Goal: Task Accomplishment & Management: Manage account settings

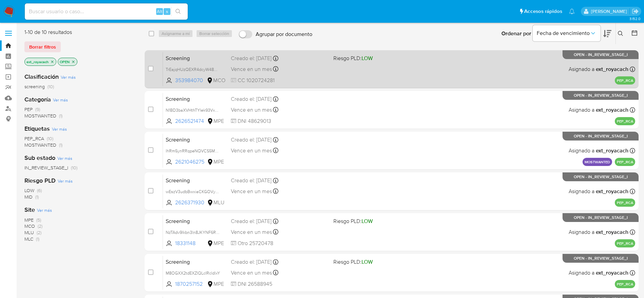
click at [350, 67] on div "Screening TrEajqHUzQEXR4dcyW48Ny5d 353984070 MCO Riesgo PLD: LOW Creado el: 13/…" at bounding box center [399, 69] width 472 height 34
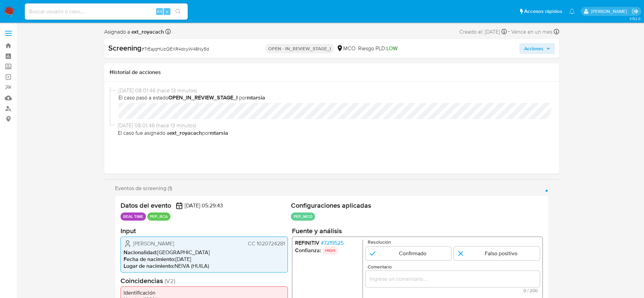
select select "10"
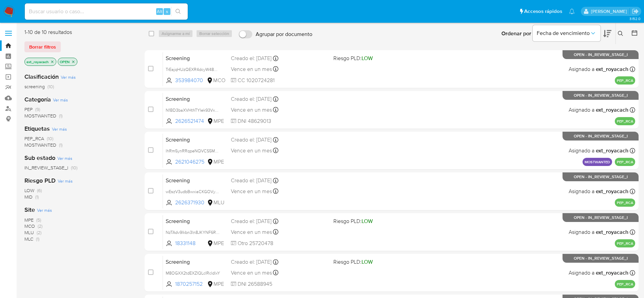
click at [33, 218] on span "MPE" at bounding box center [28, 220] width 9 height 7
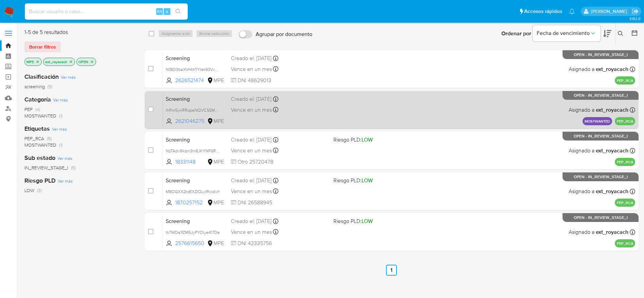
click at [298, 116] on div "Screening lhRm5ynRRqpeNQVCS5M7JVF4 2621046275 MPE Creado el: 12/08/2025 Creado …" at bounding box center [399, 110] width 472 height 34
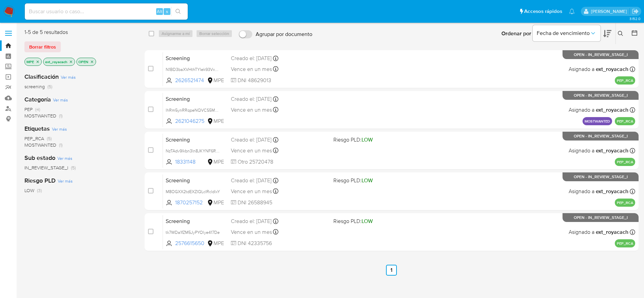
click at [92, 61] on icon "close-filter" at bounding box center [92, 62] width 4 height 4
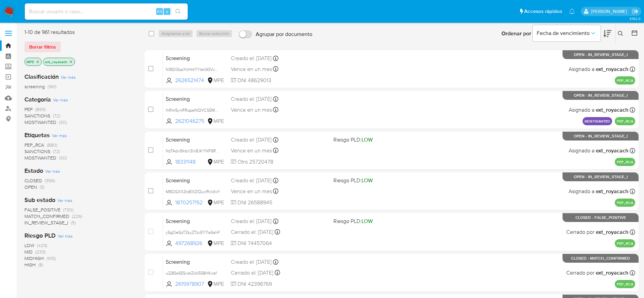
click at [30, 158] on span "MOSTWANTED" at bounding box center [40, 158] width 32 height 7
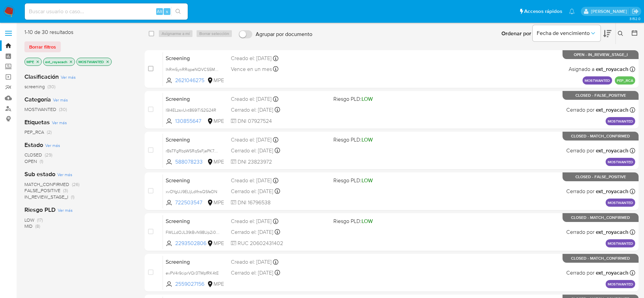
click at [39, 129] on span "PEP_RCA" at bounding box center [34, 132] width 20 height 7
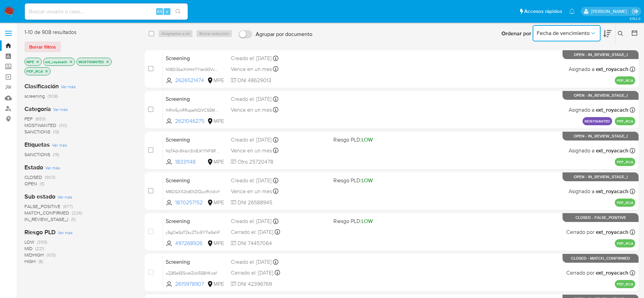
click at [579, 38] on button "Fecha de vencimiento" at bounding box center [567, 33] width 68 height 16
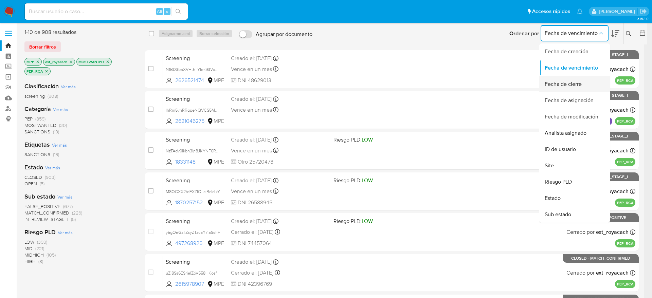
click at [566, 82] on span "Fecha de cierre" at bounding box center [563, 84] width 37 height 7
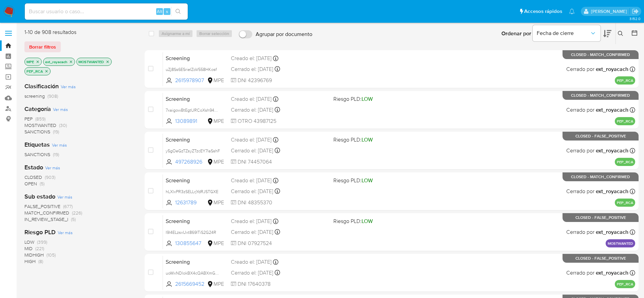
click at [47, 70] on icon "close-filter" at bounding box center [46, 71] width 4 height 4
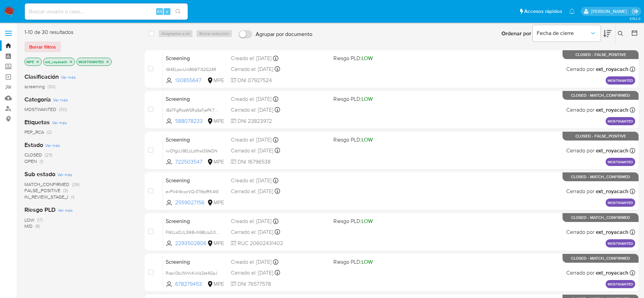
click at [42, 131] on span "PEP_RCA" at bounding box center [34, 132] width 20 height 7
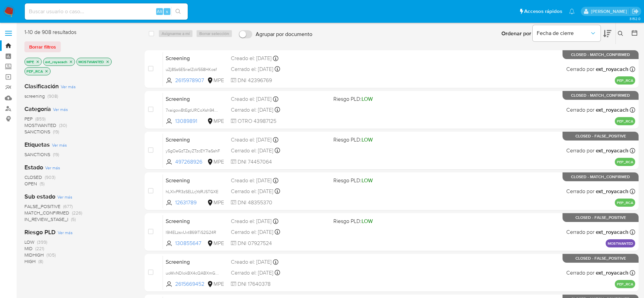
click at [49, 71] on p "PEP_RCA" at bounding box center [37, 71] width 25 height 7
click at [46, 71] on icon "close-filter" at bounding box center [46, 71] width 4 height 4
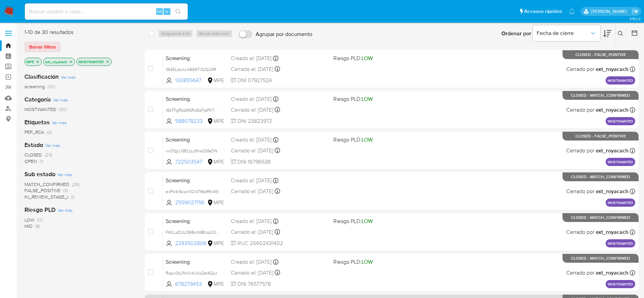
scroll to position [186, 0]
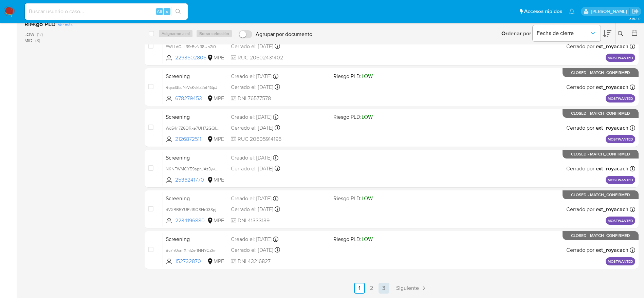
click at [380, 284] on link "3" at bounding box center [384, 288] width 11 height 11
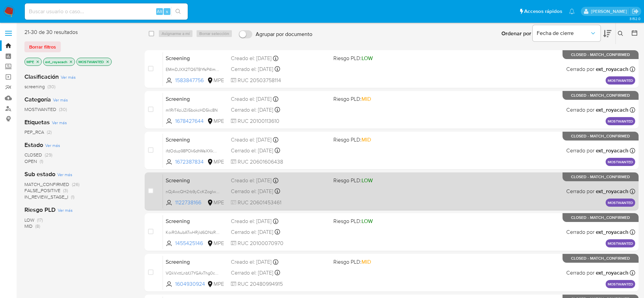
scroll to position [186, 0]
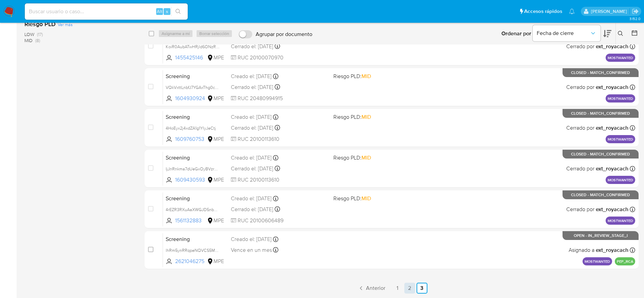
click at [408, 286] on link "2" at bounding box center [409, 288] width 11 height 11
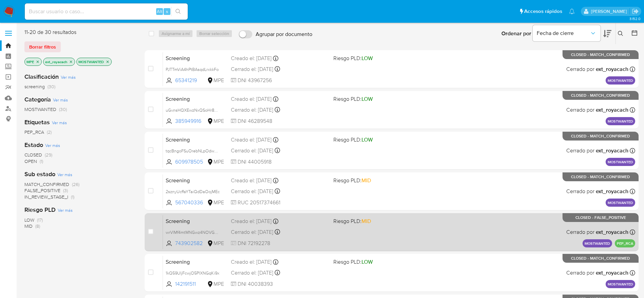
click at [380, 223] on span "Riesgo PLD: MID" at bounding box center [381, 220] width 97 height 9
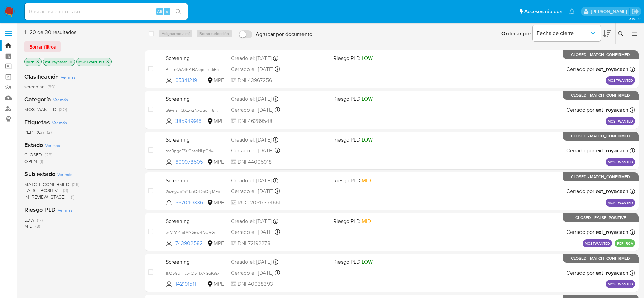
click at [70, 61] on icon "close-filter" at bounding box center [71, 62] width 4 height 4
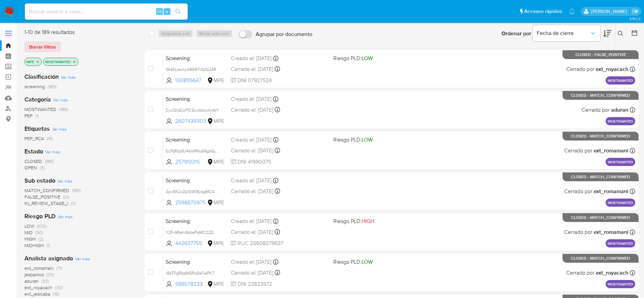
click at [38, 160] on span "CLOSED" at bounding box center [33, 161] width 18 height 7
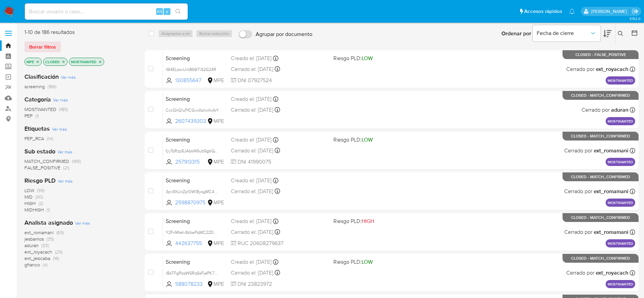
click at [37, 233] on span "ext_romamani" at bounding box center [38, 232] width 29 height 7
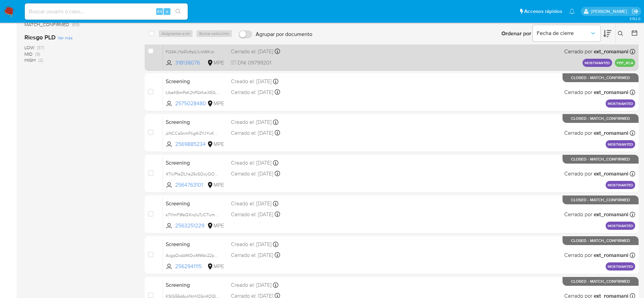
scroll to position [186, 0]
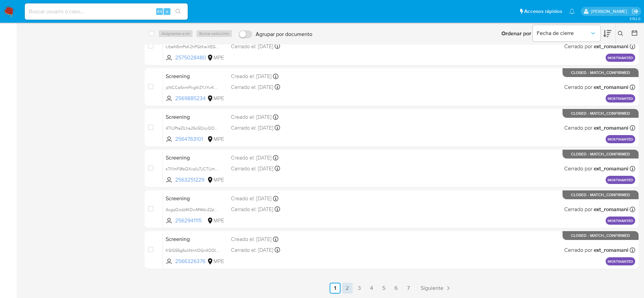
click at [345, 287] on link "2" at bounding box center [347, 288] width 11 height 11
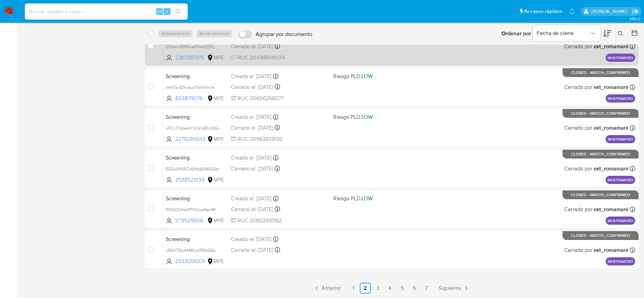
scroll to position [185, 0]
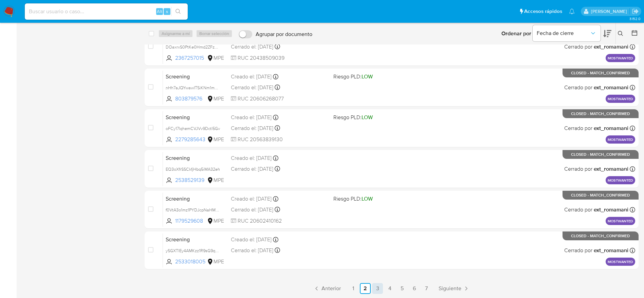
click at [377, 288] on link "3" at bounding box center [377, 288] width 11 height 11
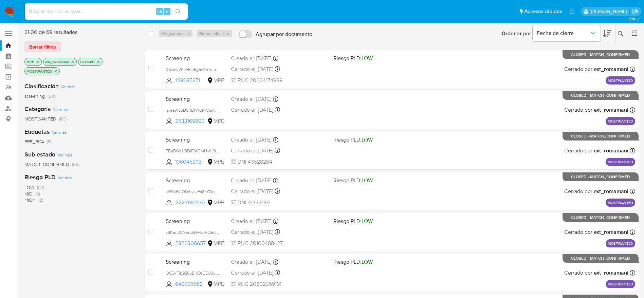
scroll to position [186, 0]
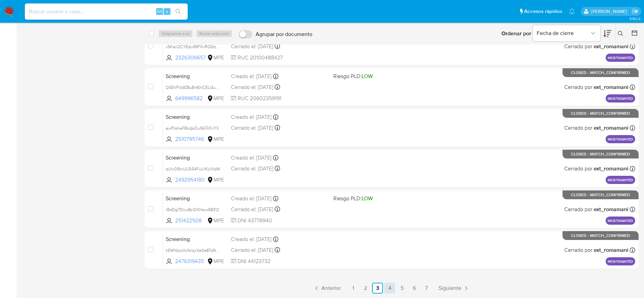
click at [390, 291] on link "4" at bounding box center [389, 288] width 11 height 11
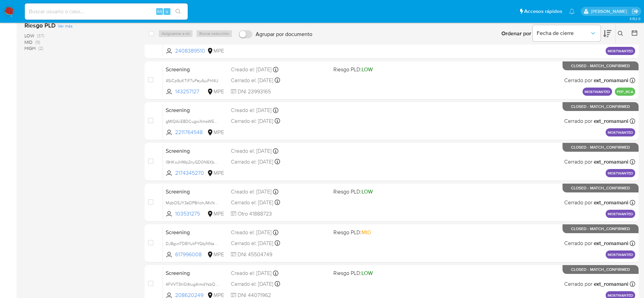
scroll to position [186, 0]
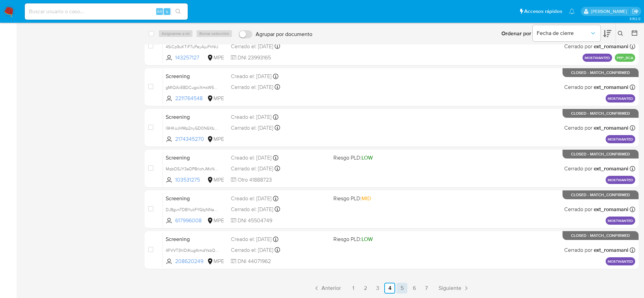
click at [401, 287] on link "5" at bounding box center [402, 288] width 11 height 11
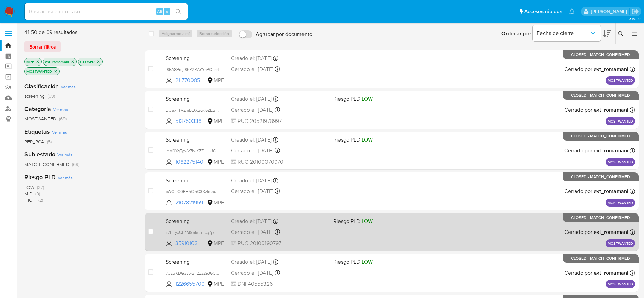
click at [421, 230] on div "case-item-checkbox Screening lS5A8PqtjlShP2RAYYpPCLcd 2117700851 MPE Creado el:…" at bounding box center [392, 252] width 494 height 405
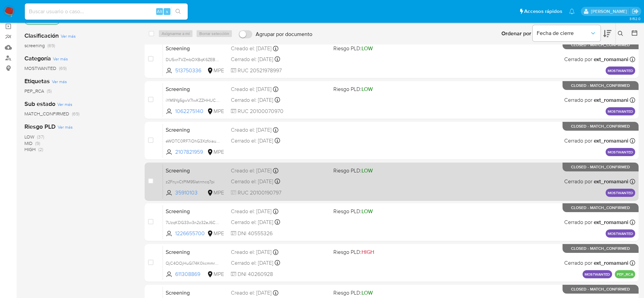
scroll to position [186, 0]
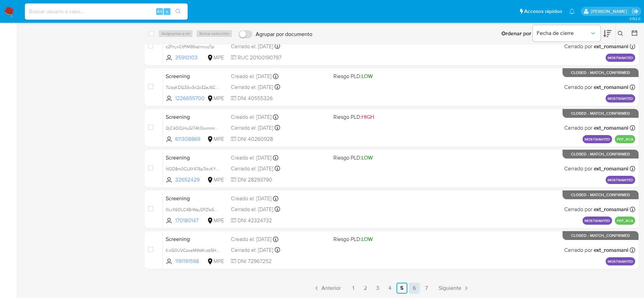
click at [414, 286] on link "6" at bounding box center [414, 288] width 11 height 11
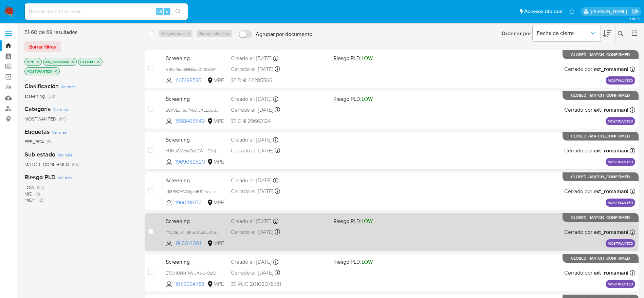
scroll to position [186, 0]
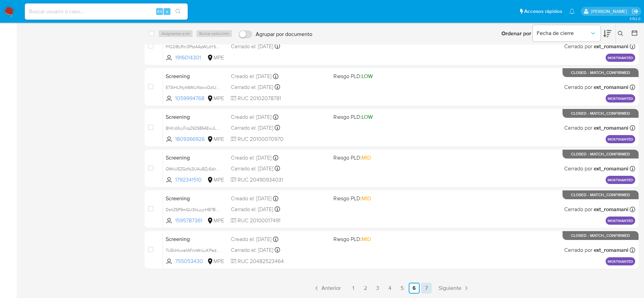
click at [427, 288] on link "7" at bounding box center [426, 288] width 11 height 11
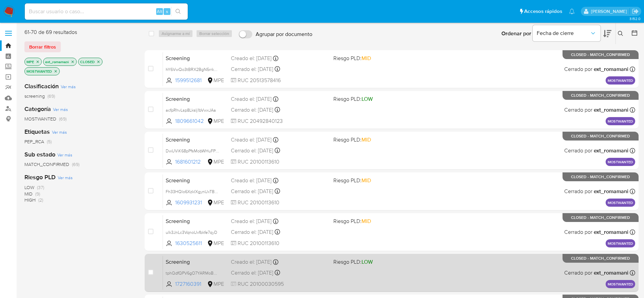
drag, startPoint x: 427, startPoint y: 288, endPoint x: 416, endPoint y: 259, distance: 30.5
click at [416, 259] on div "Screening tphQdfQPV6gO7YARMoBGvfOS 1727160391 MPE Riesgo PLD: LOW Creado el: 11…" at bounding box center [399, 273] width 472 height 34
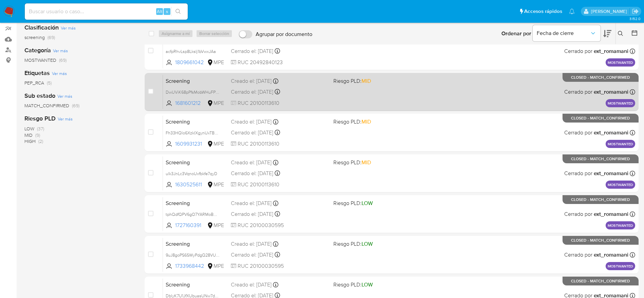
scroll to position [145, 0]
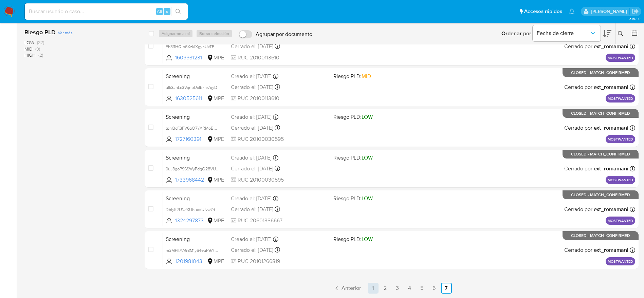
click at [375, 286] on link "1" at bounding box center [373, 288] width 11 height 11
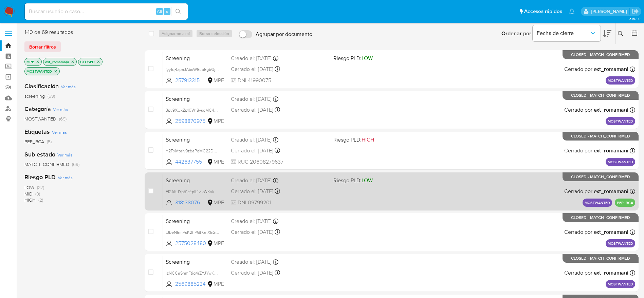
click at [337, 195] on div "Screening FI2AKJYp51cftplL1vikWKxk 318138076 MPE Riesgo PLD: LOW Creado el: 23/…" at bounding box center [399, 191] width 472 height 34
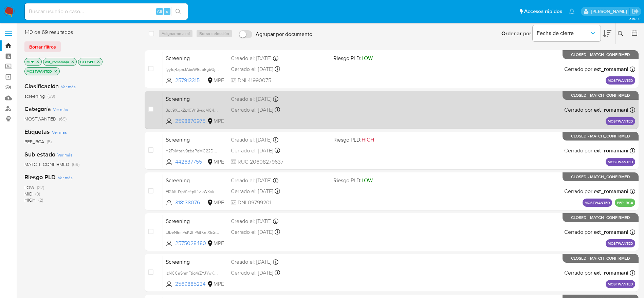
click at [318, 108] on div "Cerrado el: 05/08/2025 Cerrado el: 05/08/2025 17:07:56" at bounding box center [279, 109] width 97 height 7
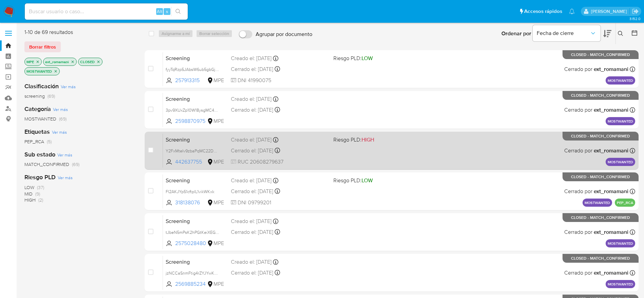
click at [313, 151] on div "Cerrado el: 05/08/2025 Cerrado el: 05/08/2025 16:06:14" at bounding box center [279, 150] width 97 height 7
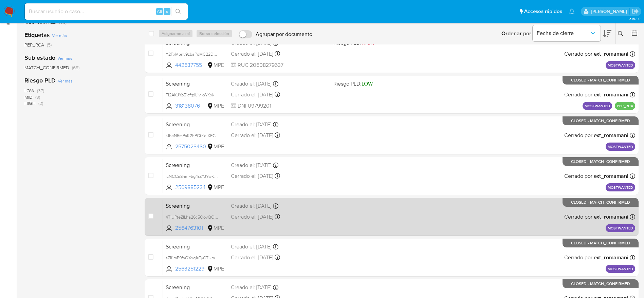
scroll to position [186, 0]
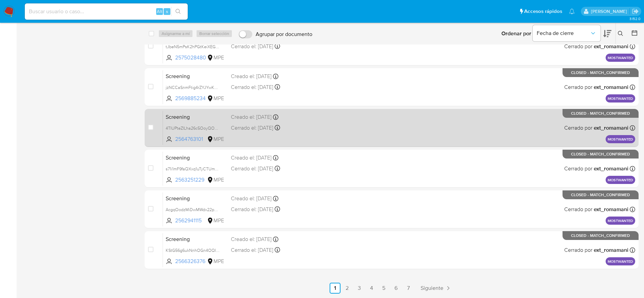
click at [307, 142] on div "Screening 4TIUPteZILha26c5OoyQORlY 2564763101 MPE Creado el: 18/07/2025 Creado …" at bounding box center [399, 128] width 472 height 34
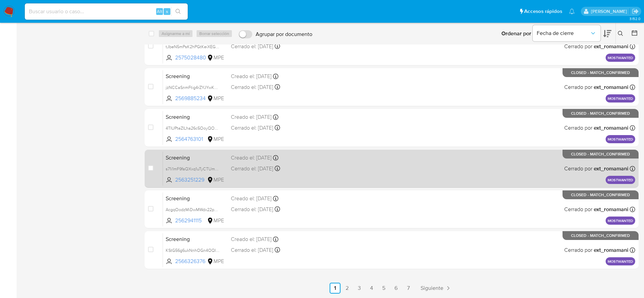
scroll to position [0, 0]
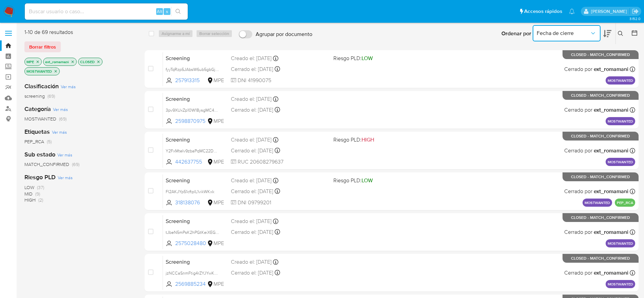
click at [578, 36] on span "Fecha de cierre" at bounding box center [563, 33] width 53 height 7
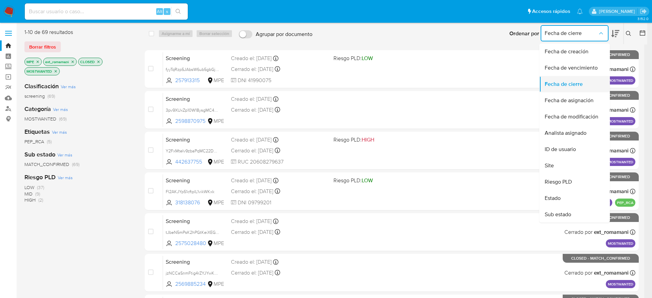
click at [562, 78] on div "Fecha de cierre" at bounding box center [573, 84] width 56 height 16
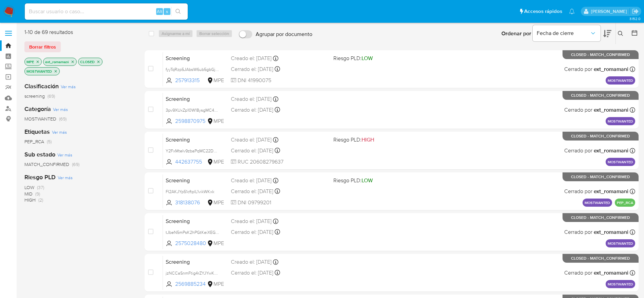
click at [9, 11] on img at bounding box center [9, 12] width 12 height 12
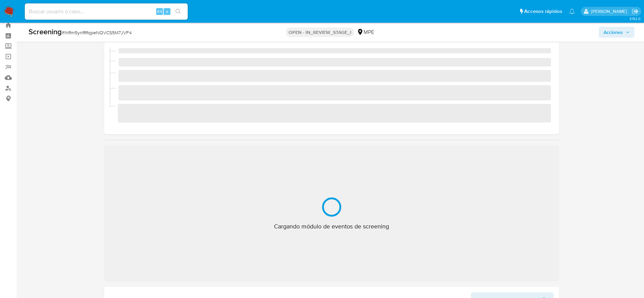
scroll to position [25, 0]
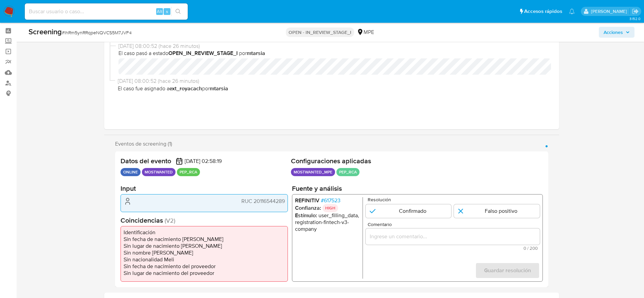
select select "10"
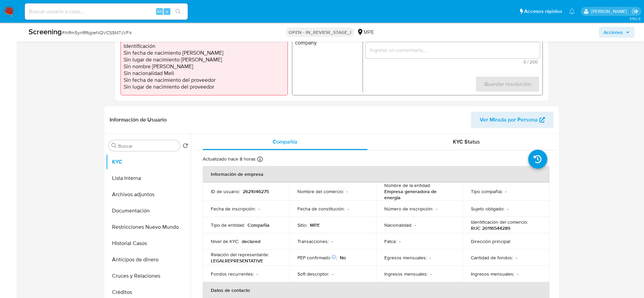
scroll to position [212, 0]
click at [134, 177] on button "Lista Interna" at bounding box center [145, 178] width 79 height 16
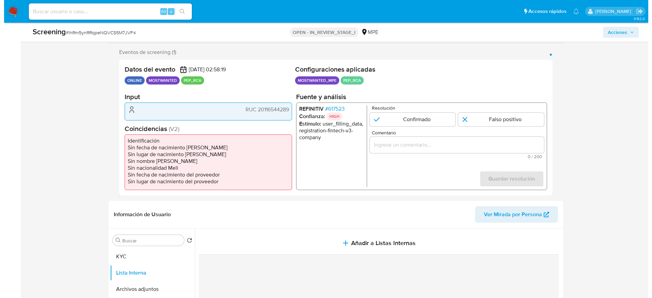
scroll to position [88, 0]
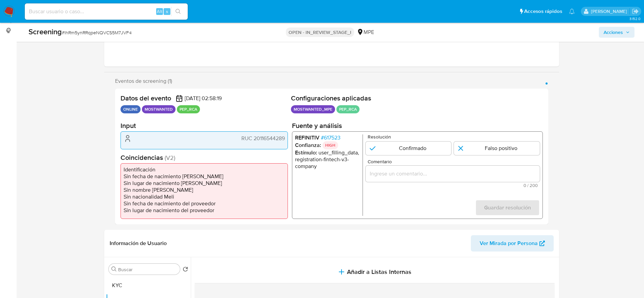
click at [338, 135] on span "# 617523" at bounding box center [331, 137] width 20 height 7
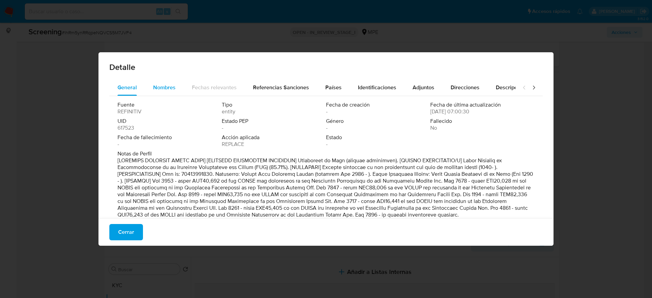
click at [169, 89] on span "Nombres" at bounding box center [164, 88] width 22 height 8
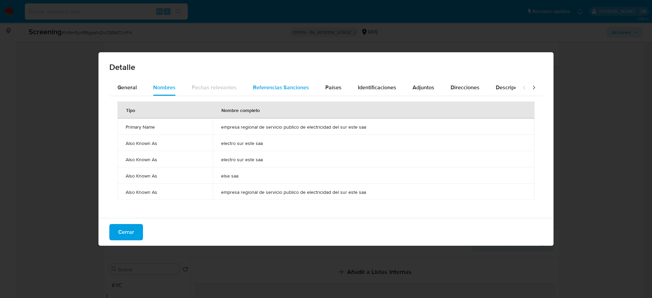
click at [293, 87] on span "Referencias Sanciones" at bounding box center [281, 88] width 56 height 8
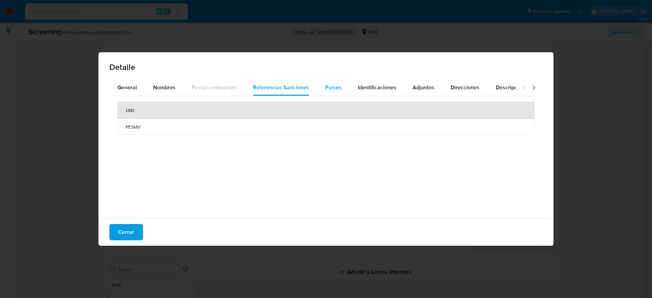
click at [336, 86] on span "Países" at bounding box center [333, 88] width 16 height 8
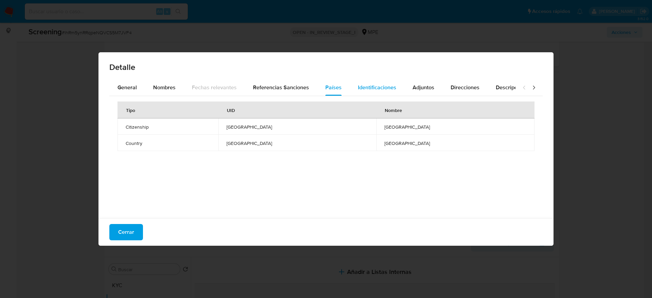
click at [372, 85] on span "Identificaciones" at bounding box center [377, 88] width 38 height 8
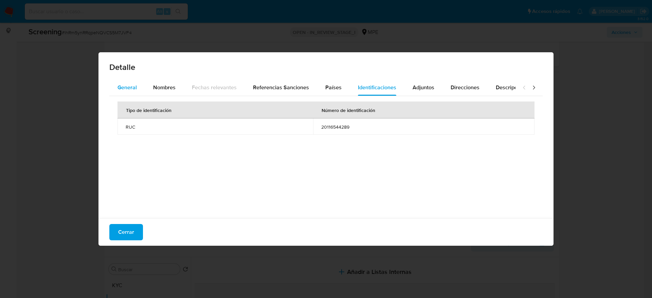
click at [123, 84] on span "General" at bounding box center [126, 88] width 19 height 8
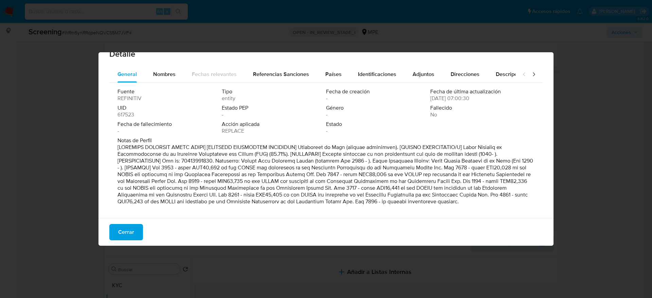
scroll to position [13, 0]
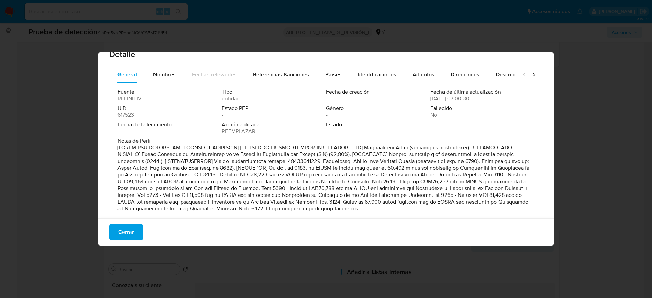
drag, startPoint x: 233, startPoint y: 158, endPoint x: 378, endPoint y: 195, distance: 149.8
click at [378, 195] on font at bounding box center [323, 178] width 412 height 69
click at [127, 232] on span "Cerrar" at bounding box center [126, 232] width 16 height 15
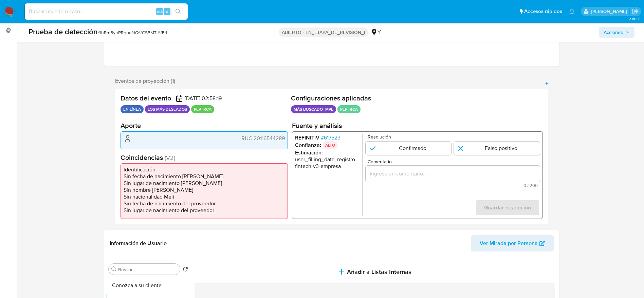
click at [335, 135] on font "617523" at bounding box center [332, 138] width 17 height 8
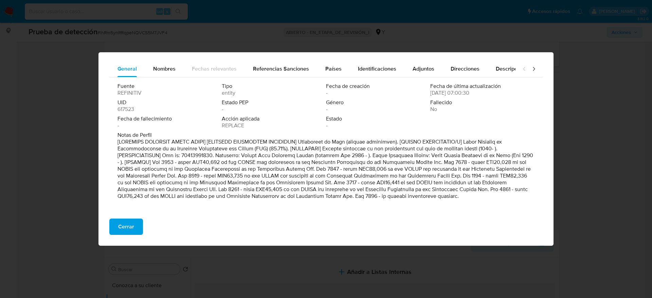
scroll to position [18, 0]
click at [150, 67] on button "Nombres" at bounding box center [164, 69] width 39 height 16
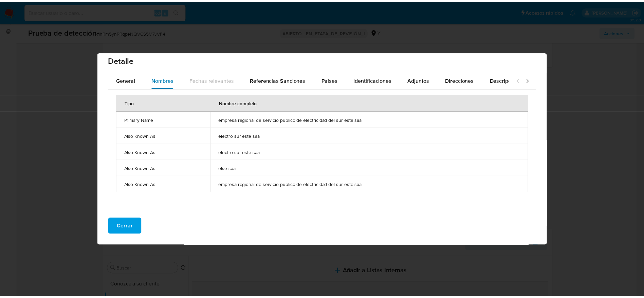
scroll to position [7, 0]
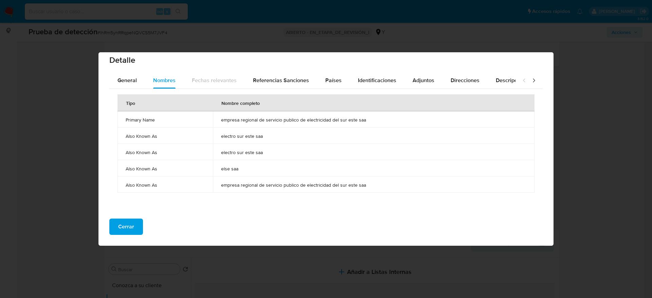
click at [253, 123] on td "empresa regional de servicio publico de electricidad del sur este saa" at bounding box center [374, 119] width 322 height 16
click at [251, 135] on span "electro sur este saa" at bounding box center [373, 136] width 305 height 6
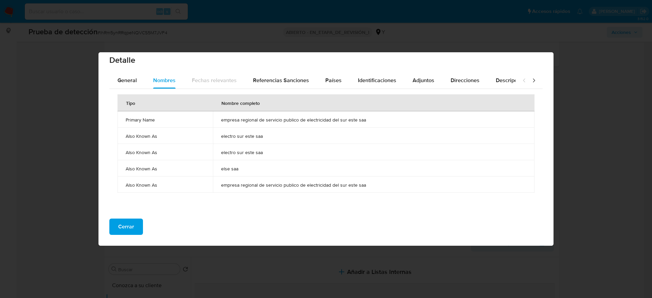
click at [251, 135] on span "electro sur este saa" at bounding box center [373, 136] width 305 height 6
click at [127, 223] on font "Cerrar" at bounding box center [126, 227] width 16 height 16
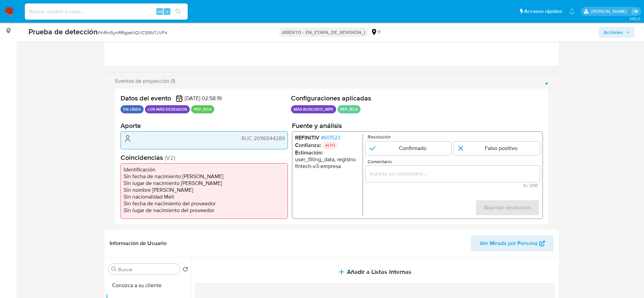
click at [328, 135] on font "617523" at bounding box center [332, 138] width 17 height 8
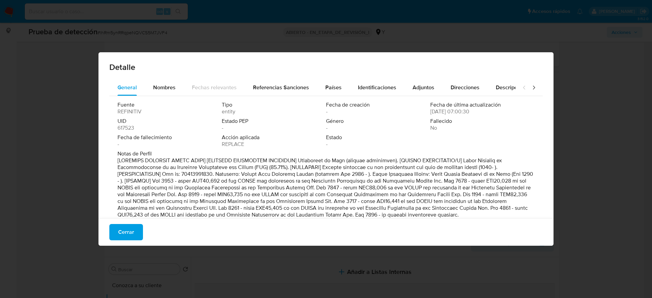
click at [119, 236] on font "Cerrar" at bounding box center [126, 232] width 16 height 16
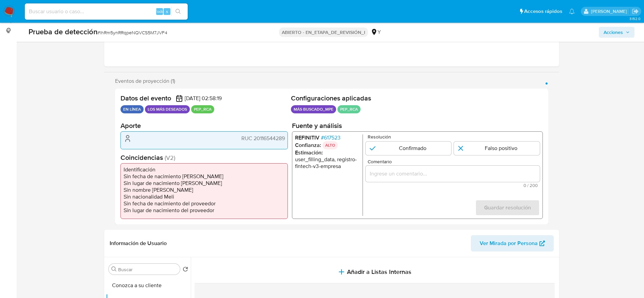
click at [262, 141] on font "RUC 20116544289" at bounding box center [262, 138] width 43 height 8
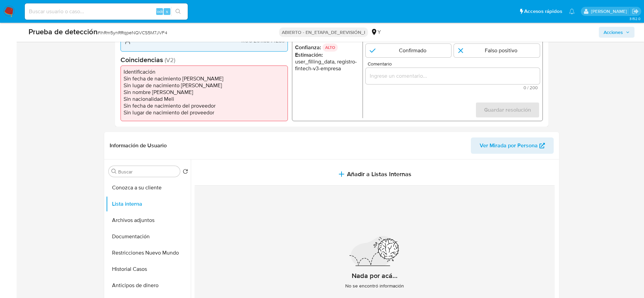
scroll to position [186, 0]
click at [148, 187] on button "Conozca a su cliente" at bounding box center [145, 187] width 79 height 16
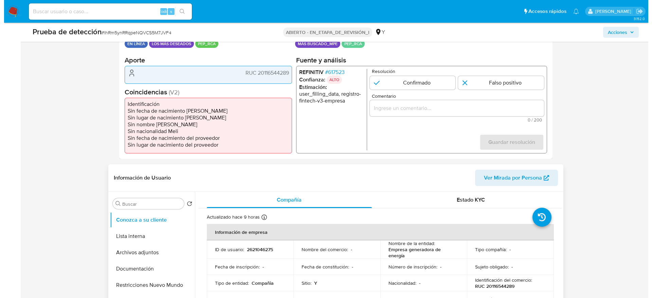
scroll to position [98, 0]
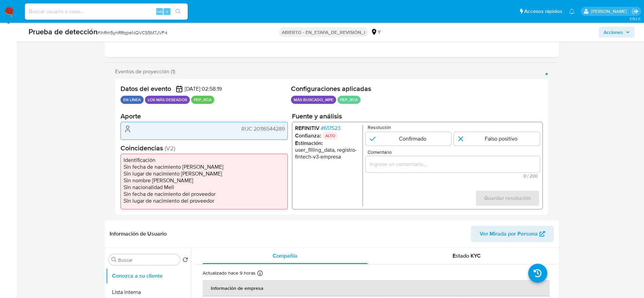
click at [333, 125] on font "617523" at bounding box center [332, 128] width 17 height 8
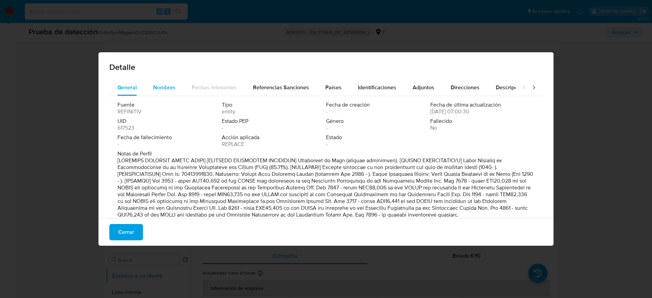
click at [173, 90] on span "Nombres" at bounding box center [164, 88] width 22 height 8
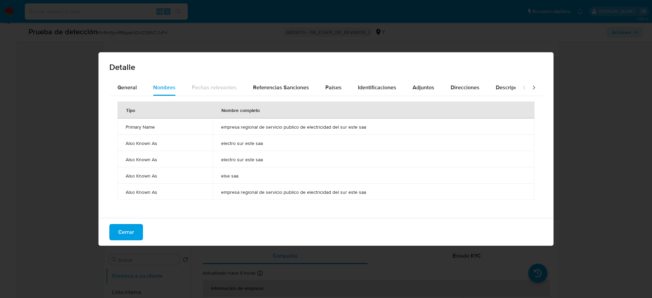
click at [252, 125] on span "empresa regional de servicio publico de electricidad del sur este saa" at bounding box center [373, 127] width 305 height 6
click at [122, 226] on font "Cerrar" at bounding box center [126, 232] width 16 height 16
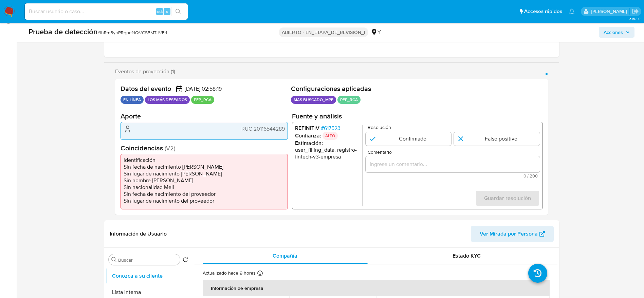
click at [262, 133] on div "RUC 20116544289" at bounding box center [204, 131] width 167 height 18
click at [337, 129] on font "617523" at bounding box center [332, 128] width 17 height 8
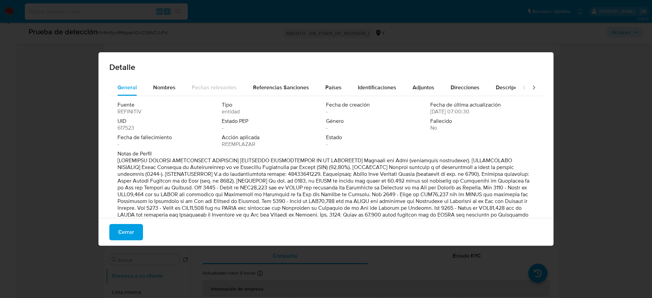
drag, startPoint x: 238, startPoint y: 160, endPoint x: 361, endPoint y: 162, distance: 122.6
click at [361, 162] on font at bounding box center [323, 191] width 412 height 69
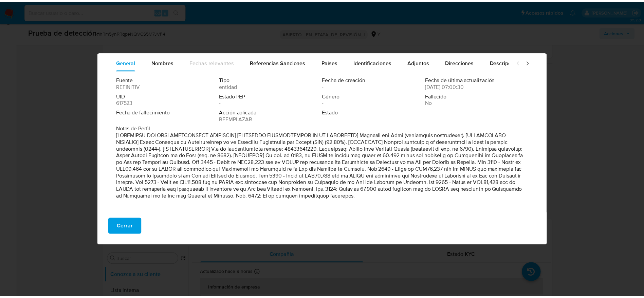
scroll to position [25, 0]
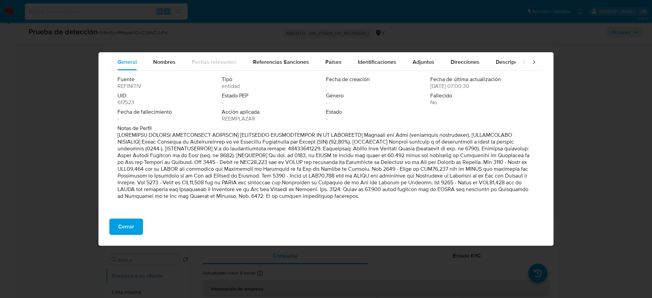
drag, startPoint x: 355, startPoint y: 188, endPoint x: 260, endPoint y: 195, distance: 94.6
click at [260, 195] on font at bounding box center [323, 165] width 412 height 69
click at [132, 221] on font "Cerrar" at bounding box center [126, 227] width 16 height 16
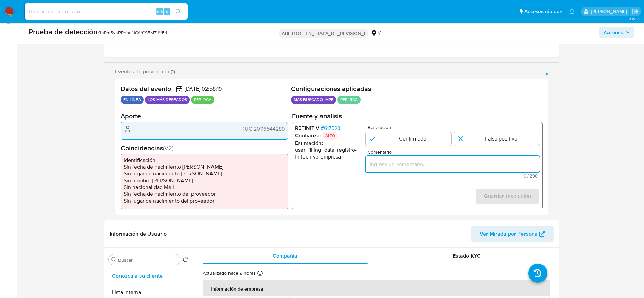
paste input "El titular de la cuenta es Empresa Regional de Servicio Publico de Electricidad…"
click at [441, 165] on input "Comentario" at bounding box center [452, 164] width 174 height 9
type input "El titular de la cuenta es Empresa Regional de Servicio Publico de Electricidad…"
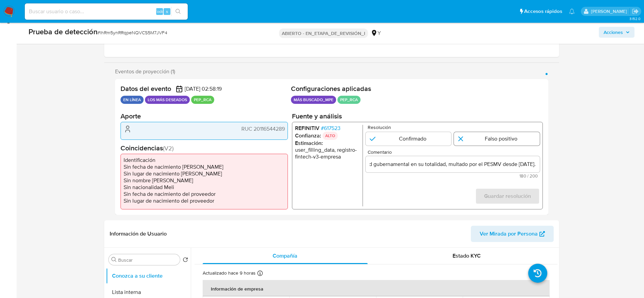
scroll to position [0, 0]
click at [513, 140] on input "1 de 1" at bounding box center [497, 139] width 86 height 14
radio input "true"
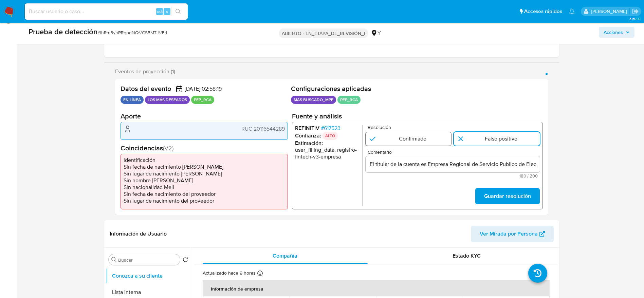
click at [421, 133] on input "1 de 1" at bounding box center [408, 139] width 86 height 14
radio input "true"
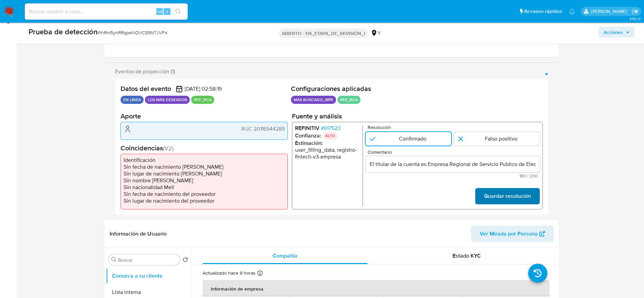
click at [492, 191] on font "Guardar resolución" at bounding box center [507, 196] width 47 height 16
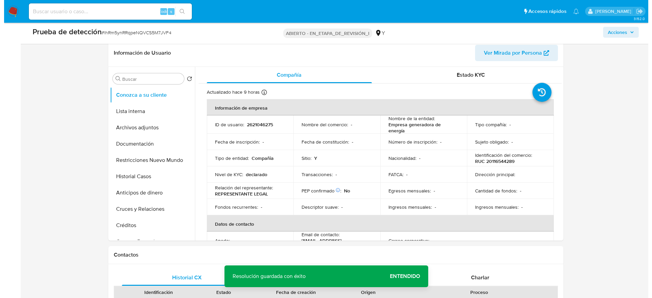
scroll to position [280, 0]
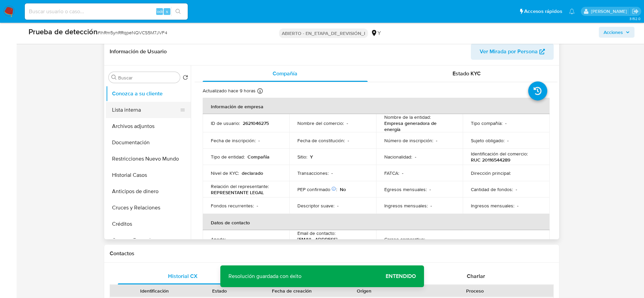
click at [160, 108] on button "Lista interna" at bounding box center [145, 110] width 79 height 16
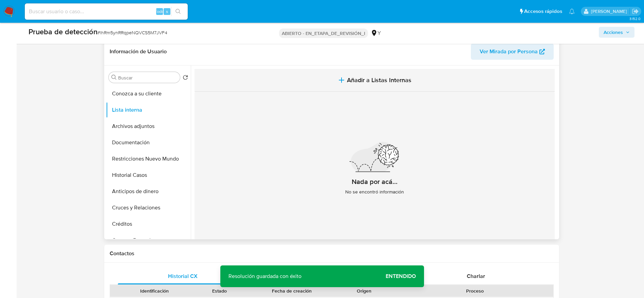
click at [304, 87] on button "Añadir a Listas Internas" at bounding box center [375, 80] width 360 height 23
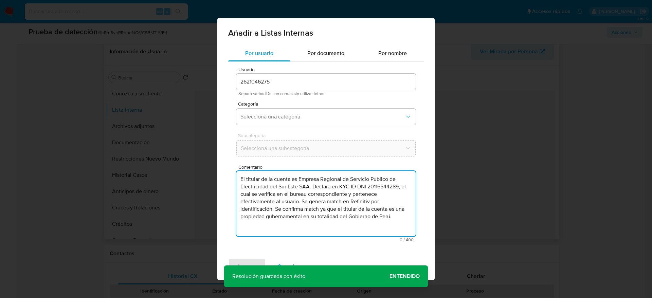
click at [291, 199] on textarea "El titular de la cuenta es Empresa Regional de Servicio Publico de Electricidad…" at bounding box center [325, 203] width 179 height 65
type textarea "El titular de la cuenta es Empresa Regional de Servicio Publico de Electricidad…"
click at [345, 119] on span "Seleccioná una categoría" at bounding box center [322, 116] width 164 height 7
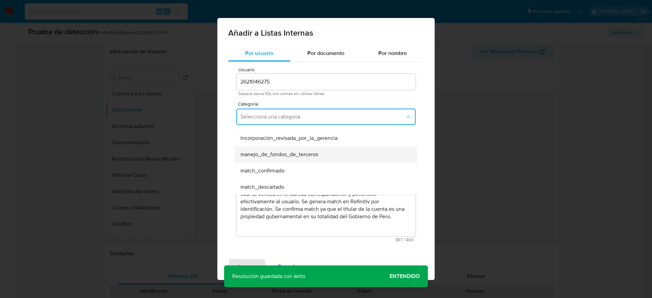
scroll to position [23, 0]
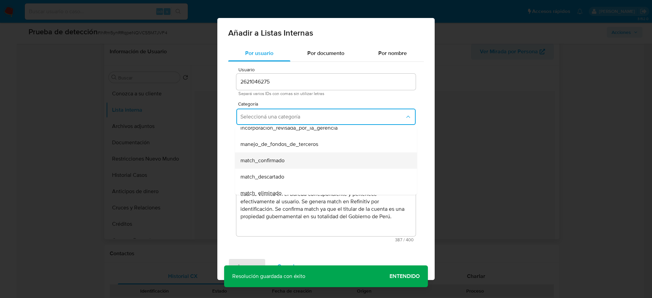
click at [302, 159] on div "match_confirmado" at bounding box center [323, 160] width 167 height 16
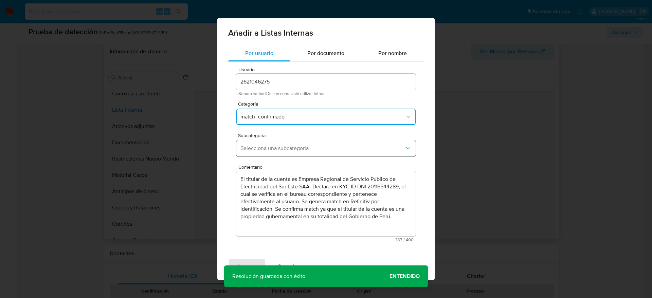
click at [324, 142] on button "Seleccioná una subcategoría" at bounding box center [325, 148] width 179 height 16
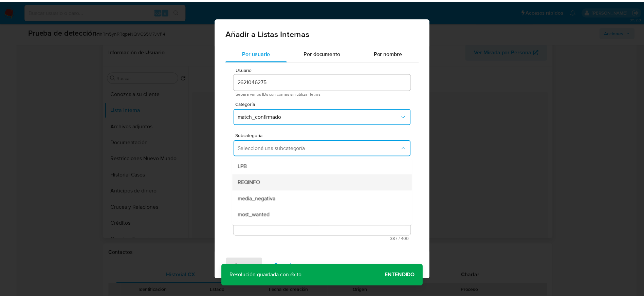
scroll to position [46, 0]
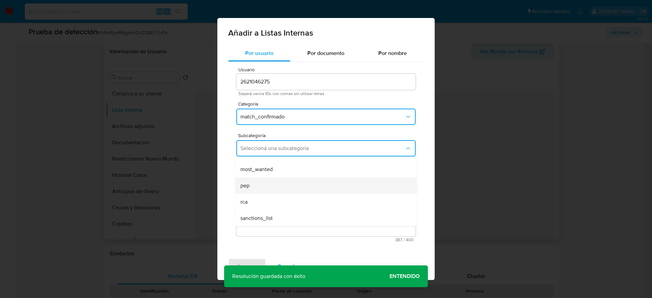
click at [251, 191] on div "pep" at bounding box center [323, 186] width 167 height 16
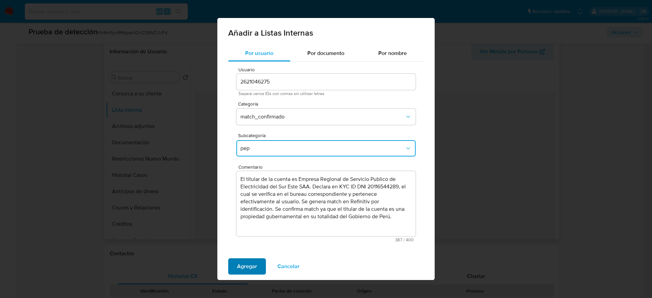
click at [241, 268] on span "Agregar" at bounding box center [247, 266] width 20 height 15
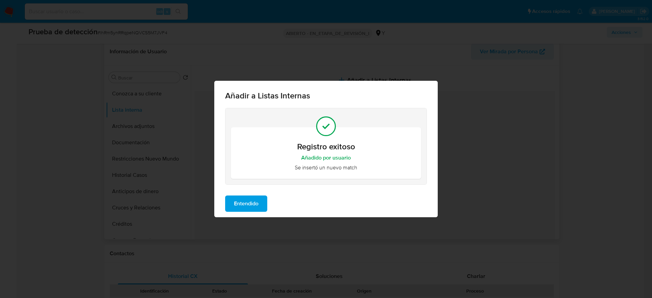
click at [254, 206] on span "Entendido" at bounding box center [246, 203] width 24 height 15
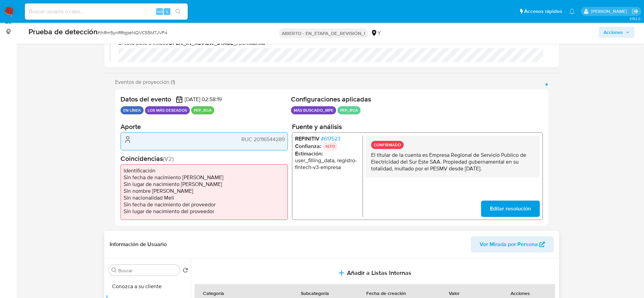
scroll to position [85, 0]
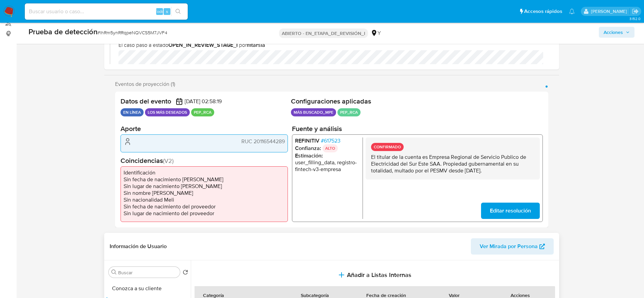
click at [336, 138] on font "617523" at bounding box center [332, 141] width 17 height 8
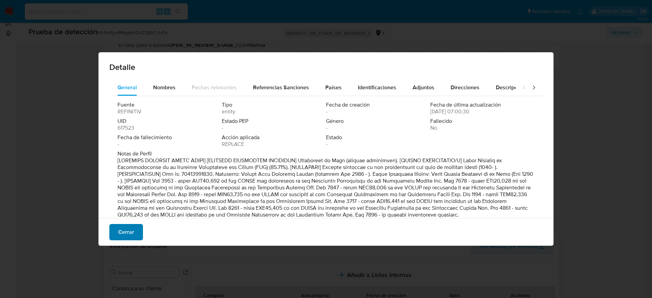
click at [131, 229] on font "Cerrar" at bounding box center [126, 232] width 16 height 16
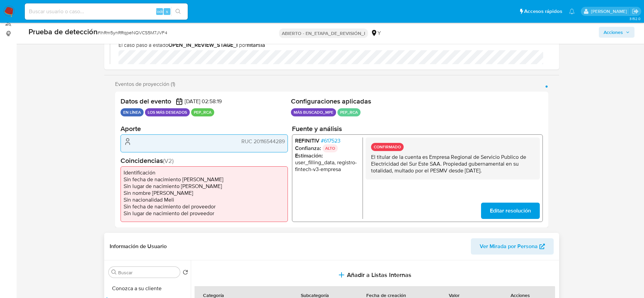
click at [495, 206] on span "Editar resolución" at bounding box center [510, 210] width 41 height 15
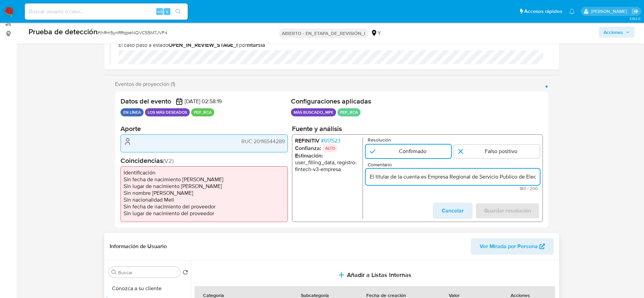
click at [484, 173] on input "El titular de la cuenta es Empresa Regional de Servicio Publico de Electricidad…" at bounding box center [452, 177] width 174 height 9
click at [501, 176] on input "El titular de la cuenta es Empresa Regional de Servicio Publico de Electricidad…" at bounding box center [452, 177] width 174 height 9
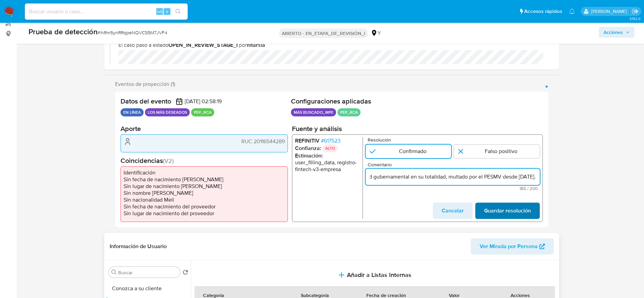
type input "El titular de la cuenta es Empresa Regional de Servicio Publico de Electricidad…"
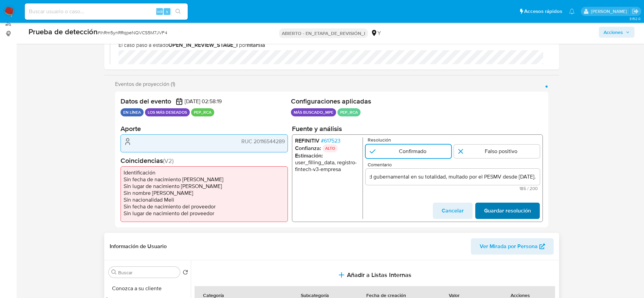
scroll to position [0, 0]
click at [520, 214] on span "Guardar resolución" at bounding box center [507, 210] width 47 height 15
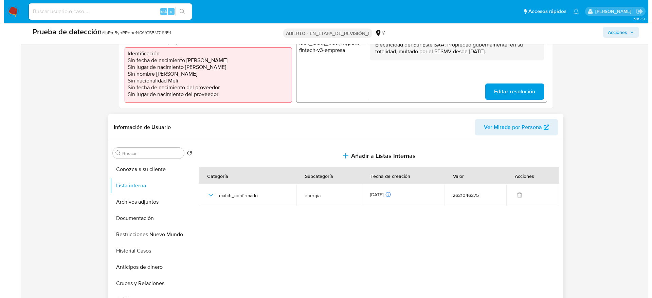
scroll to position [214, 0]
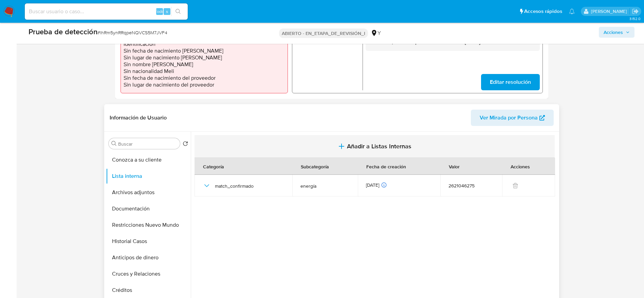
click at [306, 152] on button "Añadir a Listas Internas" at bounding box center [375, 146] width 360 height 23
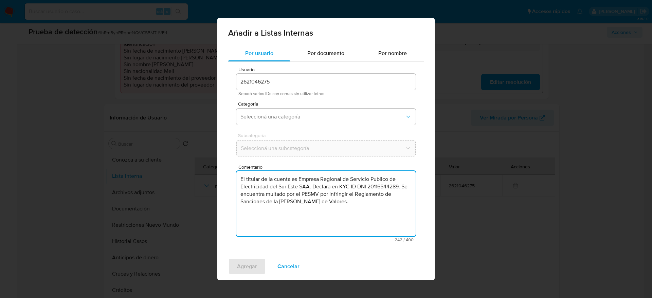
click at [331, 224] on textarea "El titular de la cuenta es Empresa Regional de Servicio Publico de Electricidad…" at bounding box center [325, 203] width 179 height 65
type textarea "El titular de la cuenta es Empresa Regional de Servicio Publico de Electricidad…"
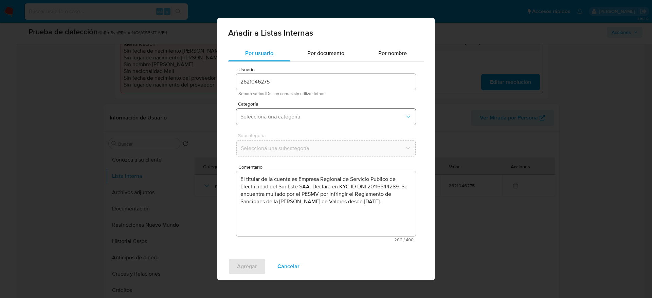
click at [320, 119] on span "Seleccioná una categoría" at bounding box center [322, 116] width 164 height 7
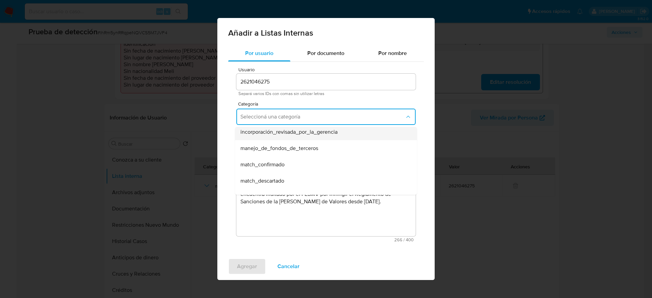
scroll to position [19, 0]
click at [271, 172] on div "match_confirmado" at bounding box center [323, 165] width 167 height 16
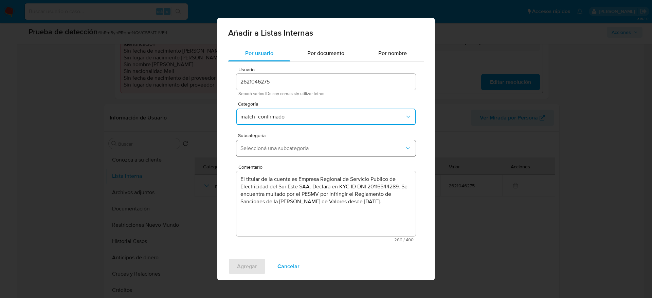
click at [286, 144] on button "Seleccioná una subcategoría" at bounding box center [325, 148] width 179 height 16
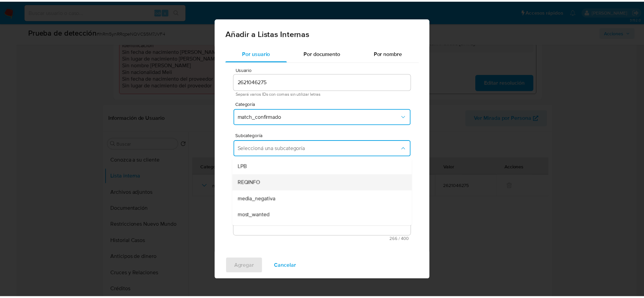
scroll to position [46, 0]
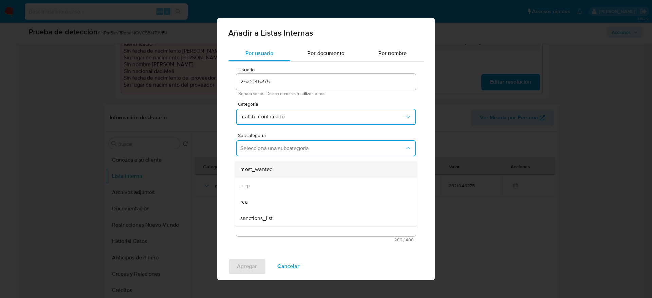
click at [267, 167] on span "most_wanted" at bounding box center [256, 169] width 32 height 7
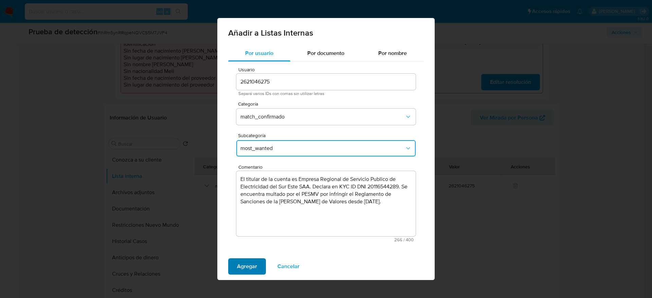
click at [250, 264] on span "Agregar" at bounding box center [247, 266] width 20 height 15
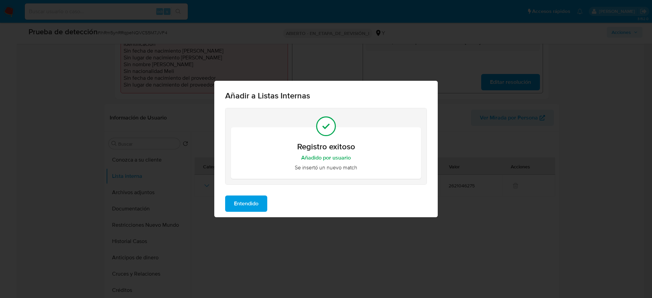
click at [234, 210] on span "Entendido" at bounding box center [246, 203] width 24 height 15
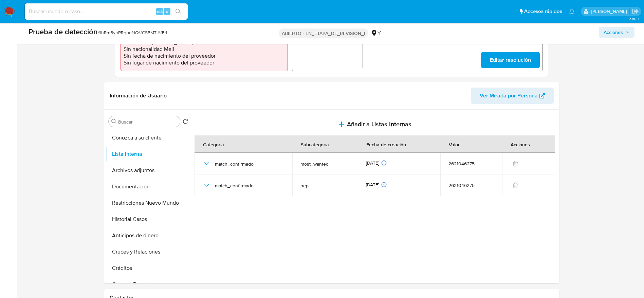
scroll to position [236, 0]
click at [143, 166] on button "Archivos adjuntos" at bounding box center [145, 170] width 79 height 16
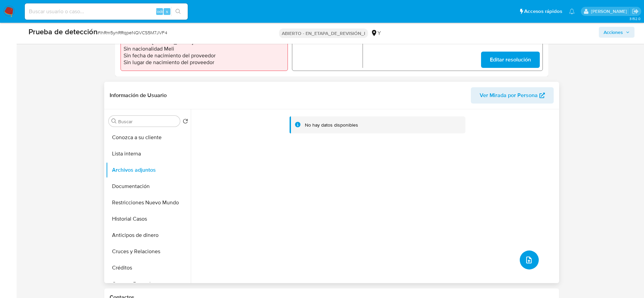
click at [525, 254] on button "subir archivo" at bounding box center [529, 260] width 19 height 19
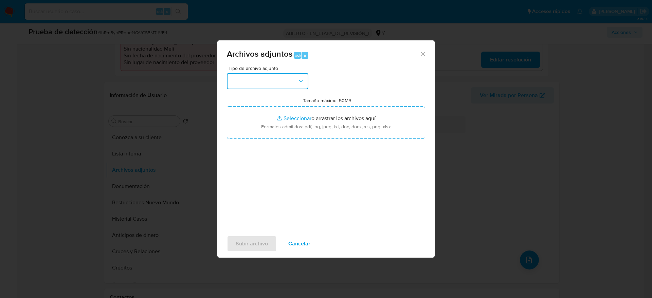
click at [282, 85] on button "button" at bounding box center [267, 81] width 81 height 16
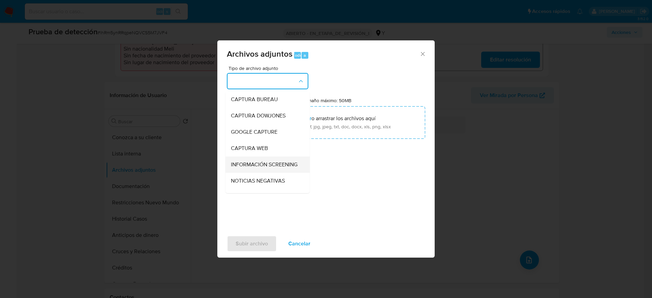
click at [265, 168] on span "INFORMACIÓN SCREENING" at bounding box center [264, 164] width 67 height 7
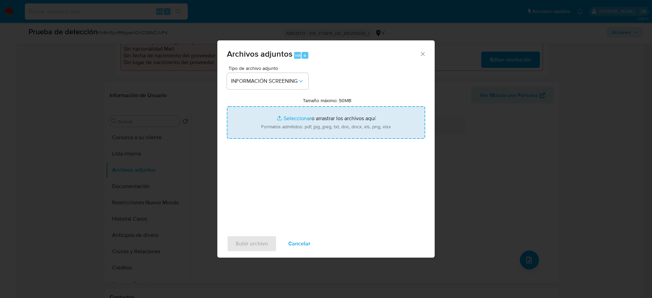
click at [302, 138] on input "Tamaño máximo: 50MB Seleccionar archivos" at bounding box center [326, 122] width 198 height 33
type input "C:\fakepath\_electro sur este saa_ - Buscar con Google.pdf"
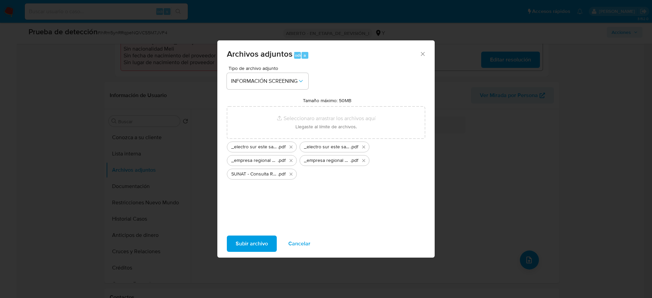
click at [255, 243] on span "Subir archivo" at bounding box center [252, 243] width 32 height 15
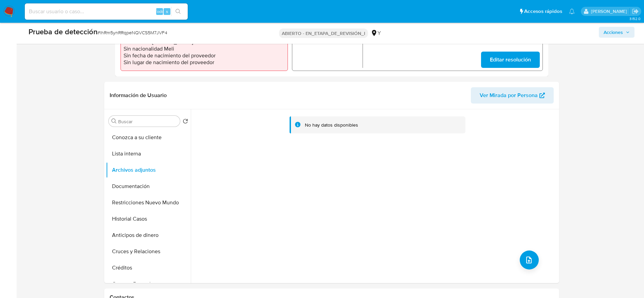
click at [122, 31] on font "lhRm5ynRRqpeNQVCS5M7JVF4" at bounding box center [133, 32] width 67 height 7
copy font "lhRm5ynRRqpeNQVCS5M7JVF4"
click at [137, 147] on button "Lista interna" at bounding box center [145, 154] width 79 height 16
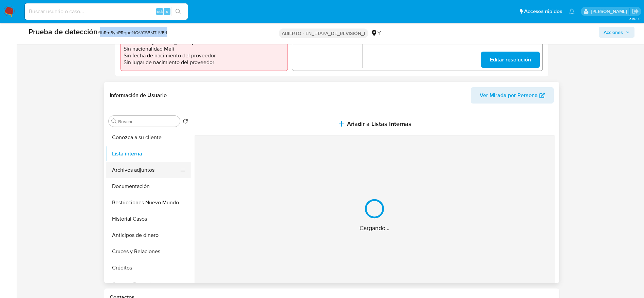
click at [137, 167] on button "Archivos adjuntos" at bounding box center [145, 170] width 79 height 16
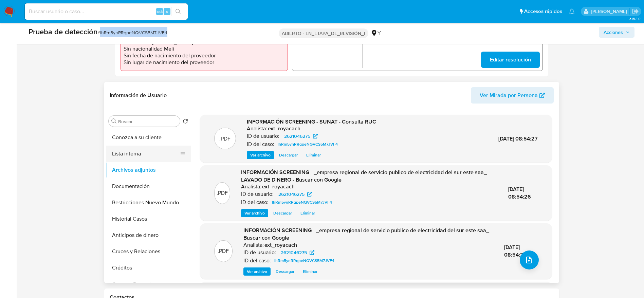
click at [129, 156] on button "Lista interna" at bounding box center [145, 154] width 79 height 16
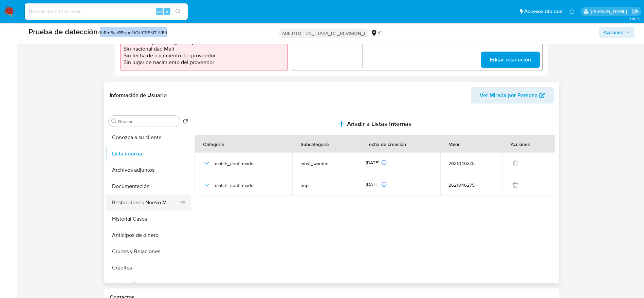
click at [129, 199] on button "Restricciones Nuevo Mundo" at bounding box center [145, 203] width 79 height 16
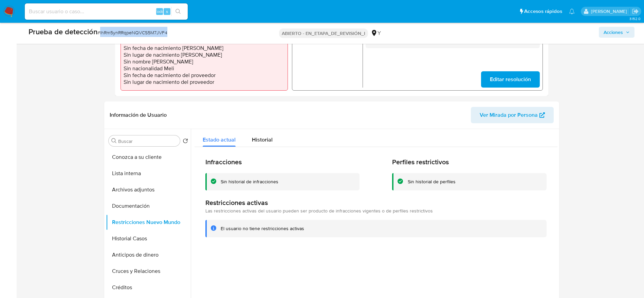
scroll to position [216, 0]
click at [145, 172] on button "Lista interna" at bounding box center [145, 174] width 79 height 16
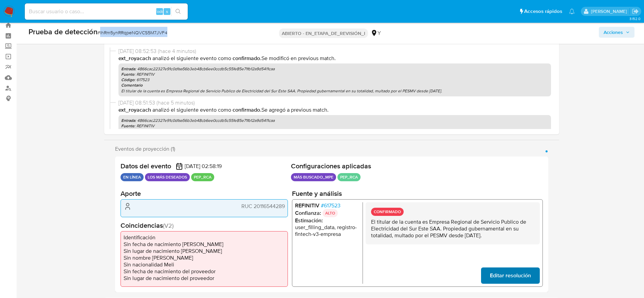
scroll to position [0, 0]
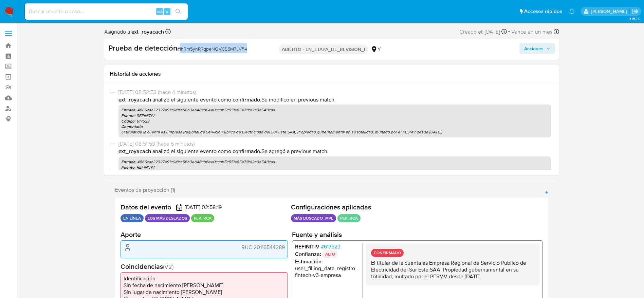
click at [539, 45] on font "Acciones" at bounding box center [533, 48] width 19 height 11
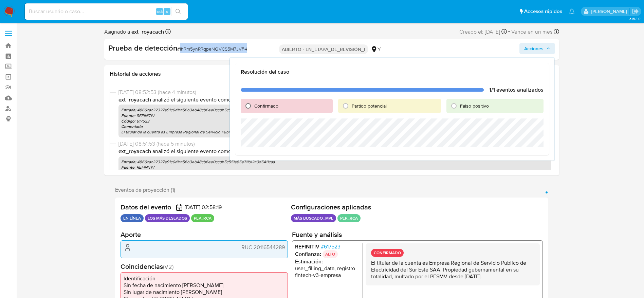
click at [247, 104] on input "Confirmado" at bounding box center [248, 106] width 11 height 11
radio input "true"
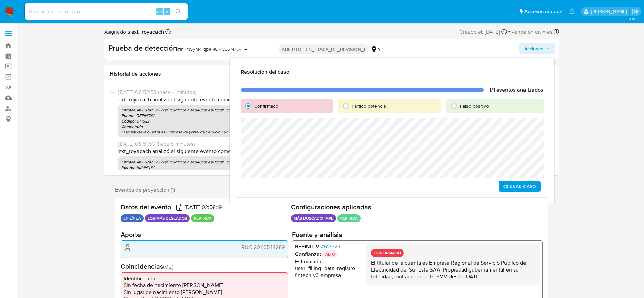
click at [515, 183] on span "Cerrar Caso" at bounding box center [520, 187] width 33 height 10
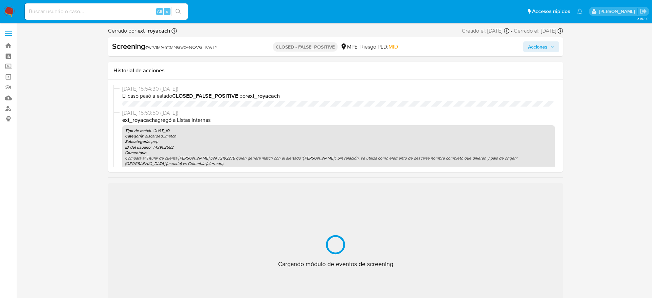
select select "10"
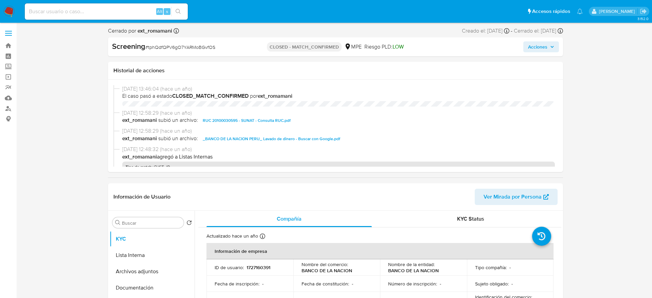
select select "10"
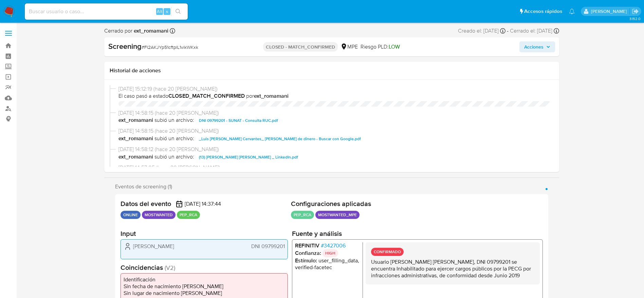
select select "10"
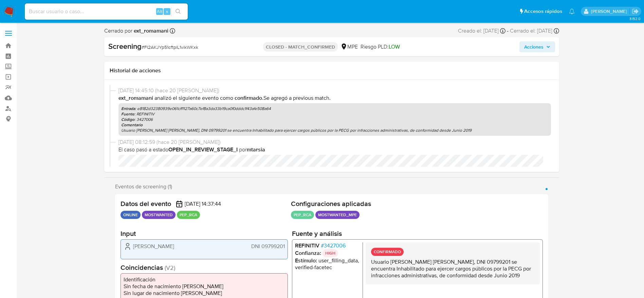
scroll to position [223, 0]
click at [334, 246] on span "# 3427006" at bounding box center [333, 245] width 25 height 7
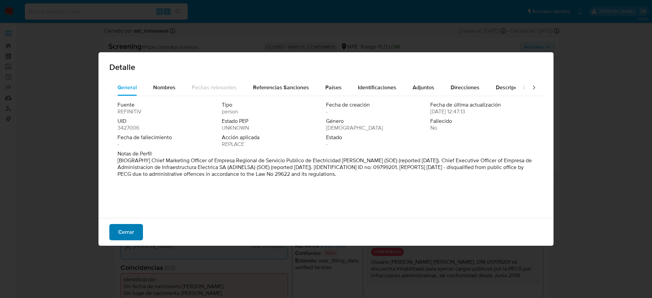
click at [131, 232] on span "Cerrar" at bounding box center [126, 232] width 16 height 15
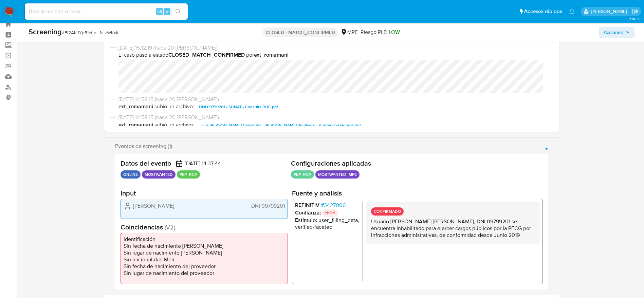
scroll to position [0, 0]
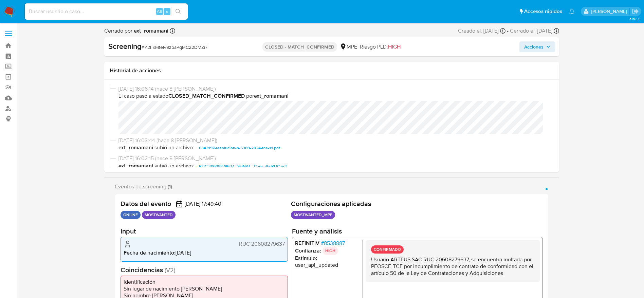
select select "10"
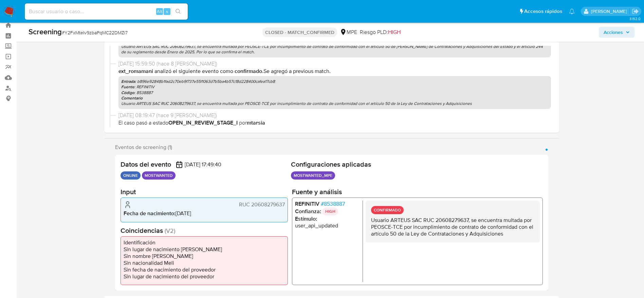
scroll to position [155, 0]
click at [322, 204] on span "# 8538887" at bounding box center [333, 204] width 24 height 7
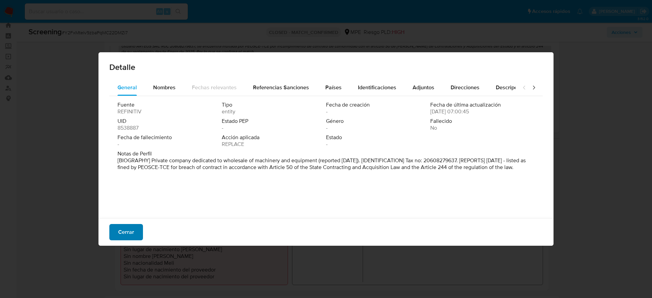
click at [129, 232] on span "Cerrar" at bounding box center [126, 232] width 16 height 15
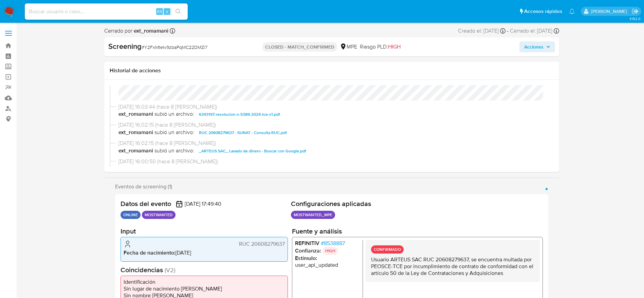
scroll to position [34, 0]
click at [235, 112] on span "6343197-resolucion-n-5389-2024-tce-s1.pdf" at bounding box center [239, 114] width 81 height 8
click at [345, 241] on span "# 8538887" at bounding box center [333, 243] width 24 height 7
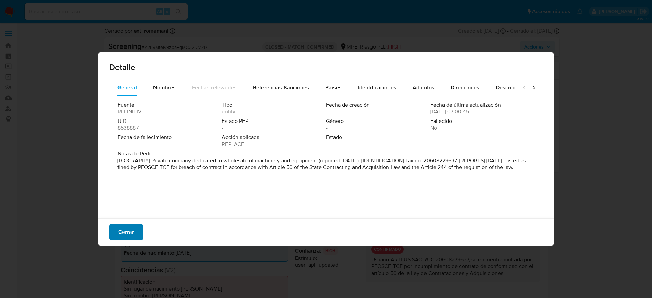
click at [124, 226] on span "Cerrar" at bounding box center [126, 232] width 16 height 15
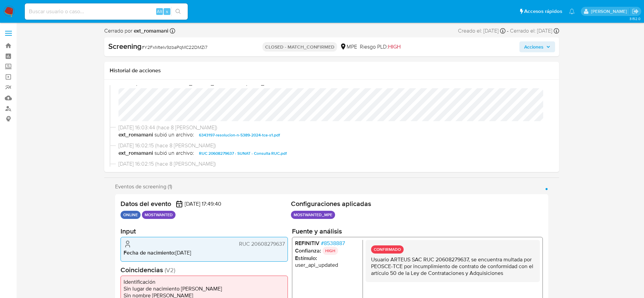
scroll to position [0, 0]
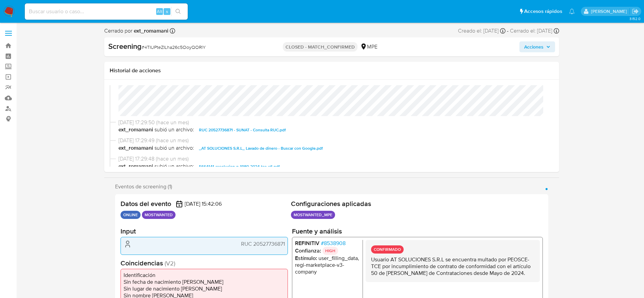
select select "10"
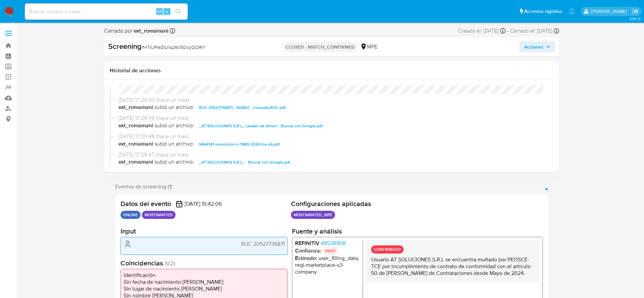
scroll to position [40, 0]
click at [245, 110] on span "RUC 20527736871 - SUNAT - Consulta RUC.pdf" at bounding box center [242, 108] width 87 height 8
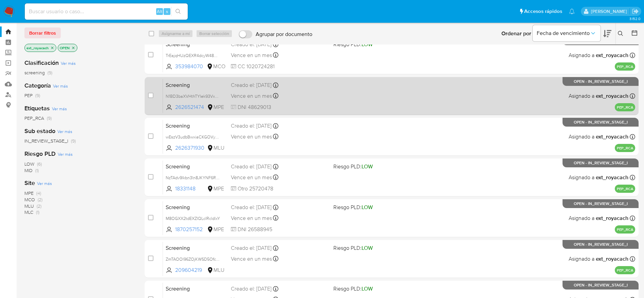
scroll to position [13, 0]
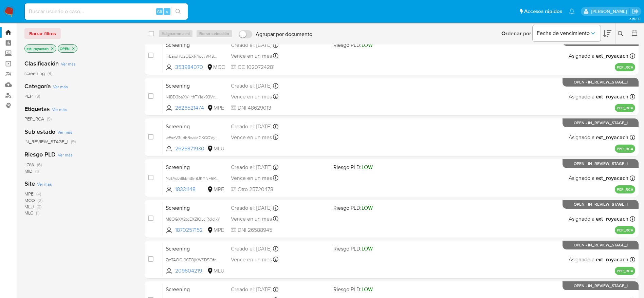
click at [33, 194] on span "MPE" at bounding box center [28, 194] width 9 height 7
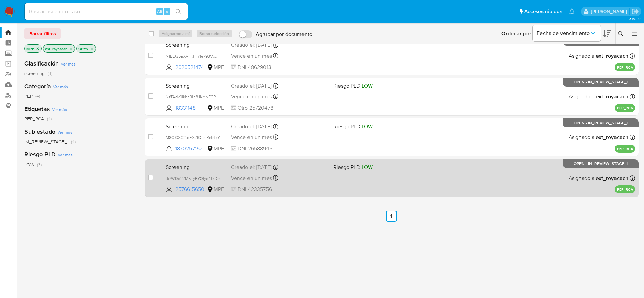
click at [296, 172] on div "Screening tk7WDa1fZM5JyPYOlye417De 2576615650 MPE Riesgo PLD: LOW Creado el: [D…" at bounding box center [399, 178] width 472 height 34
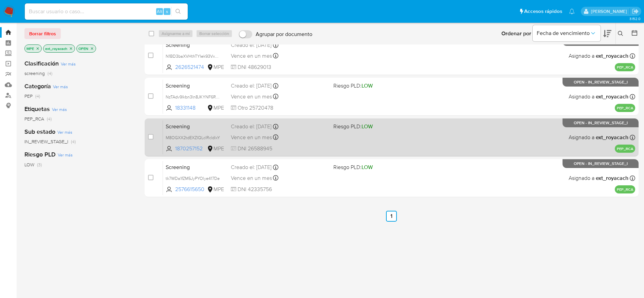
click at [271, 137] on span "Vence en un mes" at bounding box center [251, 137] width 41 height 7
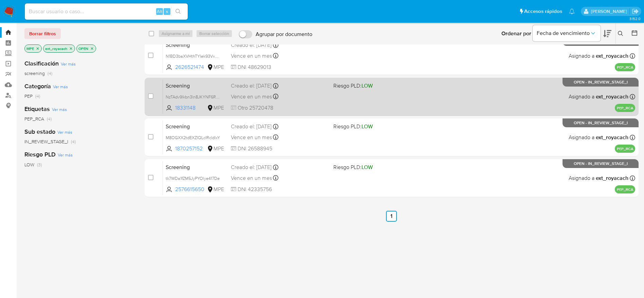
click at [271, 91] on div "Screening NzTAdv9lkbn3ln8JKYNF6RD5 18331148 MPE Riesgo PLD: LOW Creado el: [DAT…" at bounding box center [399, 96] width 472 height 34
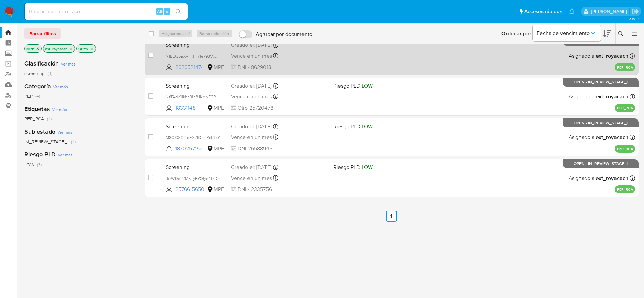
click at [303, 53] on div "Vence en un mes Vence el [DATE] 02:19:45" at bounding box center [279, 55] width 97 height 9
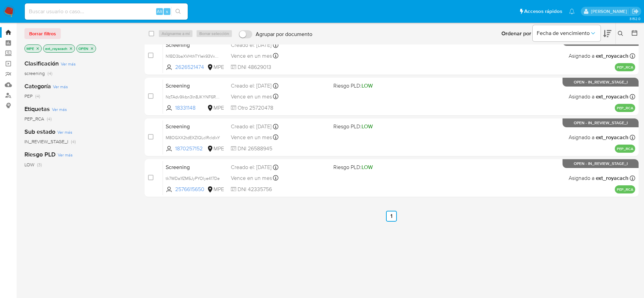
click at [7, 6] on img at bounding box center [9, 12] width 12 height 12
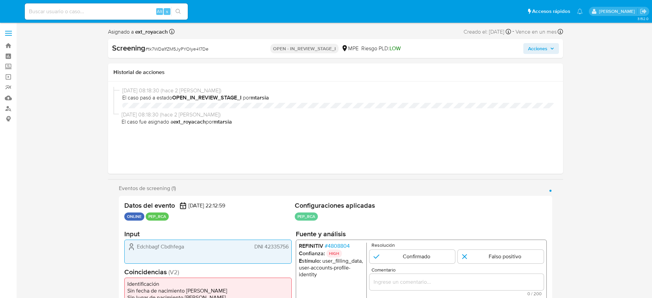
select select "10"
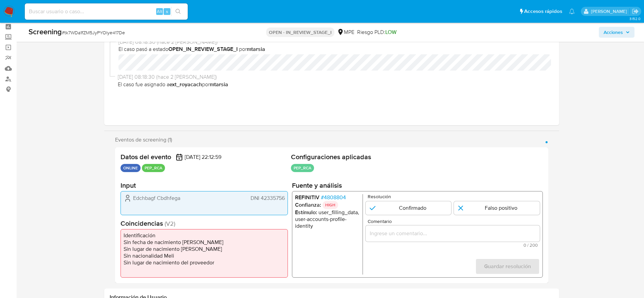
scroll to position [82, 0]
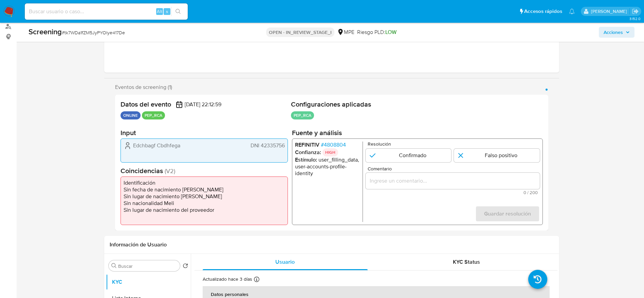
click at [326, 144] on span "# 4808804" at bounding box center [333, 145] width 25 height 7
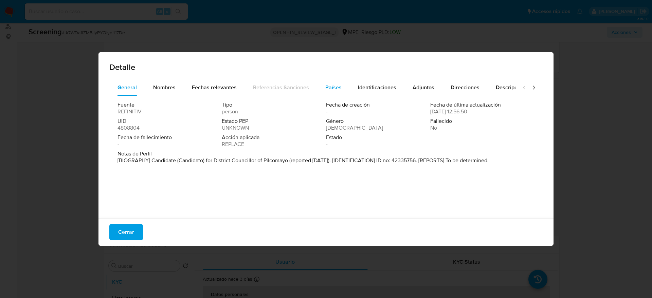
click at [327, 93] on div "Países" at bounding box center [333, 87] width 16 height 16
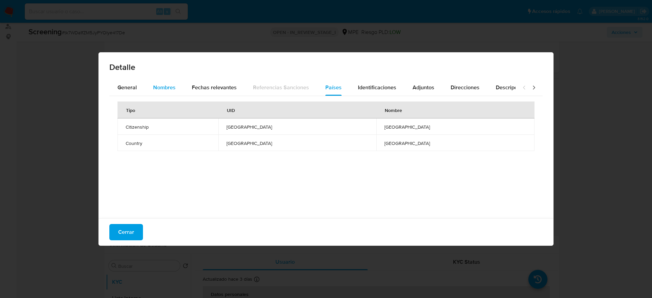
click at [164, 88] on span "Nombres" at bounding box center [164, 88] width 22 height 8
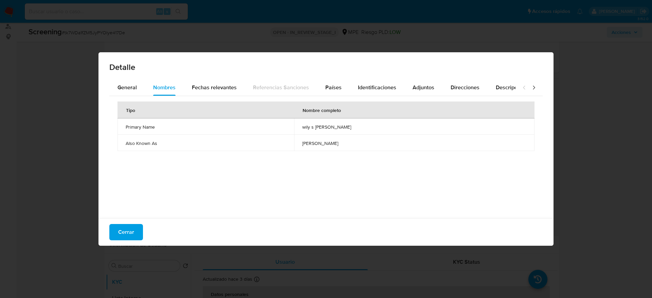
click at [126, 223] on div "Cerrar" at bounding box center [325, 232] width 455 height 28
click at [126, 228] on span "Cerrar" at bounding box center [126, 232] width 16 height 15
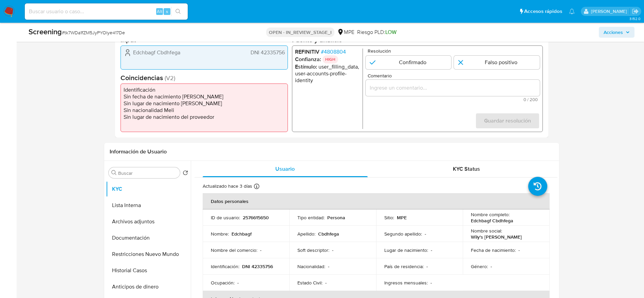
scroll to position [202, 0]
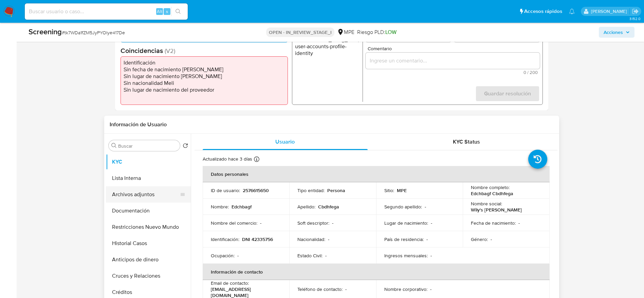
click at [148, 188] on button "Archivos adjuntos" at bounding box center [145, 194] width 79 height 16
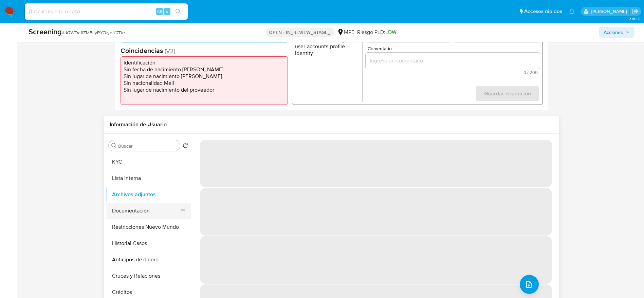
click at [141, 209] on button "Documentación" at bounding box center [145, 211] width 79 height 16
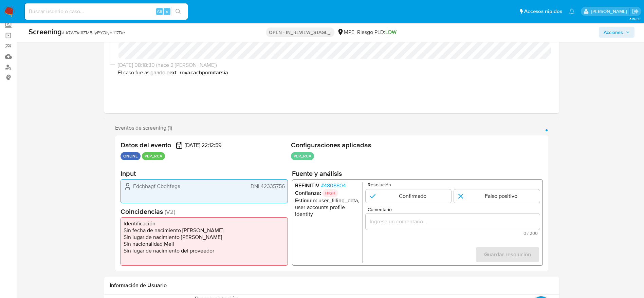
scroll to position [40, 0]
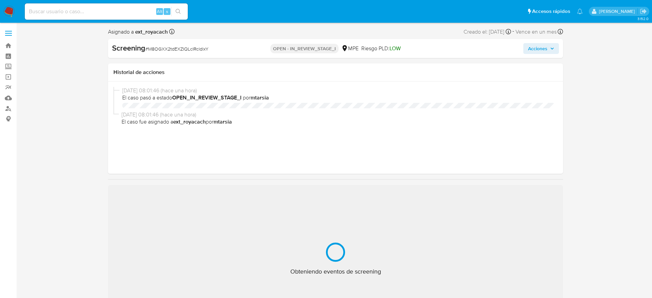
select select "10"
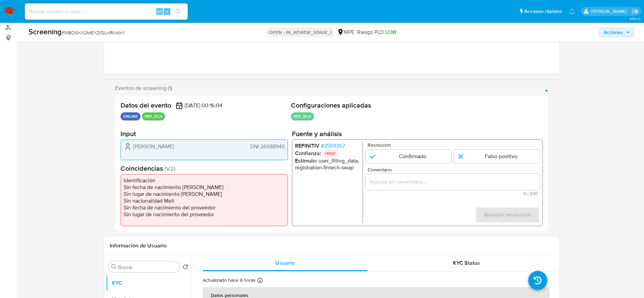
scroll to position [81, 0]
click at [332, 146] on span "# 2559367" at bounding box center [333, 145] width 24 height 7
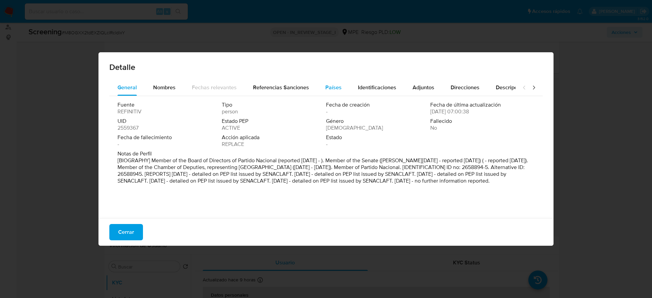
click at [317, 88] on button "Países" at bounding box center [333, 87] width 33 height 16
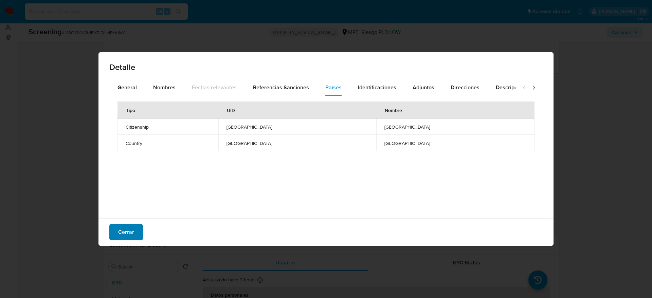
click at [121, 232] on span "Cerrar" at bounding box center [126, 232] width 16 height 15
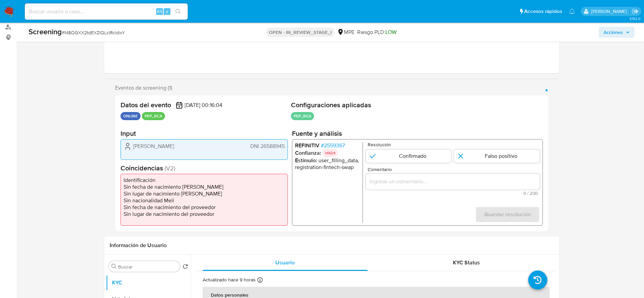
click at [98, 37] on div "Screening # M8OGXX2tdEXZIQLcIRcldlxY" at bounding box center [129, 32] width 200 height 11
copy span "M8OGXX2tdEXZIQLcIRcldlxY"
drag, startPoint x: 135, startPoint y: 148, endPoint x: 286, endPoint y: 153, distance: 151.2
click at [286, 153] on div "Cristhian Moreno DNI 26588945" at bounding box center [204, 149] width 167 height 21
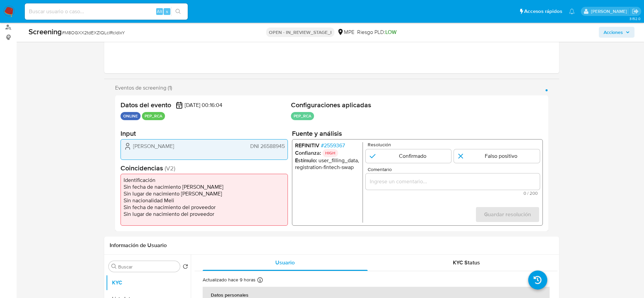
click at [240, 144] on div "Cristhian Moreno DNI 26588945" at bounding box center [204, 146] width 161 height 8
drag, startPoint x: 130, startPoint y: 145, endPoint x: 287, endPoint y: 146, distance: 156.9
click at [287, 146] on div "Cristhian Moreno DNI 26588945" at bounding box center [204, 149] width 167 height 21
click at [345, 143] on span "# 2559367" at bounding box center [333, 145] width 24 height 7
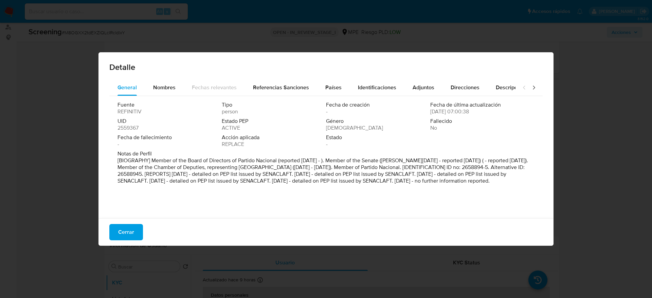
click at [159, 90] on span "Nombres" at bounding box center [164, 88] width 22 height 8
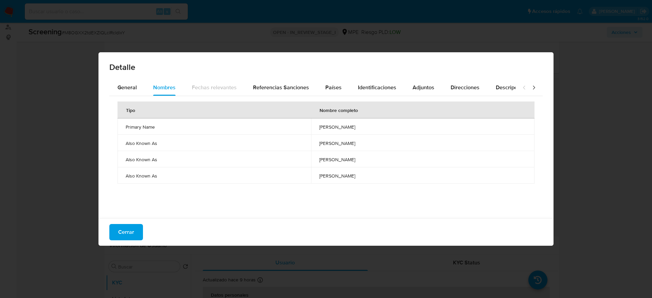
click at [319, 126] on span "gloria rudi rodriguez santo" at bounding box center [422, 127] width 207 height 6
click at [325, 83] on div "Países" at bounding box center [333, 87] width 16 height 16
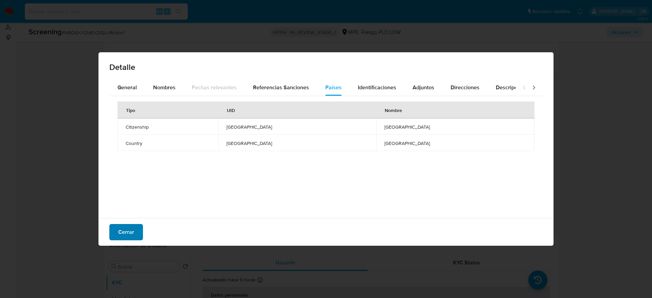
click at [124, 229] on span "Cerrar" at bounding box center [126, 232] width 16 height 15
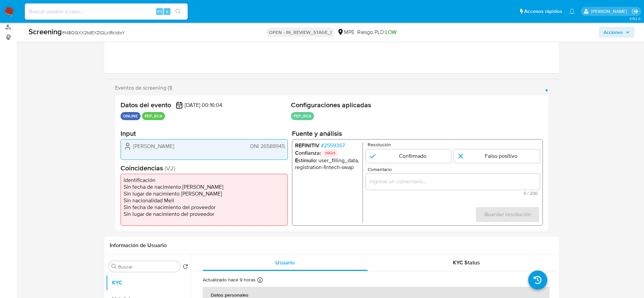
click at [462, 170] on span "Comentario" at bounding box center [454, 169] width 174 height 5
click at [462, 177] on input "Comentario" at bounding box center [452, 181] width 174 height 9
paste input "Compara al usuario Cristhian Moreno DNI 26588945 con el PEP "gloria rudi rodrig…"
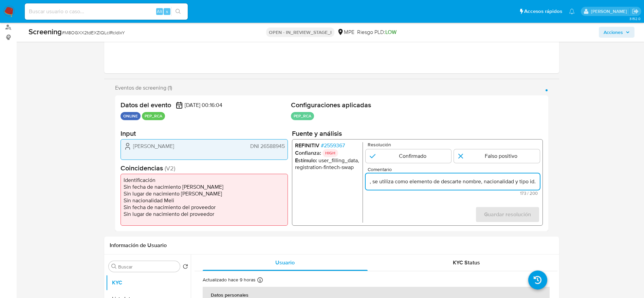
scroll to position [0, 251]
type input "Compara al usuario Cristhian Moreno DNI 26588945 con el PEP "gloria rudi rodrig…"
click at [490, 154] on input "1 de 1" at bounding box center [497, 156] width 86 height 14
radio input "true"
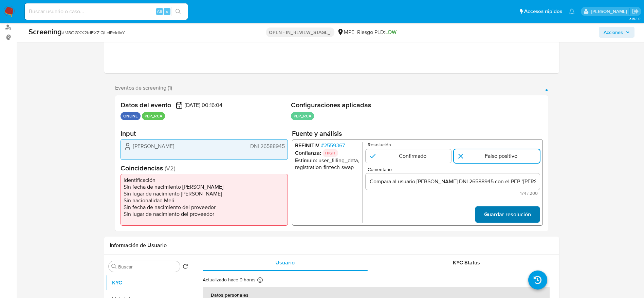
click at [505, 212] on span "Guardar resolución" at bounding box center [507, 214] width 47 height 15
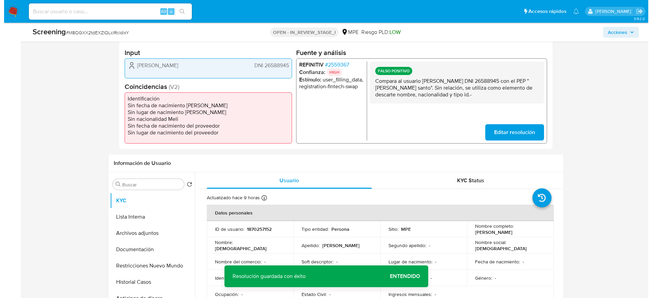
scroll to position [164, 0]
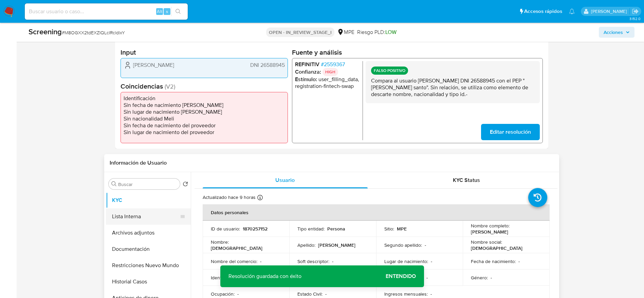
click at [118, 219] on button "Lista Interna" at bounding box center [145, 216] width 79 height 16
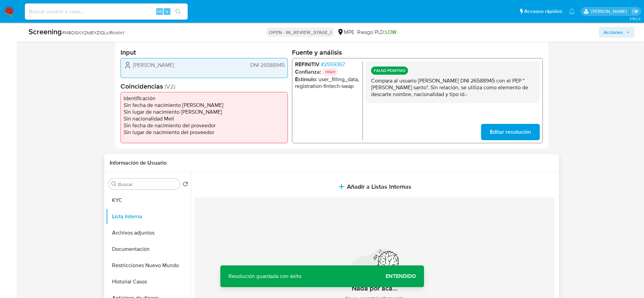
click at [281, 180] on button "Añadir a Listas Internas" at bounding box center [375, 187] width 360 height 23
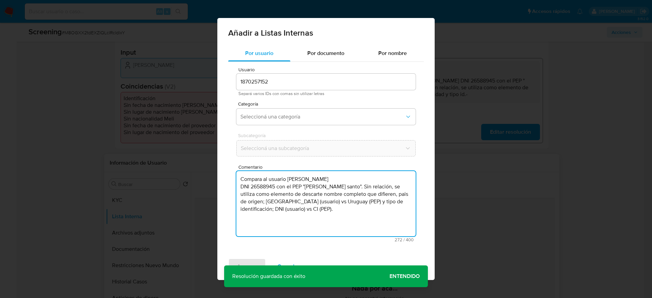
click at [296, 201] on textarea "Compara al usuario Cristhian Moreno DNI 26588945 con el PEP "gloria rudi rodrig…" at bounding box center [325, 203] width 179 height 65
type textarea "Compara al usuario Cristhian Moreno DNI 26588945 con el PEP "gloria rudi rodrig…"
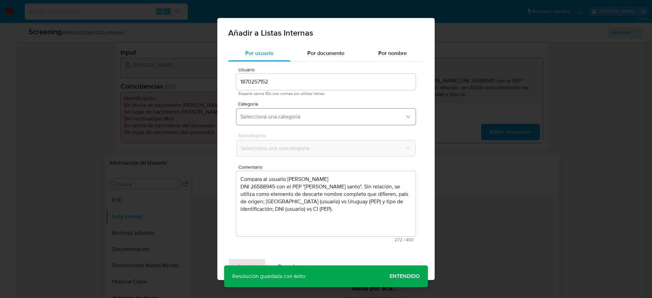
click at [270, 123] on button "Seleccioná una categoría" at bounding box center [325, 117] width 179 height 16
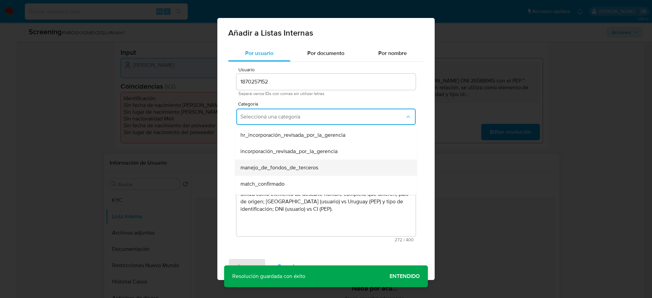
scroll to position [29, 0]
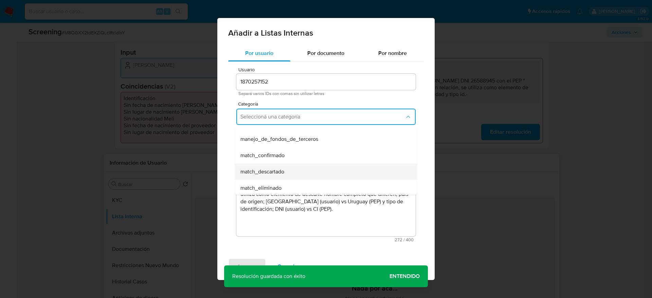
click at [257, 168] on span "match_descartado" at bounding box center [262, 171] width 44 height 7
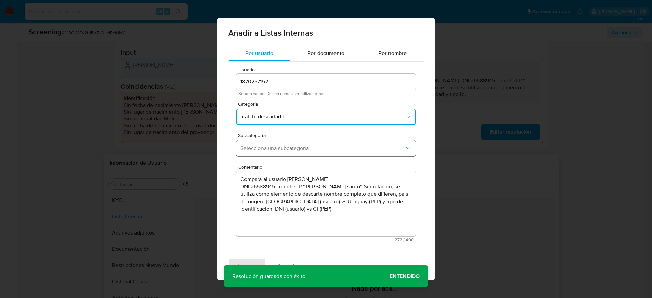
click at [292, 155] on button "Seleccioná una subcategoría" at bounding box center [325, 148] width 179 height 16
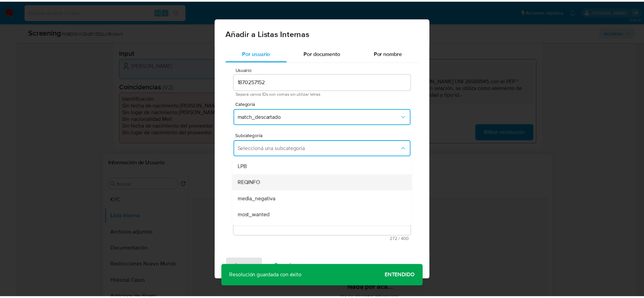
scroll to position [46, 0]
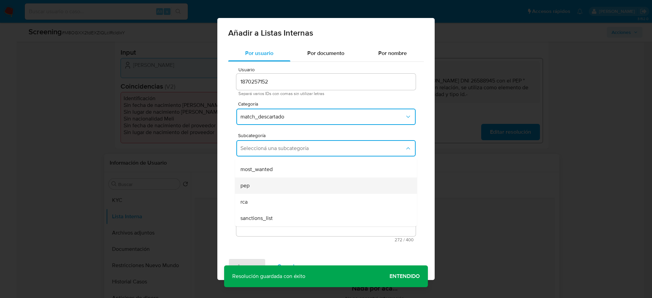
click at [243, 190] on div "pep" at bounding box center [323, 186] width 167 height 16
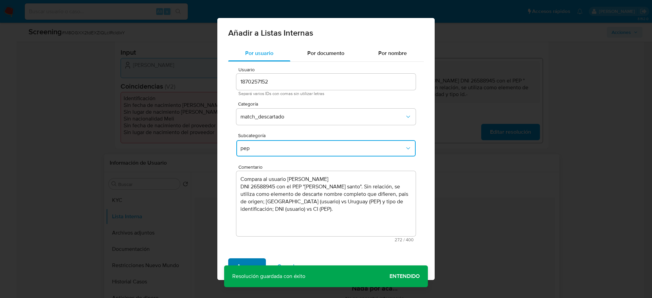
click at [254, 262] on span "Agregar" at bounding box center [247, 266] width 20 height 15
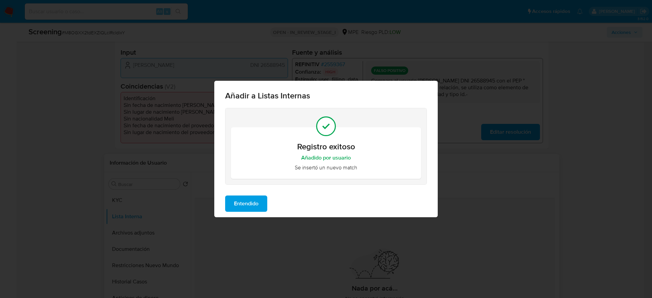
click at [250, 202] on span "Entendido" at bounding box center [246, 203] width 24 height 15
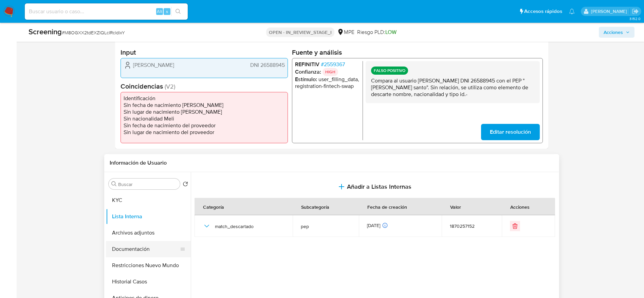
click at [129, 247] on button "Documentación" at bounding box center [145, 249] width 79 height 16
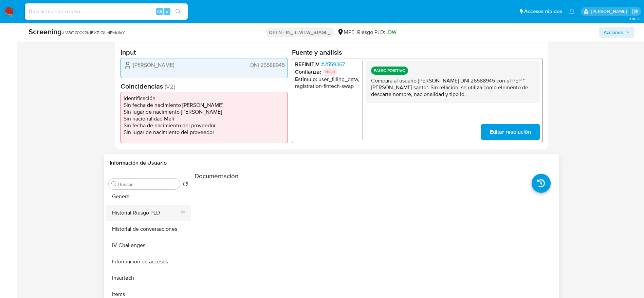
scroll to position [249, 0]
click at [142, 238] on button "IV Challenges" at bounding box center [145, 245] width 79 height 16
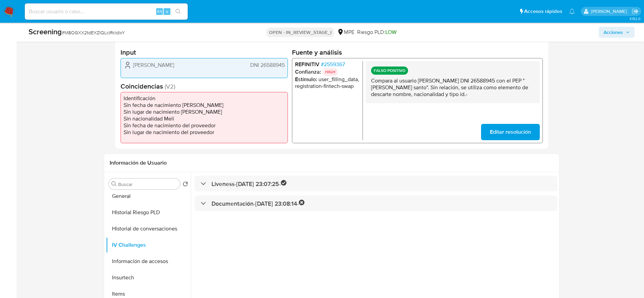
scroll to position [0, 0]
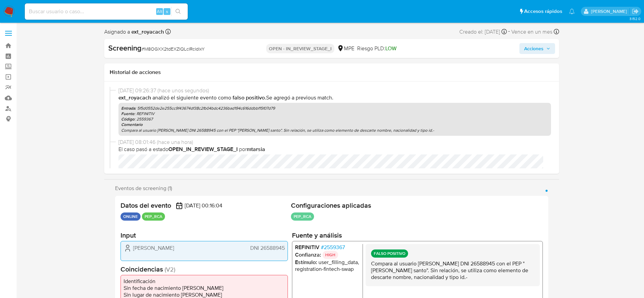
click at [537, 49] on span "Acciones" at bounding box center [533, 48] width 19 height 11
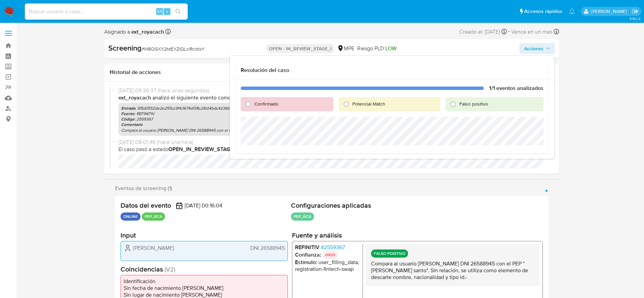
click at [461, 105] on span "Falso positivo" at bounding box center [473, 104] width 29 height 7
click at [459, 105] on input "Falso positivo" at bounding box center [453, 104] width 11 height 11
radio input "true"
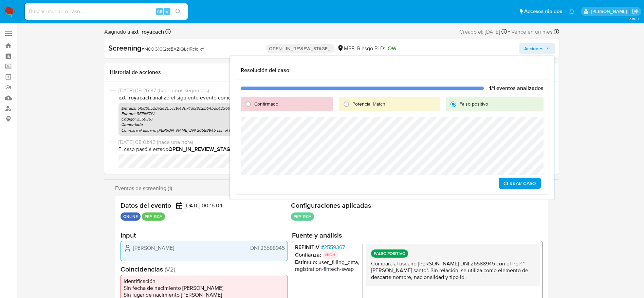
click at [528, 184] on span "Cerrar Caso" at bounding box center [520, 184] width 33 height 10
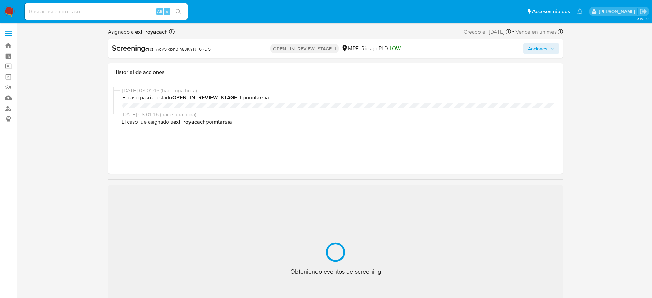
select select "10"
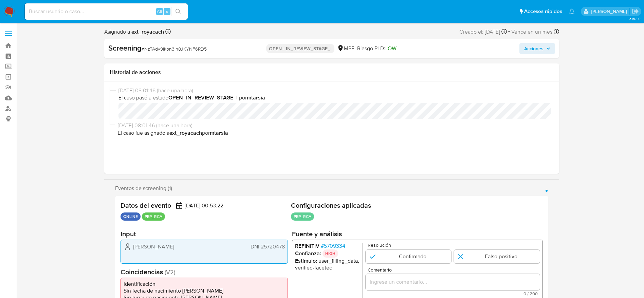
scroll to position [58, 0]
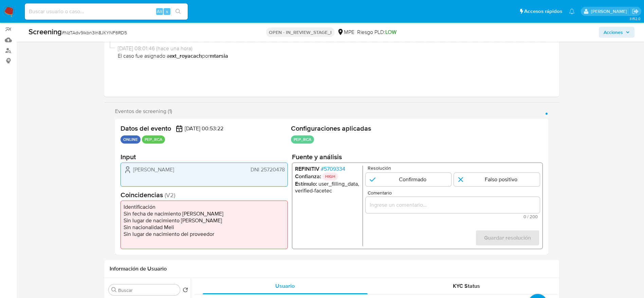
click at [334, 164] on div "REFINITIV # 5709334 Confianza: HIGH Estímulo : user_filling_data, verified-face…" at bounding box center [417, 206] width 251 height 87
click at [333, 167] on span "# 5709334" at bounding box center [333, 169] width 24 height 7
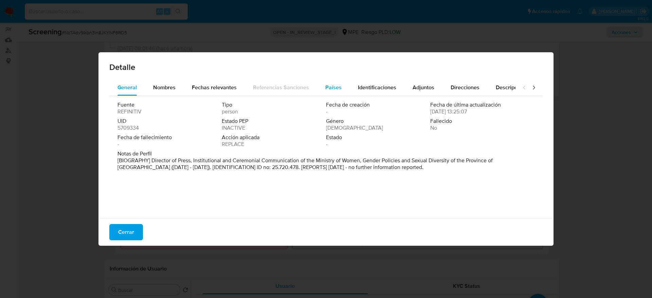
click at [332, 87] on span "Países" at bounding box center [333, 88] width 16 height 8
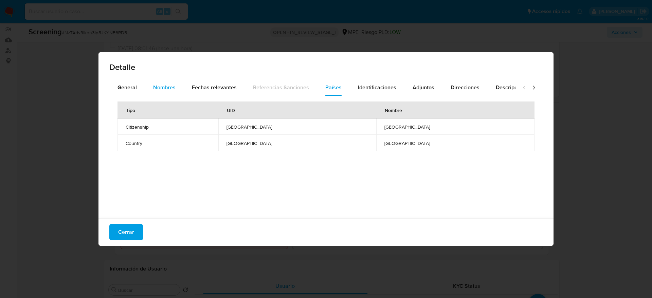
click at [161, 88] on span "Nombres" at bounding box center [164, 88] width 22 height 8
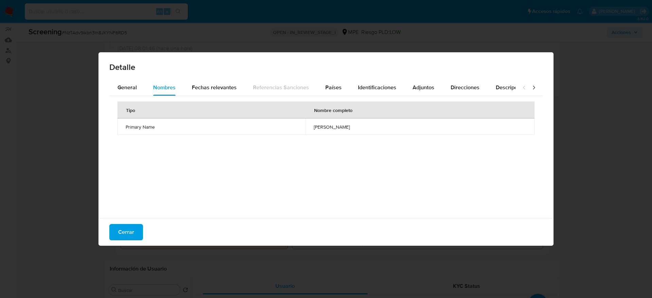
click at [315, 128] on span "[PERSON_NAME]" at bounding box center [420, 127] width 213 height 6
click at [126, 84] on span "General" at bounding box center [126, 88] width 19 height 8
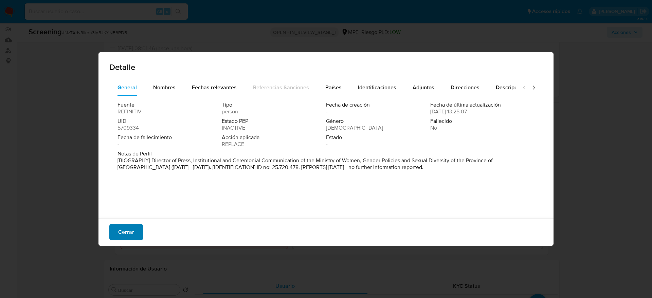
click at [130, 234] on span "Cerrar" at bounding box center [126, 232] width 16 height 15
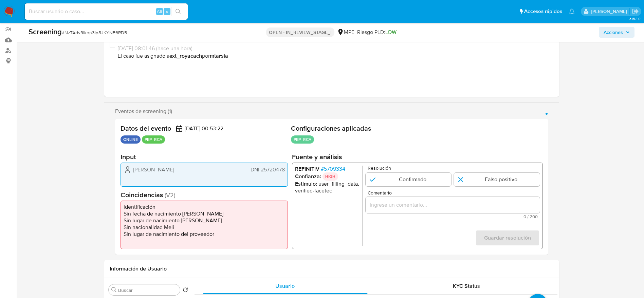
drag, startPoint x: 130, startPoint y: 166, endPoint x: 285, endPoint y: 169, distance: 154.2
click at [285, 169] on div "[PERSON_NAME] DNI 25720478" at bounding box center [204, 170] width 161 height 8
paste input "Compara al usuario [PERSON_NAME] DNI 25720478 con el PEP "[PERSON_NAME]". Sin r…"
click at [375, 207] on input "Compara al usuario [PERSON_NAME] DNI 25720478 con el PEP "[PERSON_NAME]". Sin r…" at bounding box center [452, 205] width 174 height 9
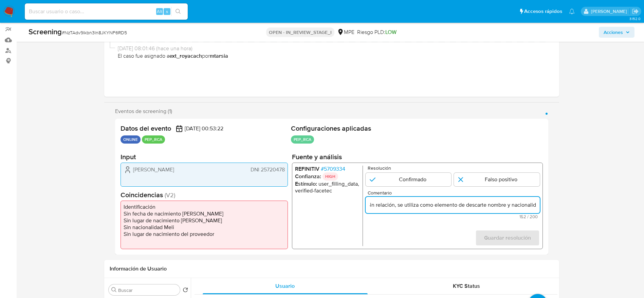
scroll to position [0, 203]
type input "Compara al usuario [PERSON_NAME] DNI 25720478 con el PEP "[PERSON_NAME]". Sin r…"
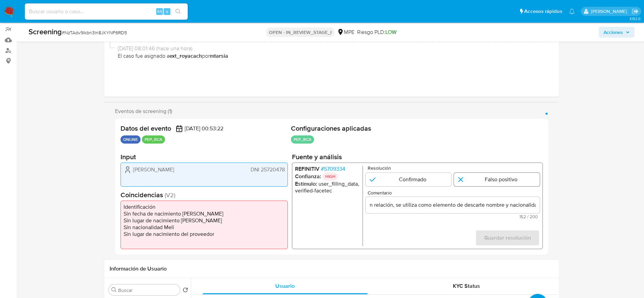
scroll to position [0, 0]
click at [498, 177] on input "1 de 1" at bounding box center [497, 180] width 86 height 14
radio input "true"
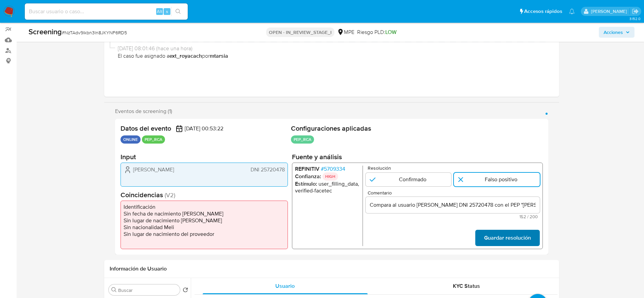
click at [508, 238] on span "Guardar resolución" at bounding box center [507, 238] width 47 height 15
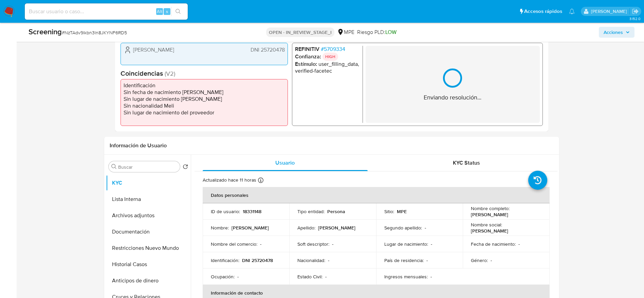
scroll to position [184, 0]
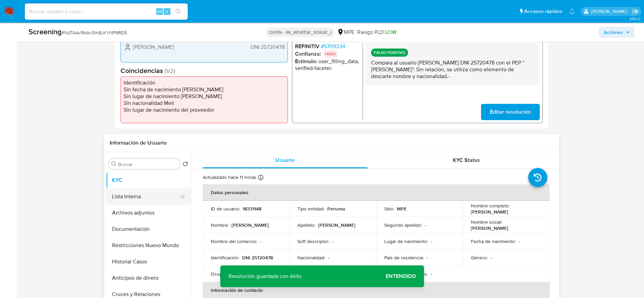
click at [152, 194] on button "Lista Interna" at bounding box center [145, 196] width 79 height 16
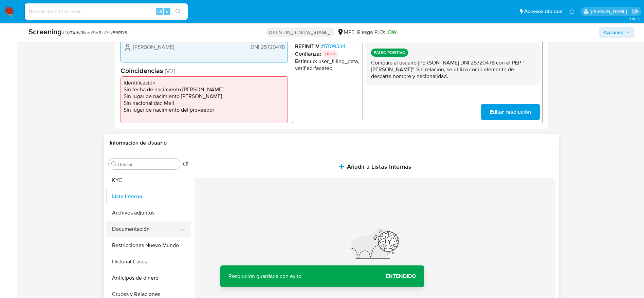
click at [141, 224] on button "Documentación" at bounding box center [145, 229] width 79 height 16
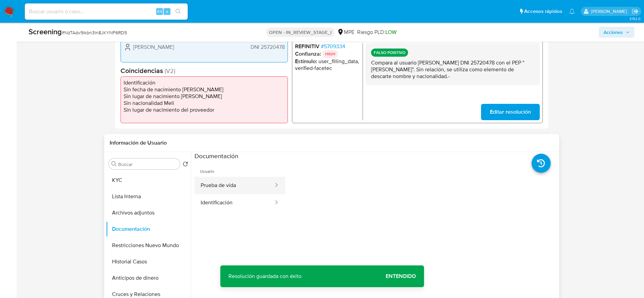
click at [245, 182] on button "Prueba de vida" at bounding box center [235, 185] width 80 height 17
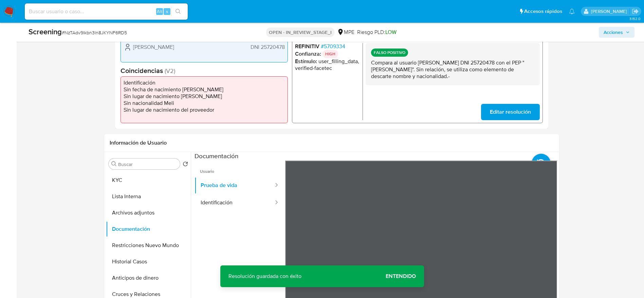
scroll to position [221, 0]
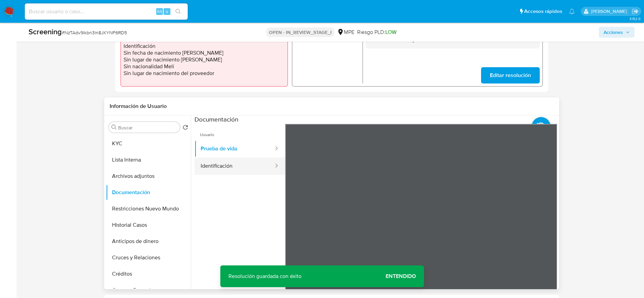
click at [245, 162] on button "Identificación" at bounding box center [235, 166] width 80 height 17
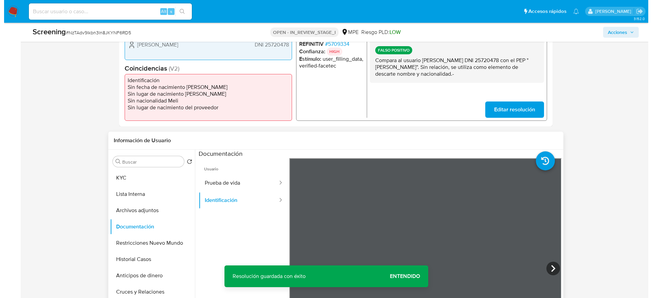
scroll to position [195, 0]
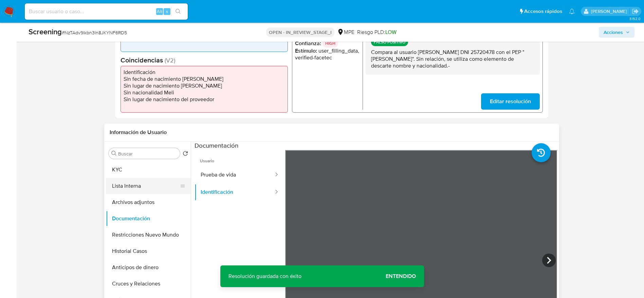
click at [134, 186] on button "Lista Interna" at bounding box center [145, 186] width 79 height 16
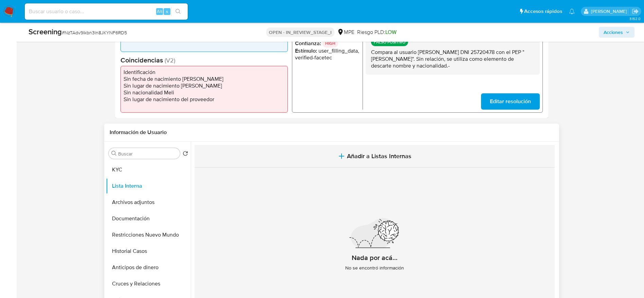
click at [313, 153] on button "Añadir a Listas Internas" at bounding box center [375, 156] width 360 height 23
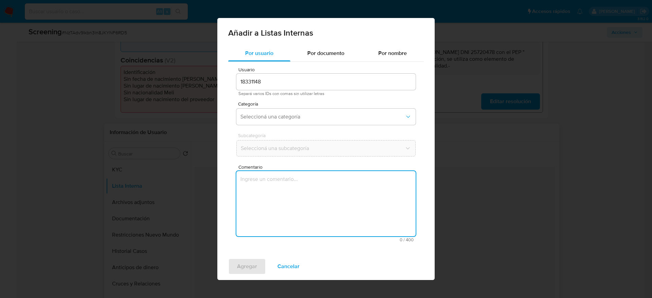
click at [300, 196] on textarea "Comentario" at bounding box center [325, 203] width 179 height 65
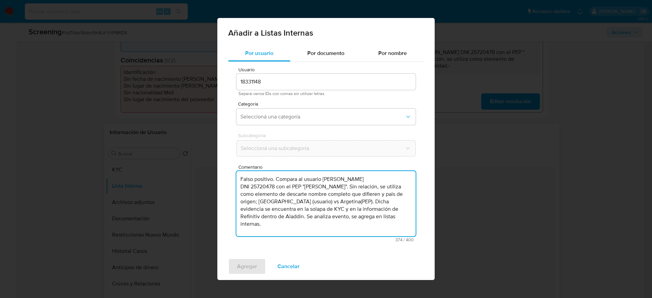
click at [301, 201] on textarea "Falso positivo. Compara al usuario [PERSON_NAME] DNI 25720478 con el PEP "[PERS…" at bounding box center [325, 203] width 179 height 65
drag, startPoint x: 276, startPoint y: 179, endPoint x: 219, endPoint y: 177, distance: 57.1
click at [219, 177] on div "Por usuario Por documento Por nombre Usuario 18331148 Separá varios IDs con com…" at bounding box center [325, 149] width 217 height 208
drag, startPoint x: 318, startPoint y: 200, endPoint x: 360, endPoint y: 227, distance: 49.5
click at [360, 227] on textarea "Compara al usuario [PERSON_NAME] DNI 25720478 con el PEP "[PERSON_NAME]". Sin r…" at bounding box center [325, 203] width 179 height 65
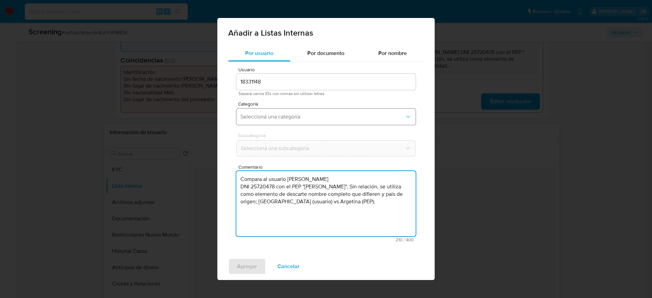
type textarea "Compara al usuario [PERSON_NAME] DNI 25720478 con el PEP "[PERSON_NAME]". Sin r…"
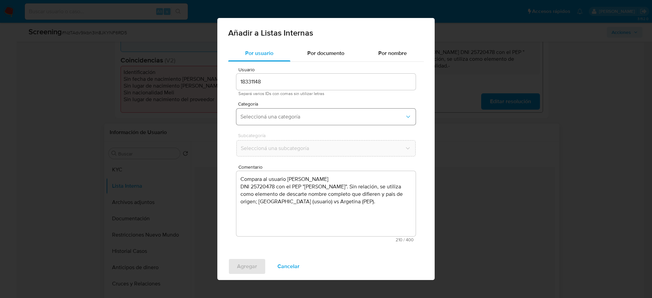
click at [282, 116] on span "Seleccioná una categoría" at bounding box center [322, 116] width 164 height 7
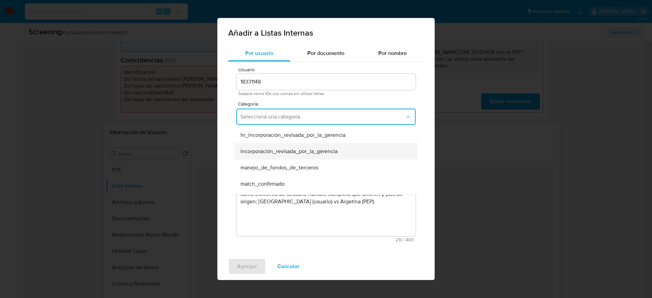
scroll to position [36, 0]
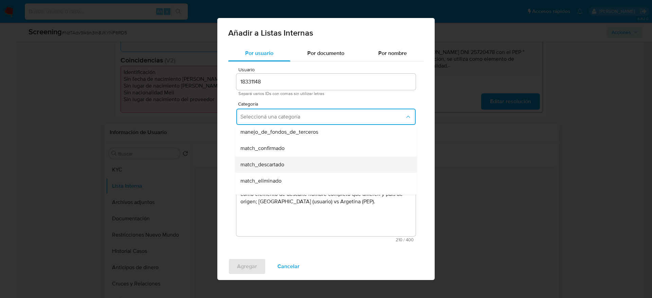
click at [265, 163] on span "match_descartado" at bounding box center [262, 164] width 44 height 7
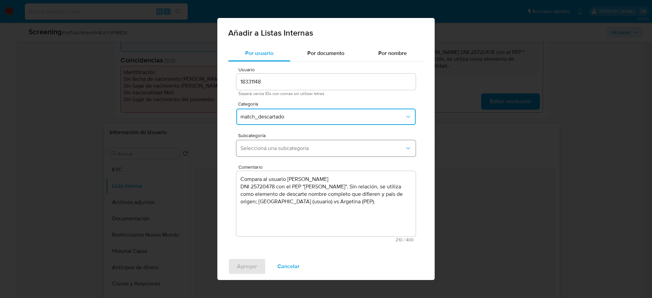
click at [297, 147] on span "Seleccioná una subcategoría" at bounding box center [322, 148] width 164 height 7
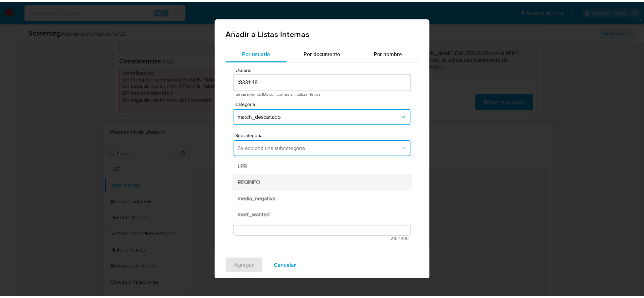
scroll to position [46, 0]
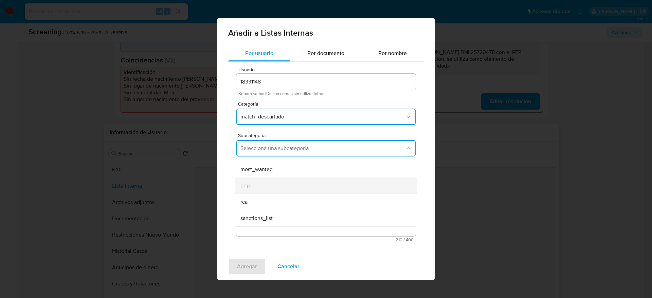
click at [267, 185] on div "pep" at bounding box center [323, 186] width 167 height 16
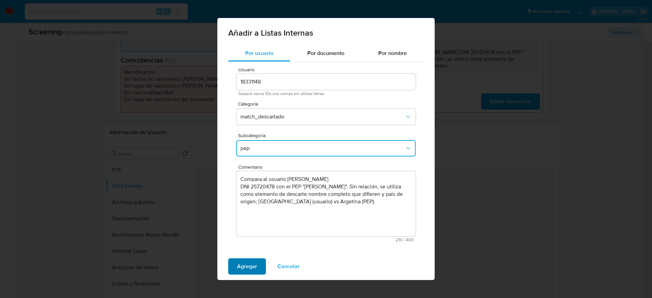
click at [253, 265] on span "Agregar" at bounding box center [247, 266] width 20 height 15
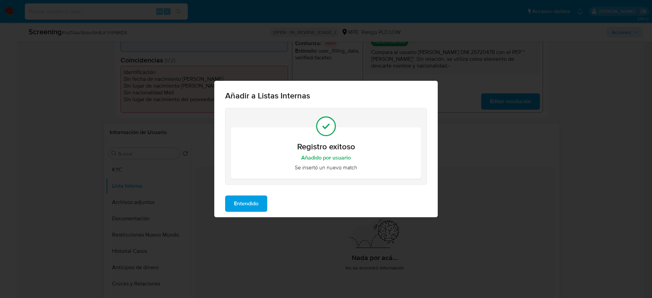
click at [256, 202] on span "Entendido" at bounding box center [246, 203] width 24 height 15
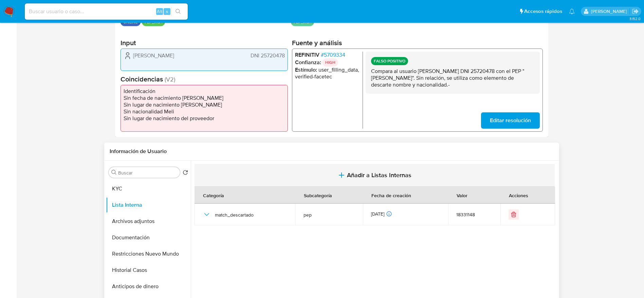
scroll to position [0, 0]
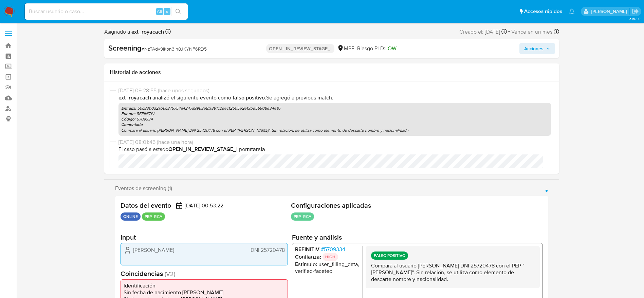
click at [545, 47] on span "Acciones" at bounding box center [537, 49] width 26 height 10
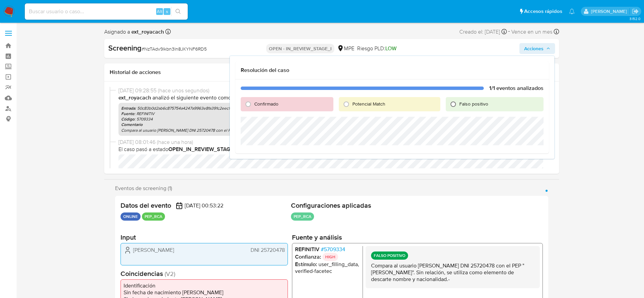
click at [459, 106] on input "Falso positivo" at bounding box center [453, 104] width 11 height 11
radio input "true"
click at [524, 176] on span "Cerrar Caso" at bounding box center [520, 176] width 33 height 10
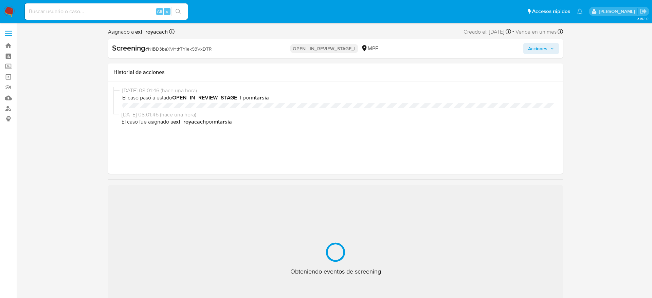
select select "10"
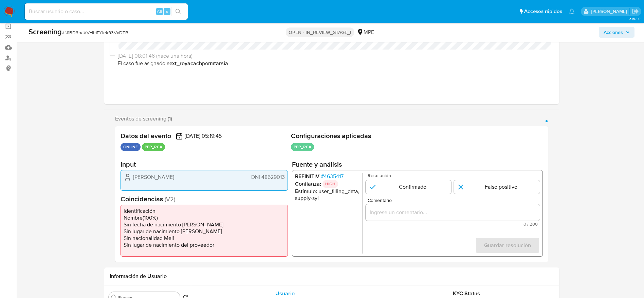
scroll to position [57, 0]
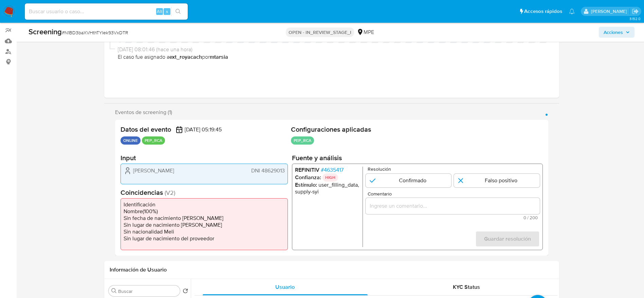
click at [339, 169] on span "# 4635417" at bounding box center [332, 170] width 23 height 7
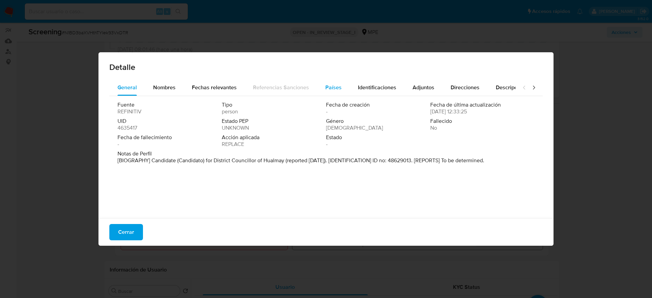
click at [335, 84] on span "Países" at bounding box center [333, 88] width 16 height 8
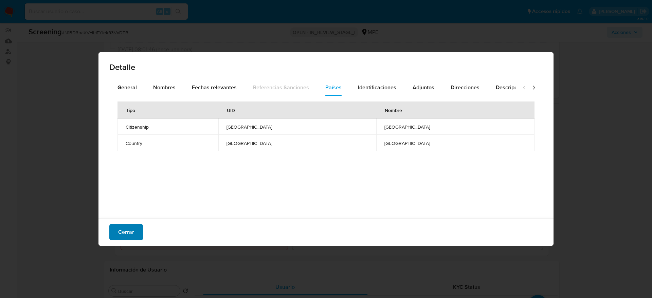
click at [121, 232] on span "Cerrar" at bounding box center [126, 232] width 16 height 15
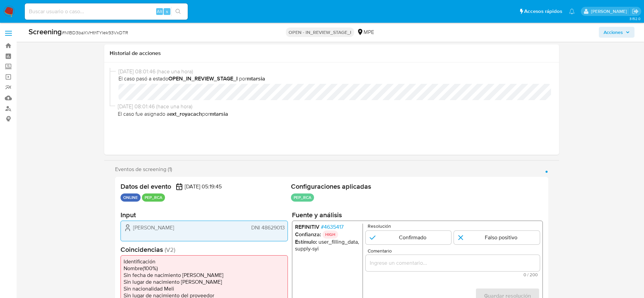
scroll to position [73, 0]
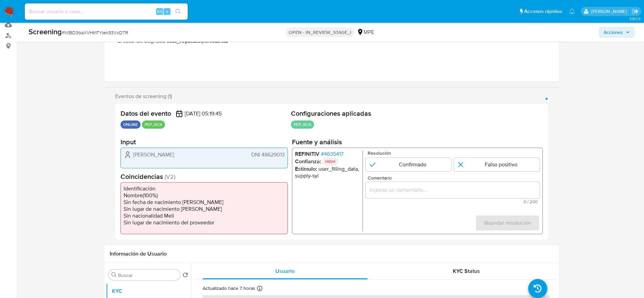
click at [329, 152] on span "# 4635417" at bounding box center [332, 154] width 23 height 7
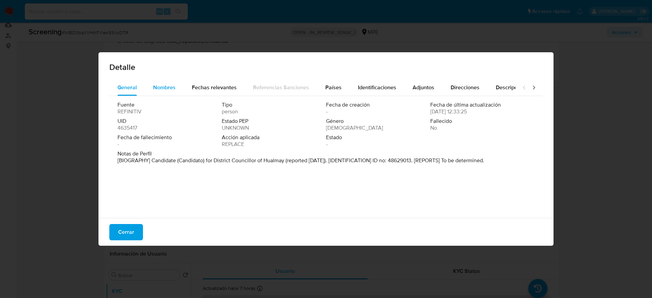
click at [159, 86] on span "Nombres" at bounding box center [164, 88] width 22 height 8
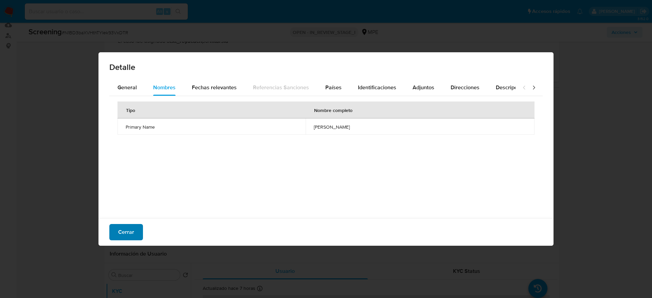
click at [124, 231] on span "Cerrar" at bounding box center [126, 232] width 16 height 15
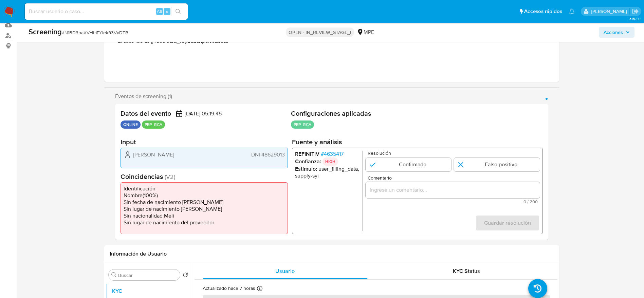
click at [85, 30] on span "# N1BD3baXVHthTYIek93VxDTR" at bounding box center [95, 32] width 66 height 7
copy span "N1BD3baXVHthTYIek93VxDTR"
drag, startPoint x: 129, startPoint y: 156, endPoint x: 286, endPoint y: 156, distance: 156.5
click at [286, 156] on div "Tatiana Martel Alvarado DNI 48629013" at bounding box center [204, 158] width 167 height 21
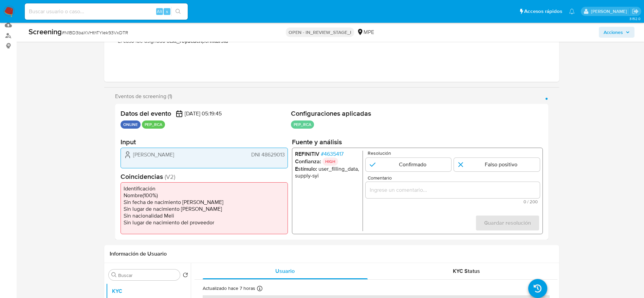
click at [343, 155] on span "# 4635417" at bounding box center [332, 154] width 23 height 7
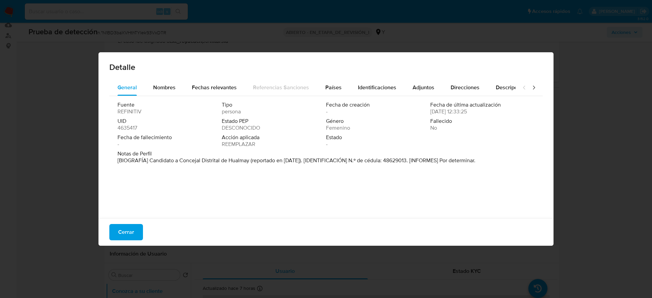
drag, startPoint x: 150, startPoint y: 160, endPoint x: 249, endPoint y: 167, distance: 99.1
click at [249, 167] on div "Fuente REFINITIV Tipo persona Fecha de creación - Fecha de última actualización…" at bounding box center [325, 155] width 433 height 119
click at [124, 231] on span "Cerrar" at bounding box center [126, 232] width 16 height 15
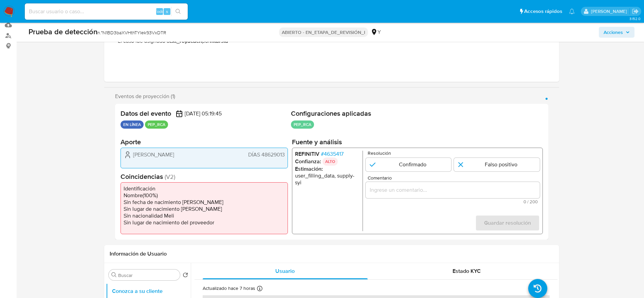
click at [402, 179] on span "Comentario" at bounding box center [454, 178] width 174 height 5
click at [402, 186] on input "Comentario" at bounding box center [452, 190] width 174 height 9
paste input "Caso generado sobre el usuario Tatiana Martel Alvarado DNI 48629013 por coincid…"
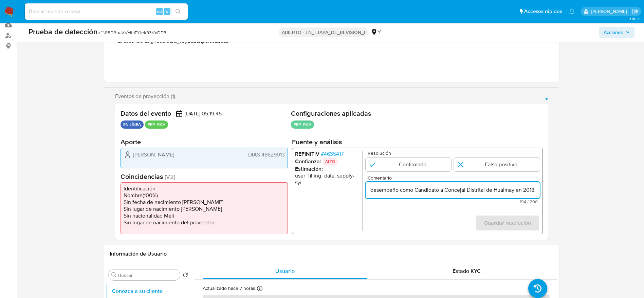
scroll to position [0, 312]
type input "Caso generado sobre el usuario Tatiana Martel Alvarado DNI 48629013 por coincid…"
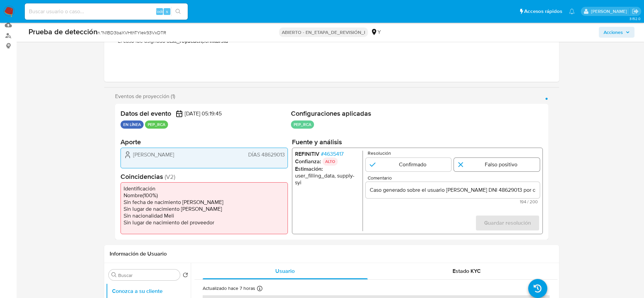
click at [468, 164] on input "1 de 1" at bounding box center [497, 165] width 86 height 14
radio input "true"
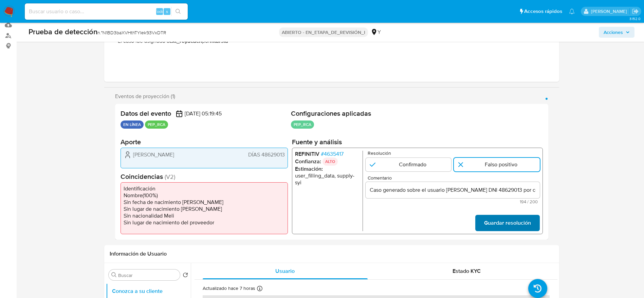
click at [526, 227] on span "Guardar resolución" at bounding box center [507, 223] width 47 height 15
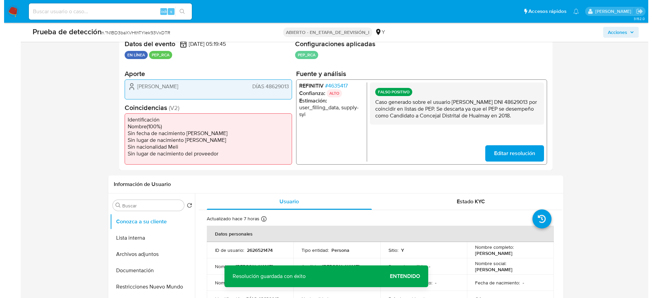
scroll to position [187, 0]
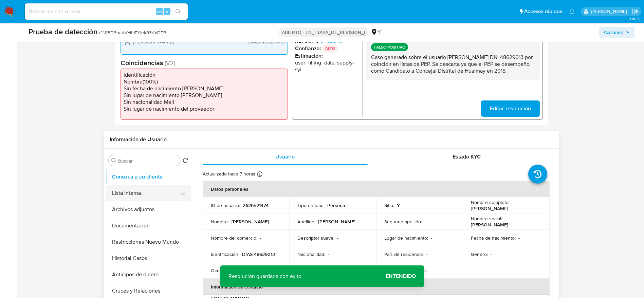
click at [128, 195] on button "Lista interna" at bounding box center [145, 193] width 79 height 16
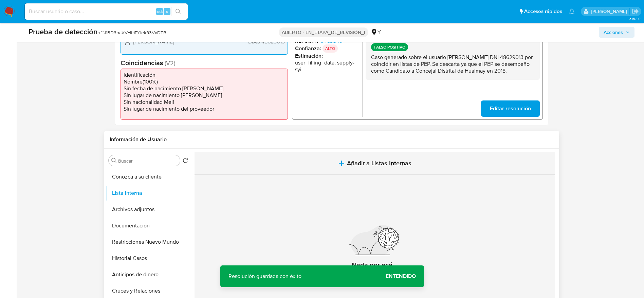
click at [296, 157] on button "Añadir a Listas Internas" at bounding box center [375, 163] width 360 height 23
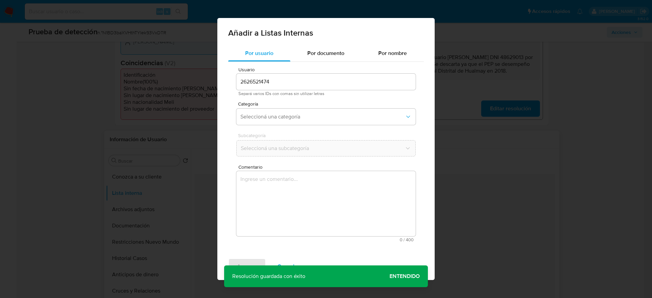
click at [315, 184] on textarea "Comentario" at bounding box center [325, 203] width 179 height 65
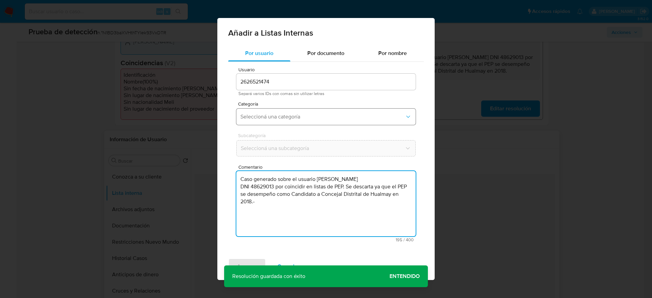
type textarea "Caso generado sobre el usuario Tatiana Martel Alvarado DNI 48629013 por coincid…"
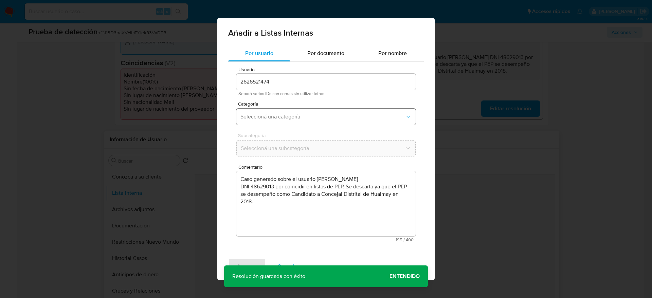
click at [276, 119] on span "Seleccioná una categoría" at bounding box center [322, 116] width 164 height 7
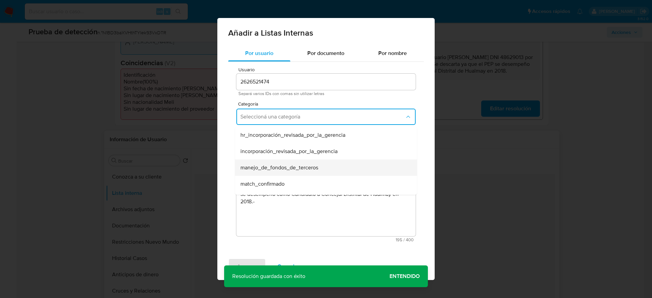
scroll to position [30, 0]
click at [283, 162] on div "match_descartado" at bounding box center [323, 170] width 167 height 16
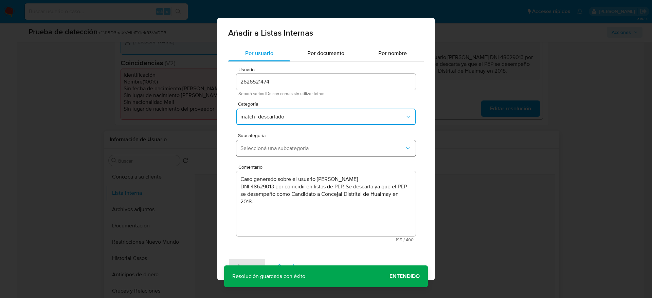
click at [301, 147] on span "Seleccioná una subcategoría" at bounding box center [322, 148] width 164 height 7
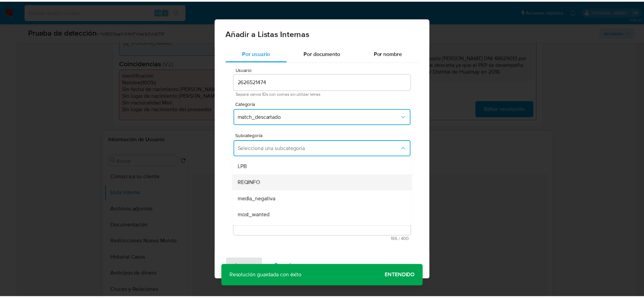
scroll to position [46, 0]
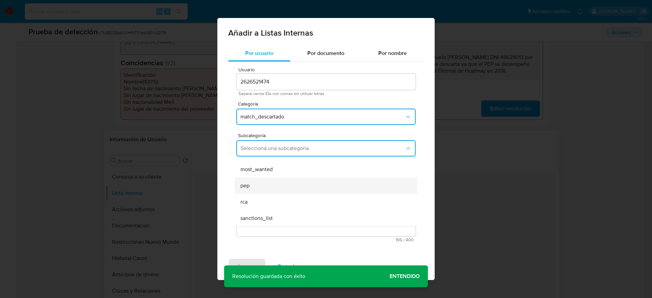
click at [268, 180] on div "pep" at bounding box center [323, 186] width 167 height 16
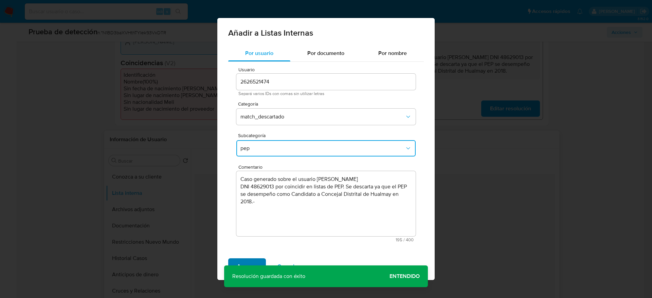
click at [244, 261] on span "Agregar" at bounding box center [247, 266] width 20 height 15
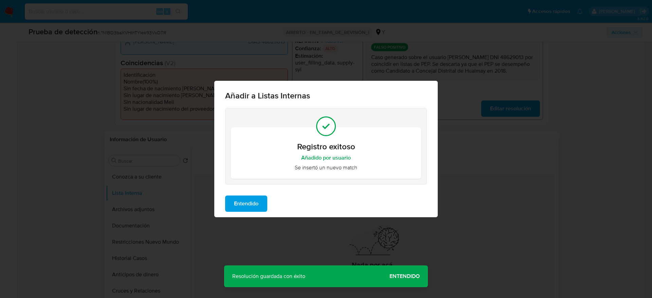
click at [239, 203] on span "Entendido" at bounding box center [246, 203] width 24 height 15
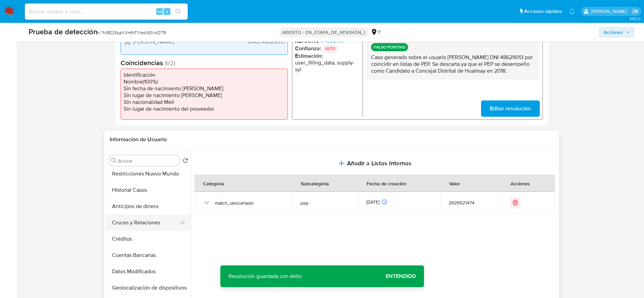
scroll to position [0, 0]
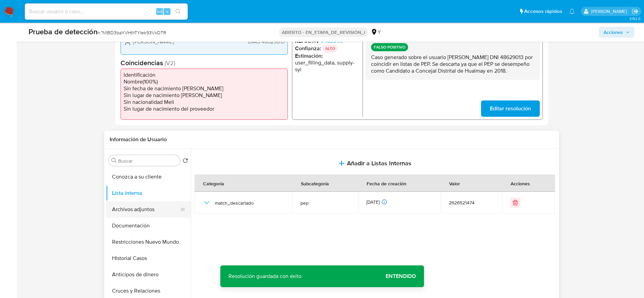
click at [138, 204] on button "Archivos adjuntos" at bounding box center [145, 209] width 79 height 16
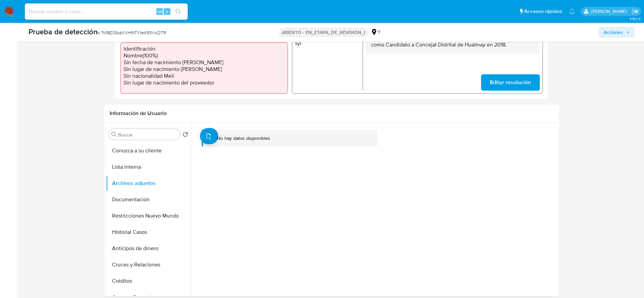
scroll to position [264, 0]
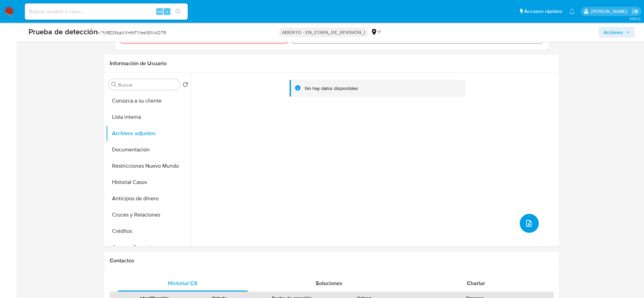
click at [527, 230] on button "subir archivo" at bounding box center [529, 223] width 19 height 19
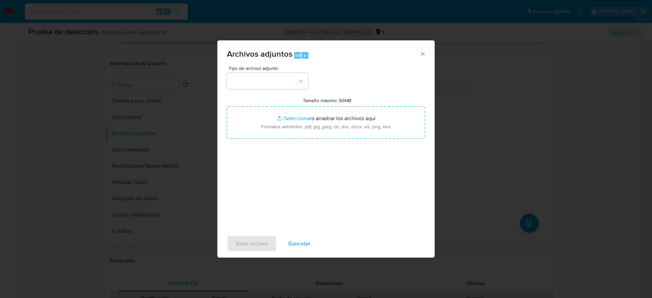
click at [266, 90] on div "Tipo de archivo adjunto Tamaño máximo: 50MB Seleccionar archivos Seleccionar o …" at bounding box center [326, 146] width 198 height 160
click at [281, 86] on button "button" at bounding box center [267, 81] width 81 height 16
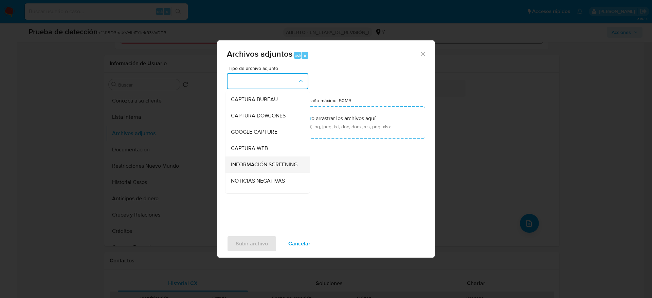
click at [254, 163] on span "INFORMACIÓN SCREENING" at bounding box center [264, 164] width 67 height 7
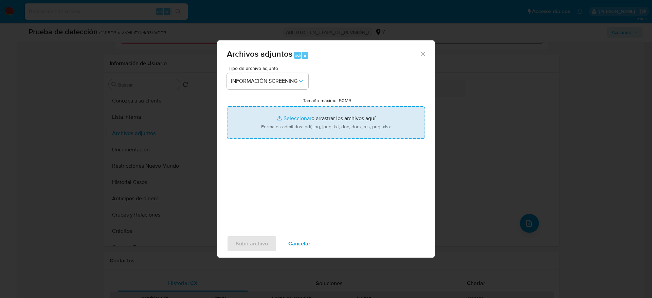
click at [293, 115] on input "Tamaño máximo: 50MB Seleccionar archivos" at bounding box center [326, 122] width 198 height 33
type input "C:\fakepath\_Tatiana Martel Alvarado_ - Buscar con Google.pdf"
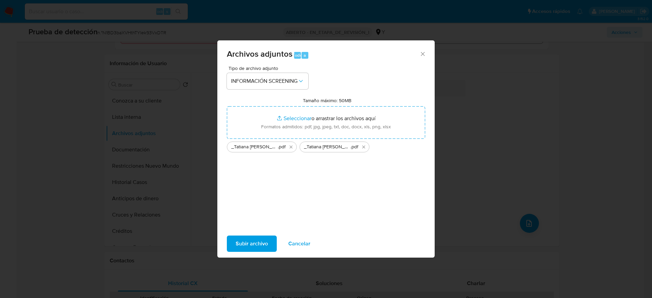
click at [238, 240] on span "Subir archivo" at bounding box center [252, 243] width 32 height 15
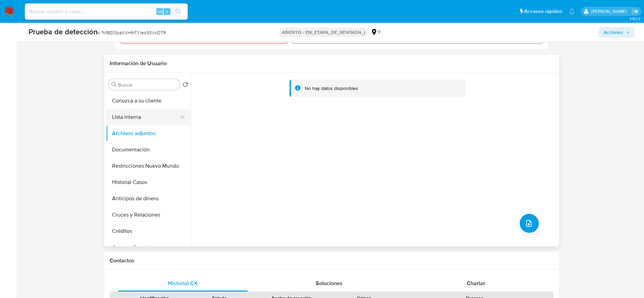
click at [136, 120] on button "Lista interna" at bounding box center [145, 117] width 79 height 16
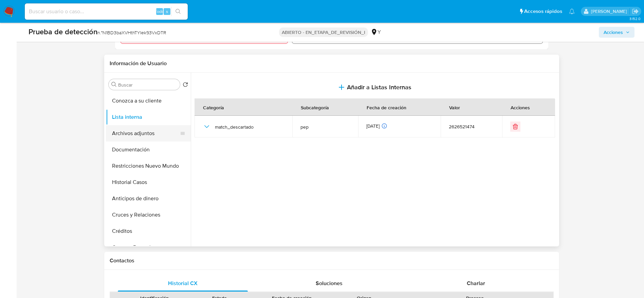
click at [134, 135] on button "Archivos adjuntos" at bounding box center [145, 133] width 79 height 16
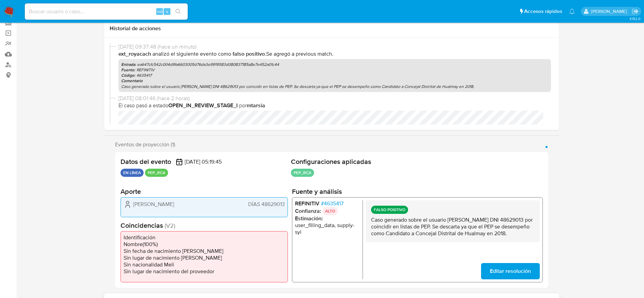
scroll to position [0, 0]
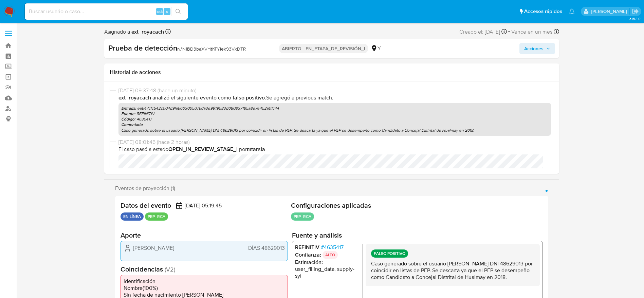
click at [544, 44] on span "Acciones" at bounding box center [537, 49] width 26 height 10
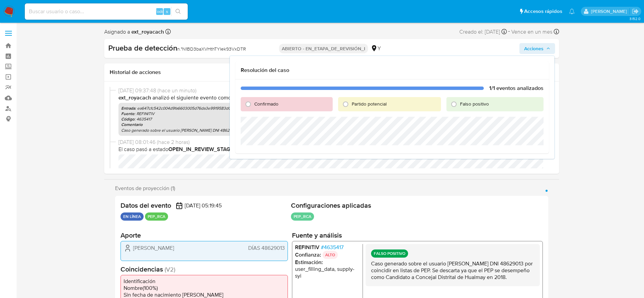
click at [469, 110] on div "Falso positivo" at bounding box center [495, 104] width 97 height 14
click at [474, 105] on font "Falso positivo" at bounding box center [474, 104] width 29 height 7
click at [459, 105] on input "Falso positivo" at bounding box center [454, 104] width 11 height 11
radio input "true"
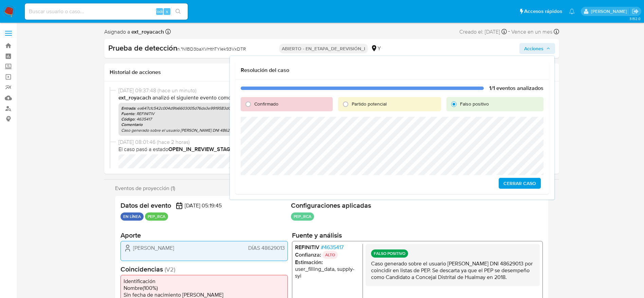
click at [505, 182] on span "Cerrar Caso" at bounding box center [520, 184] width 33 height 10
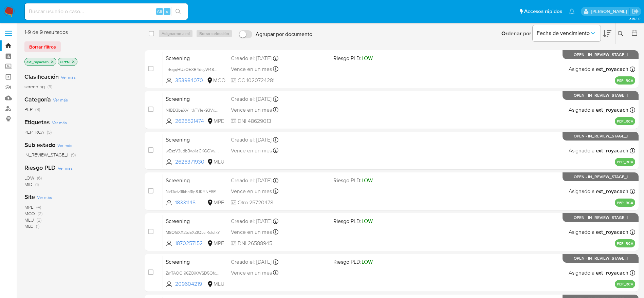
click at [53, 62] on icon "close-filter" at bounding box center [52, 62] width 4 height 4
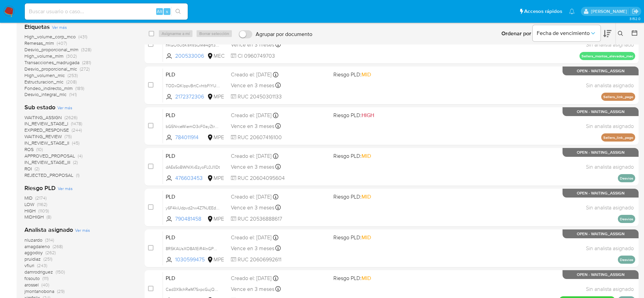
scroll to position [155, 0]
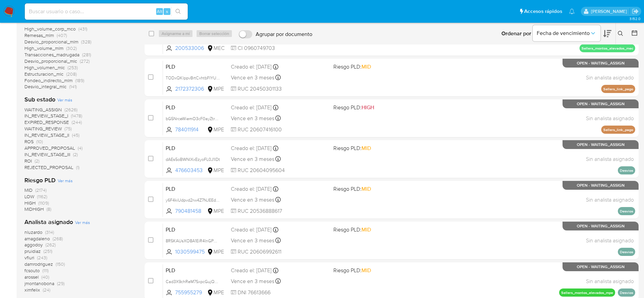
click at [10, 9] on img at bounding box center [9, 12] width 12 height 12
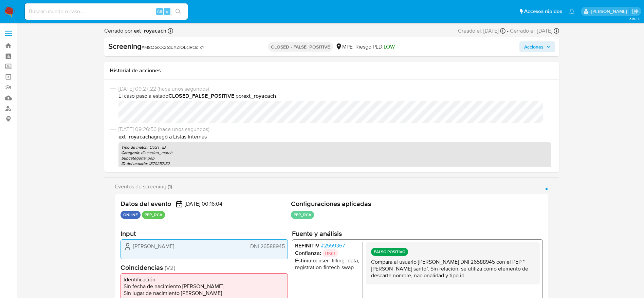
select select "10"
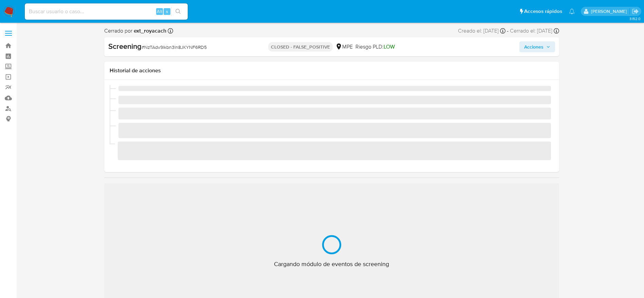
click at [166, 43] on div "Screening # NzTAdv9lkbn3ln8JKYNF6RD5" at bounding box center [181, 46] width 146 height 10
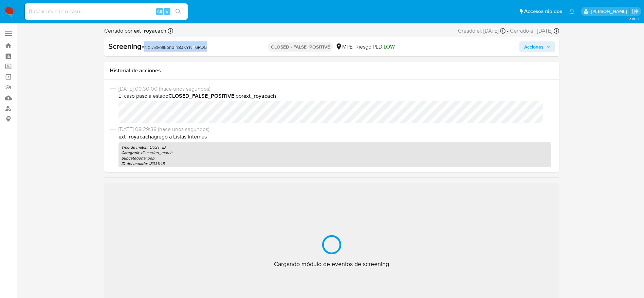
click at [166, 43] on div "Screening # NzTAdv9lkbn3ln8JKYNF6RD5" at bounding box center [181, 46] width 146 height 10
copy span "NzTAdv9lkbn3ln8JKYNF6RD5"
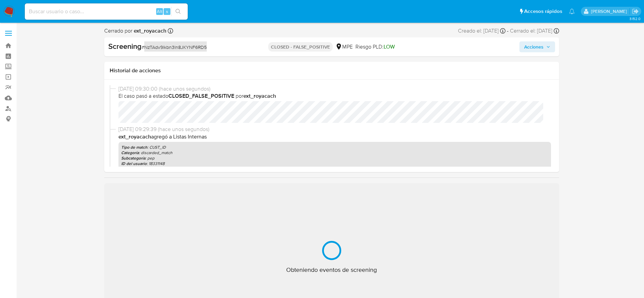
select select "10"
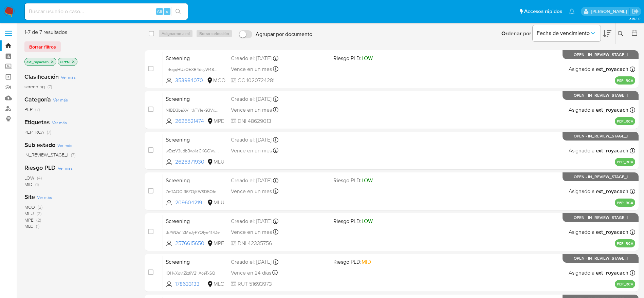
click at [50, 63] on icon "close-filter" at bounding box center [52, 62] width 4 height 4
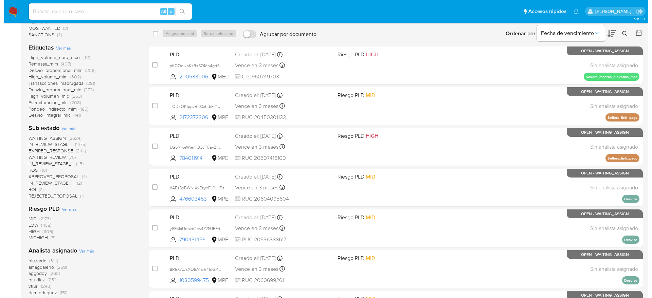
scroll to position [159, 0]
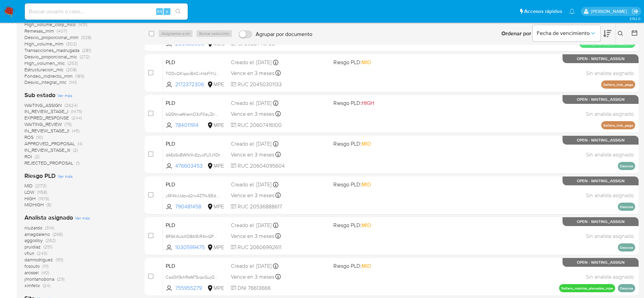
click at [72, 217] on div "Analista asignado Ver más nluzardo (314) amagdaleno (268) aggodoy (262) pruidia…" at bounding box center [78, 251] width 109 height 75
click at [84, 218] on span "Ver más" at bounding box center [82, 218] width 15 height 6
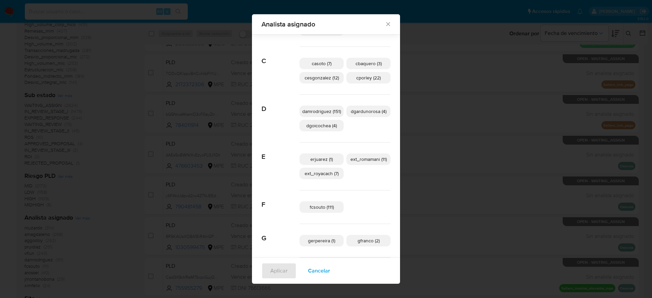
scroll to position [102, 0]
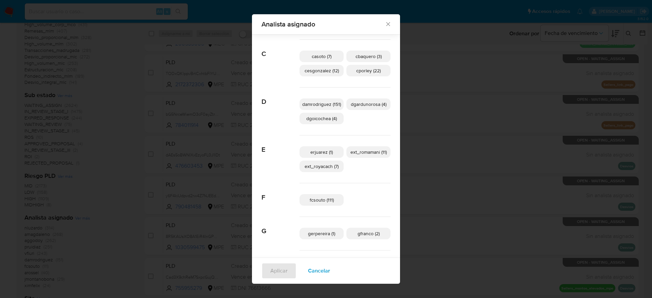
click at [369, 149] on span "ext_romamani (11)" at bounding box center [368, 152] width 36 height 7
click at [270, 272] on span "Aplicar" at bounding box center [278, 271] width 17 height 15
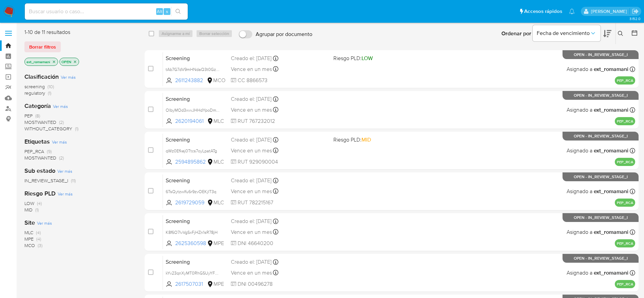
click at [73, 61] on icon "close-filter" at bounding box center [75, 62] width 4 height 4
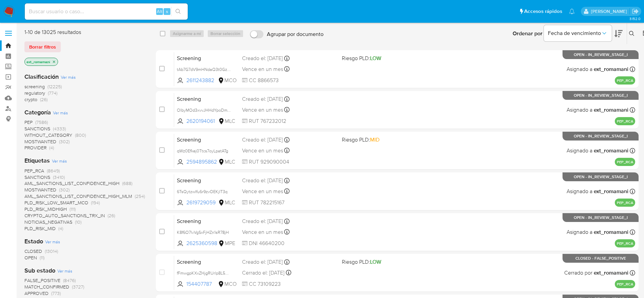
click at [32, 251] on span "CLOSED" at bounding box center [33, 251] width 18 height 7
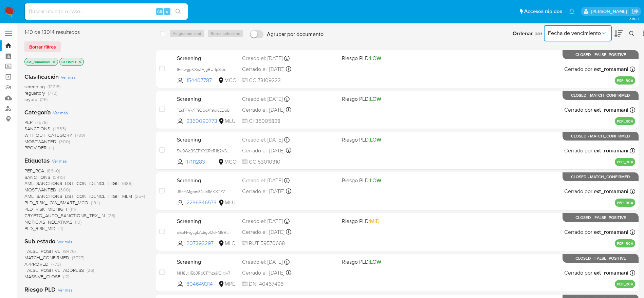
click at [577, 29] on button "Fecha de vencimiento" at bounding box center [578, 33] width 68 height 16
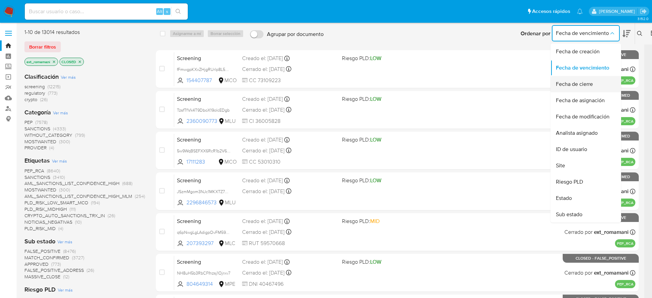
click at [575, 84] on span "Fecha de cierre" at bounding box center [574, 84] width 37 height 7
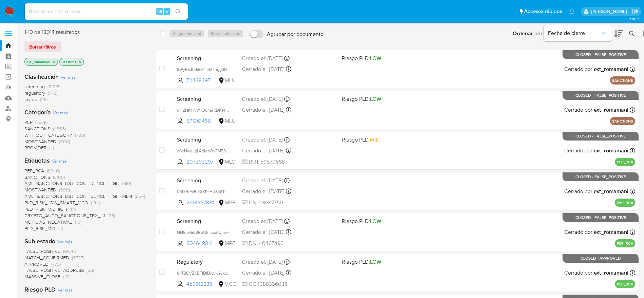
click at [9, 13] on img at bounding box center [9, 12] width 12 height 12
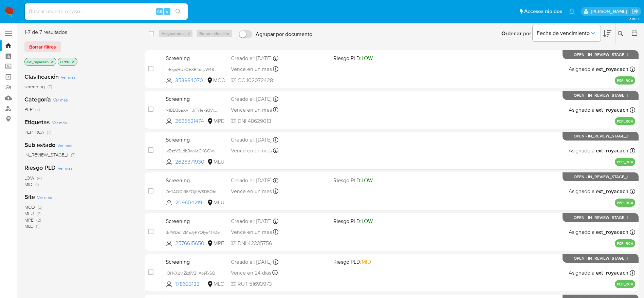
click at [8, 10] on img at bounding box center [9, 12] width 12 height 12
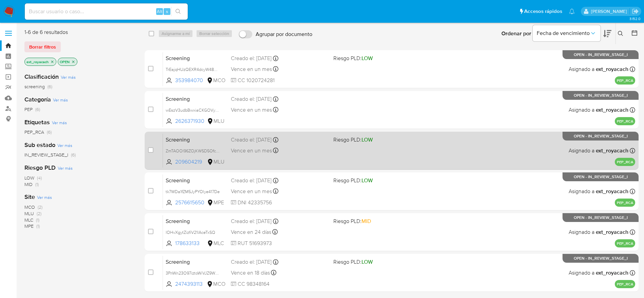
click at [282, 155] on div "Screening ZmTAOOl96ZOjKWSD5Ofcy1ar 209604219 MLU Riesgo PLD: LOW Creado el: [DA…" at bounding box center [399, 150] width 472 height 34
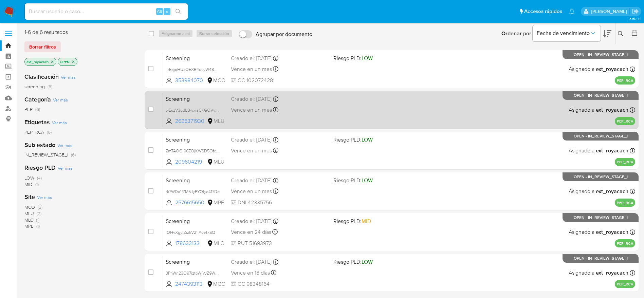
click at [280, 105] on div "Screening wEszV3udbBwxiaCKGOVyXTCm 2626371930 MLU Creado el: 12/08/2025 Creado …" at bounding box center [399, 110] width 472 height 34
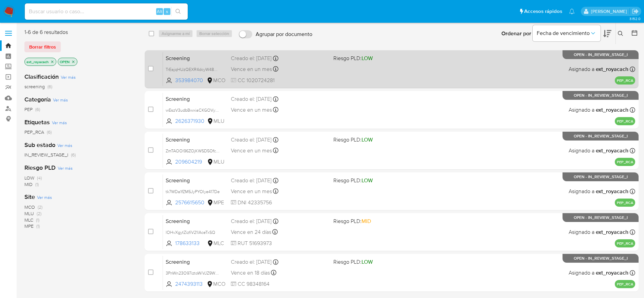
click at [305, 66] on div "Vence en un mes Vence el 12/09/2025 02:29:44" at bounding box center [279, 69] width 97 height 9
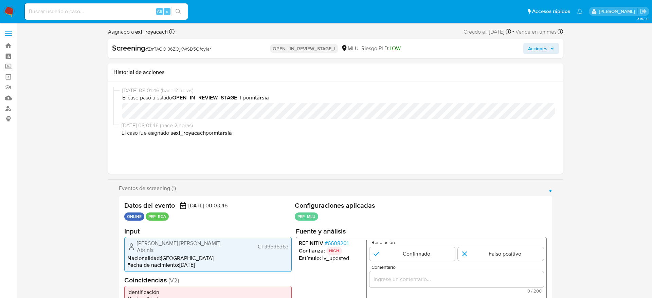
select select "10"
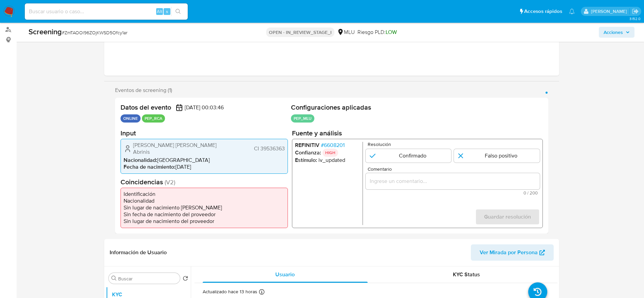
scroll to position [79, 0]
click at [335, 147] on span "# 6608201" at bounding box center [333, 144] width 24 height 7
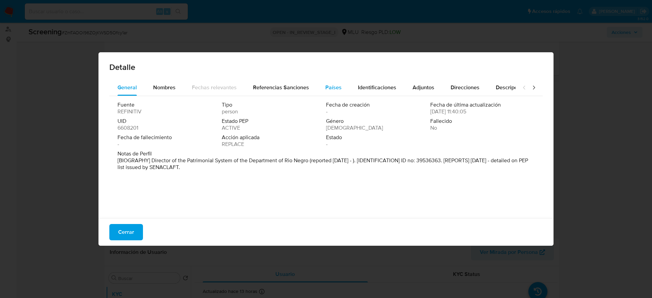
click at [339, 84] on button "Países" at bounding box center [333, 87] width 33 height 16
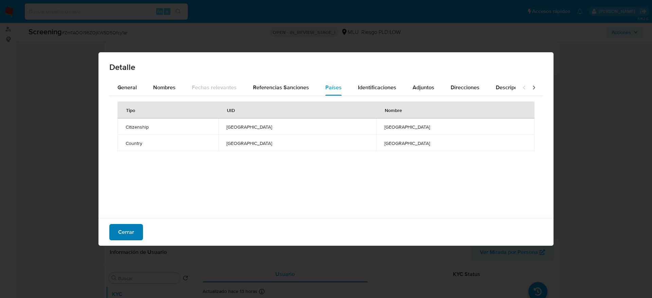
click at [119, 232] on span "Cerrar" at bounding box center [126, 232] width 16 height 15
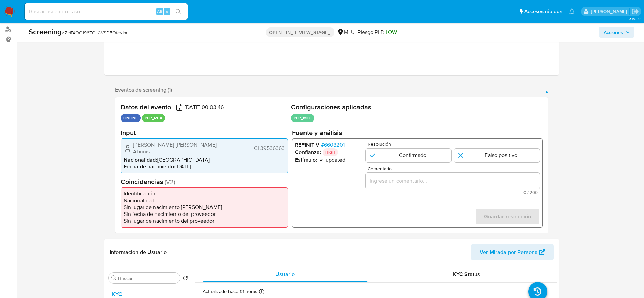
click at [330, 141] on div "REFINITIV # 6608201 Confianza: HIGH Estímulo : iv_updated Resolución Confirmado…" at bounding box center [417, 182] width 251 height 89
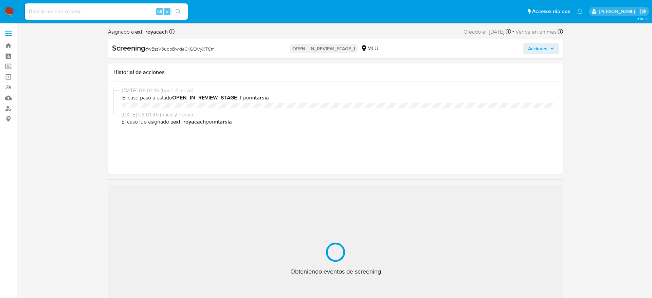
select select "10"
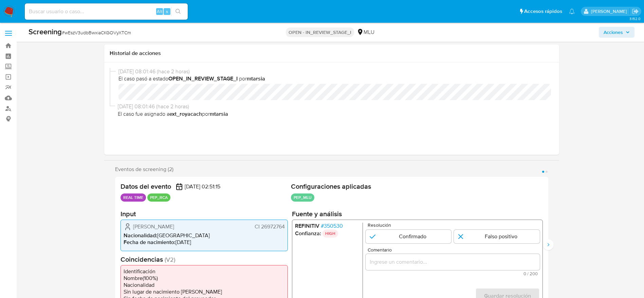
scroll to position [61, 0]
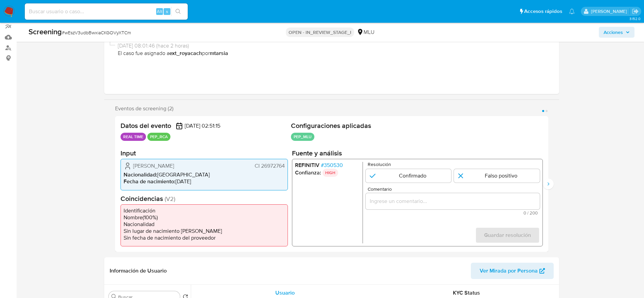
click at [334, 164] on span "# 350530" at bounding box center [332, 165] width 22 height 7
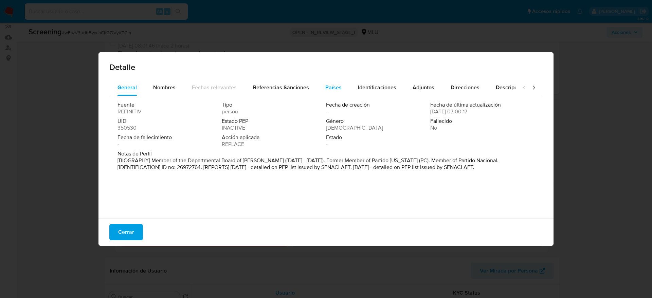
click at [329, 84] on span "Países" at bounding box center [333, 88] width 16 height 8
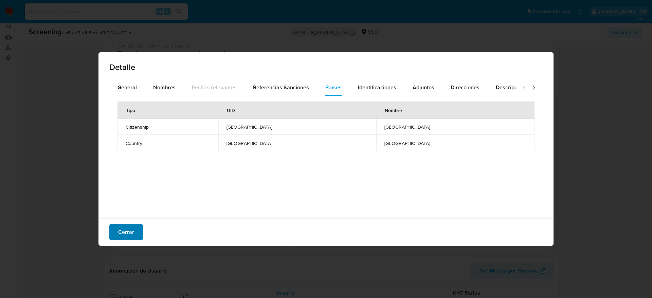
click at [122, 229] on span "Cerrar" at bounding box center [126, 232] width 16 height 15
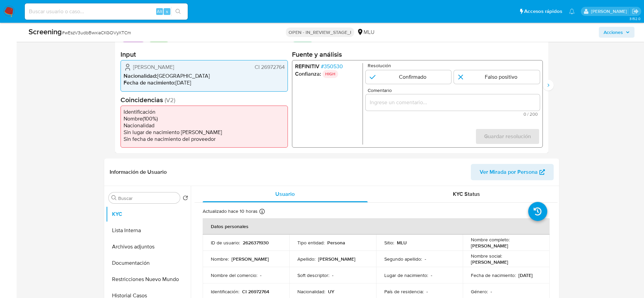
scroll to position [172, 0]
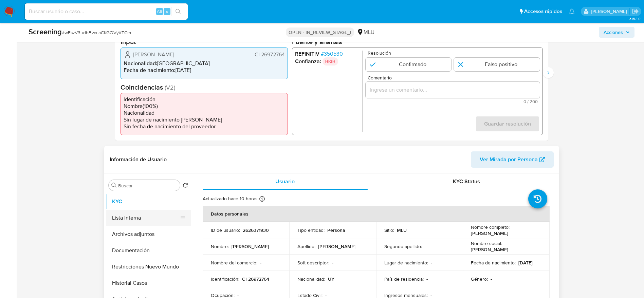
click at [124, 222] on button "Lista Interna" at bounding box center [145, 218] width 79 height 16
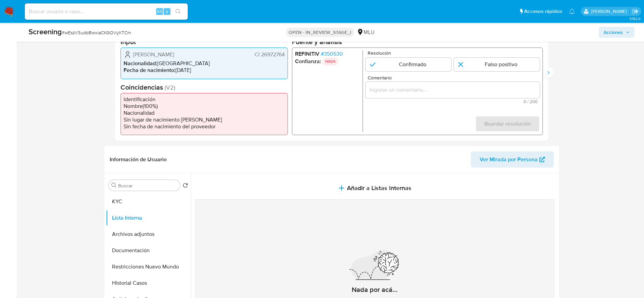
click at [174, 56] on span "Jorge Ariel Lopez Anzolabehere" at bounding box center [153, 54] width 41 height 7
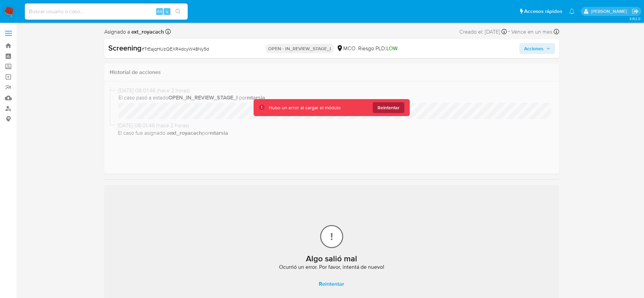
click at [386, 107] on span "Reintentar" at bounding box center [389, 107] width 22 height 11
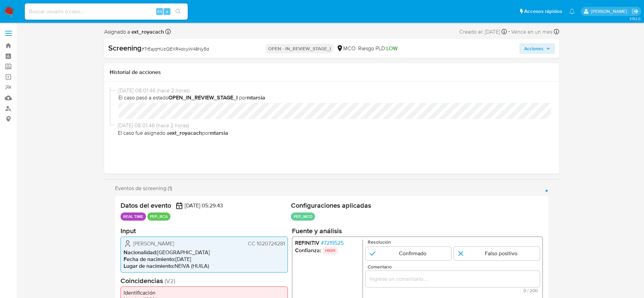
select select "10"
click at [334, 239] on span "# 7219525" at bounding box center [332, 242] width 23 height 7
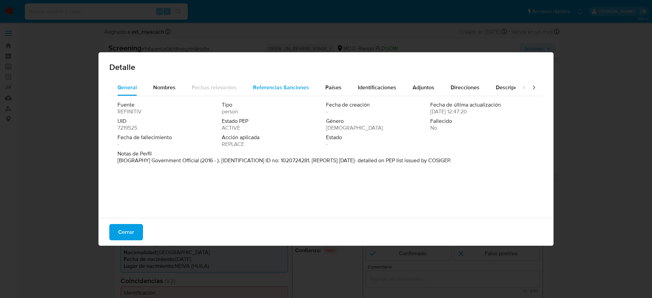
click at [291, 80] on div "Referencias Sanciones" at bounding box center [281, 87] width 56 height 16
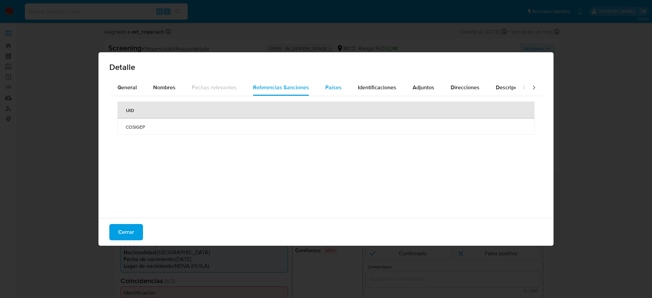
click at [325, 82] on div "Países" at bounding box center [333, 87] width 16 height 16
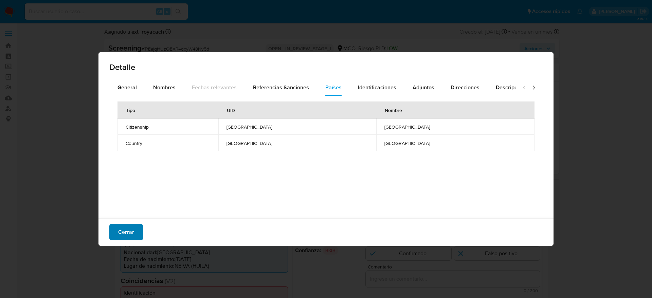
click at [128, 225] on span "Cerrar" at bounding box center [126, 232] width 16 height 15
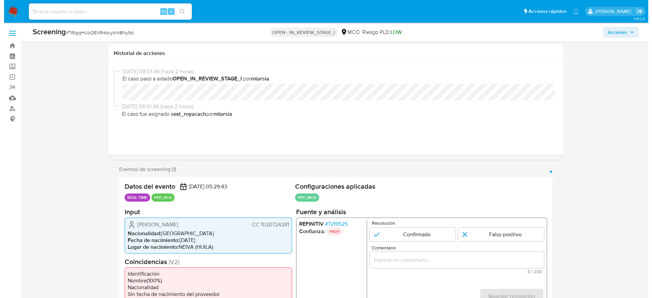
scroll to position [55, 0]
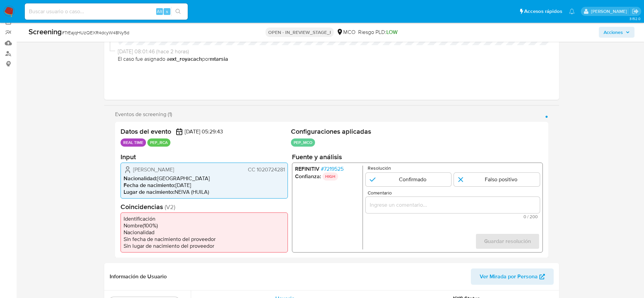
click at [331, 169] on span "# 7219525" at bounding box center [332, 168] width 23 height 7
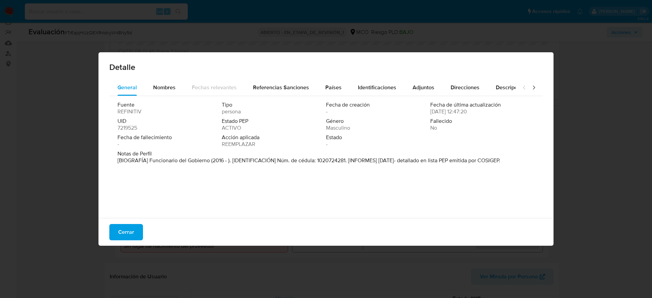
drag, startPoint x: 150, startPoint y: 158, endPoint x: 210, endPoint y: 167, distance: 60.5
click at [210, 167] on div "Fuente REFINITIV Tipo persona Fecha de creación - Fecha de última actualización…" at bounding box center [325, 155] width 433 height 119
click at [133, 232] on span "Cerrar" at bounding box center [126, 232] width 16 height 15
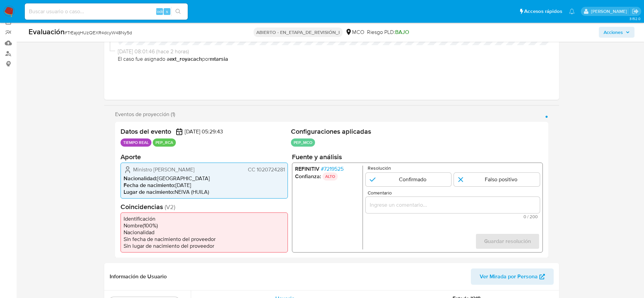
click at [170, 164] on div "Ministro [PERSON_NAME] CC 1020724281 Nacionalidad : [DEMOGRAPHIC_DATA] Fecha de…" at bounding box center [204, 180] width 167 height 36
click at [341, 168] on font "7219525" at bounding box center [334, 169] width 20 height 8
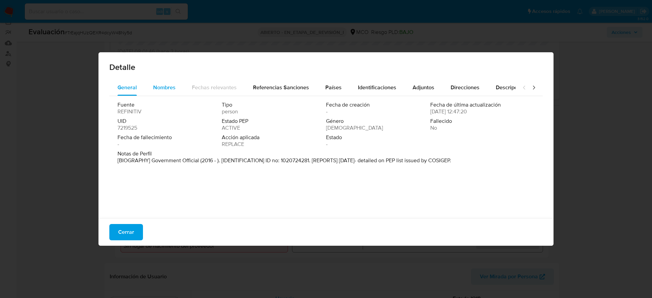
click at [175, 92] on div "Nombres" at bounding box center [164, 87] width 22 height 16
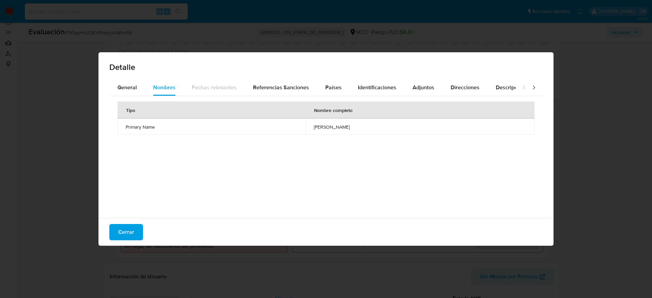
click at [330, 126] on span "[PERSON_NAME]" at bounding box center [420, 127] width 213 height 6
